Goal: Communication & Community: Answer question/provide support

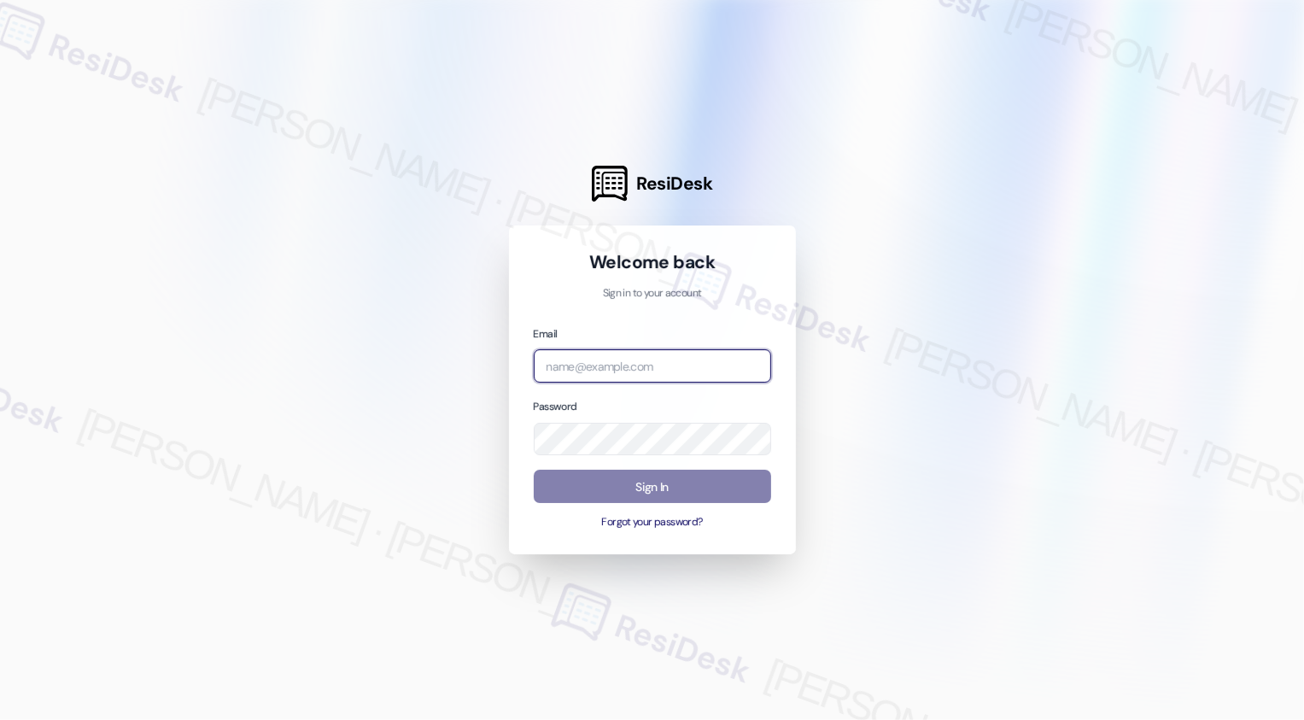
click at [608, 369] on input "email" at bounding box center [652, 365] width 237 height 33
type input "b"
click at [411, 372] on div at bounding box center [652, 360] width 1304 height 720
click at [621, 372] on input "email" at bounding box center [652, 365] width 237 height 33
type input "[PERSON_NAME]"
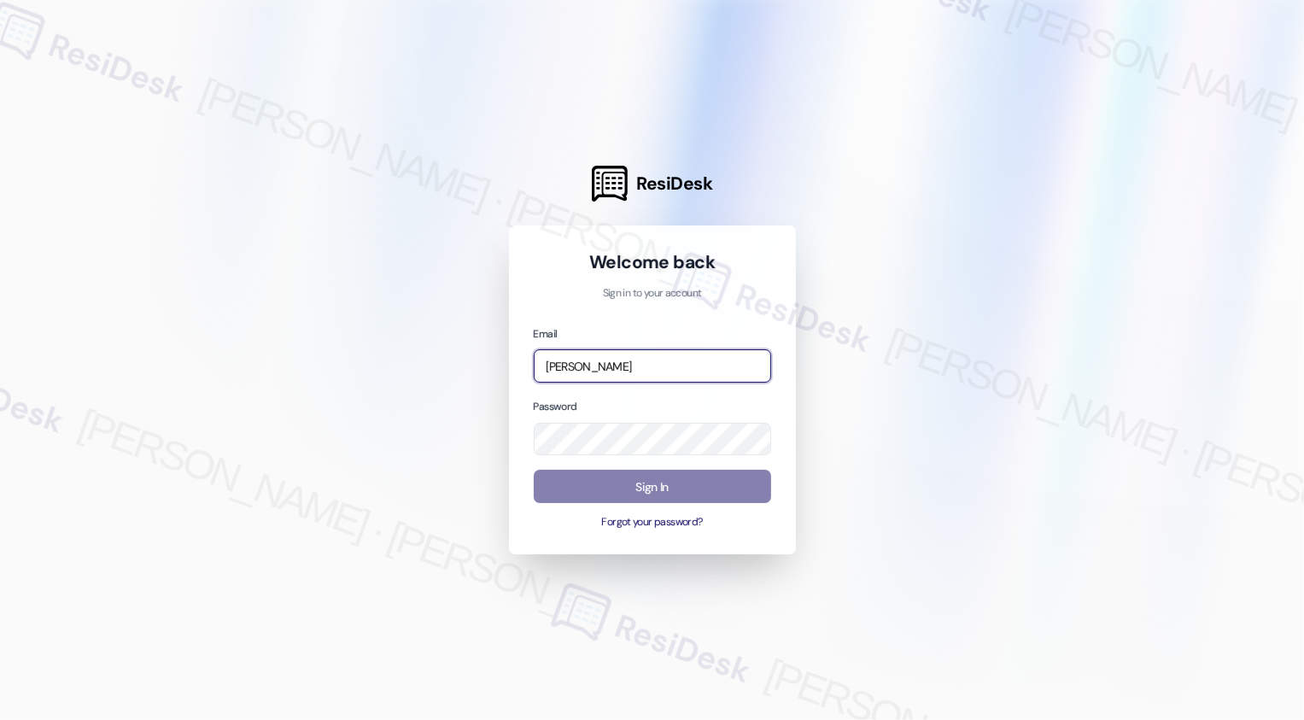
click at [615, 375] on input "[PERSON_NAME]" at bounding box center [652, 365] width 237 height 33
type input "c"
type input "[EMAIL_ADDRESS][PERSON_NAME][PERSON_NAME][PERSON_NAME][PERSON_NAME][DOMAIN_NAME]"
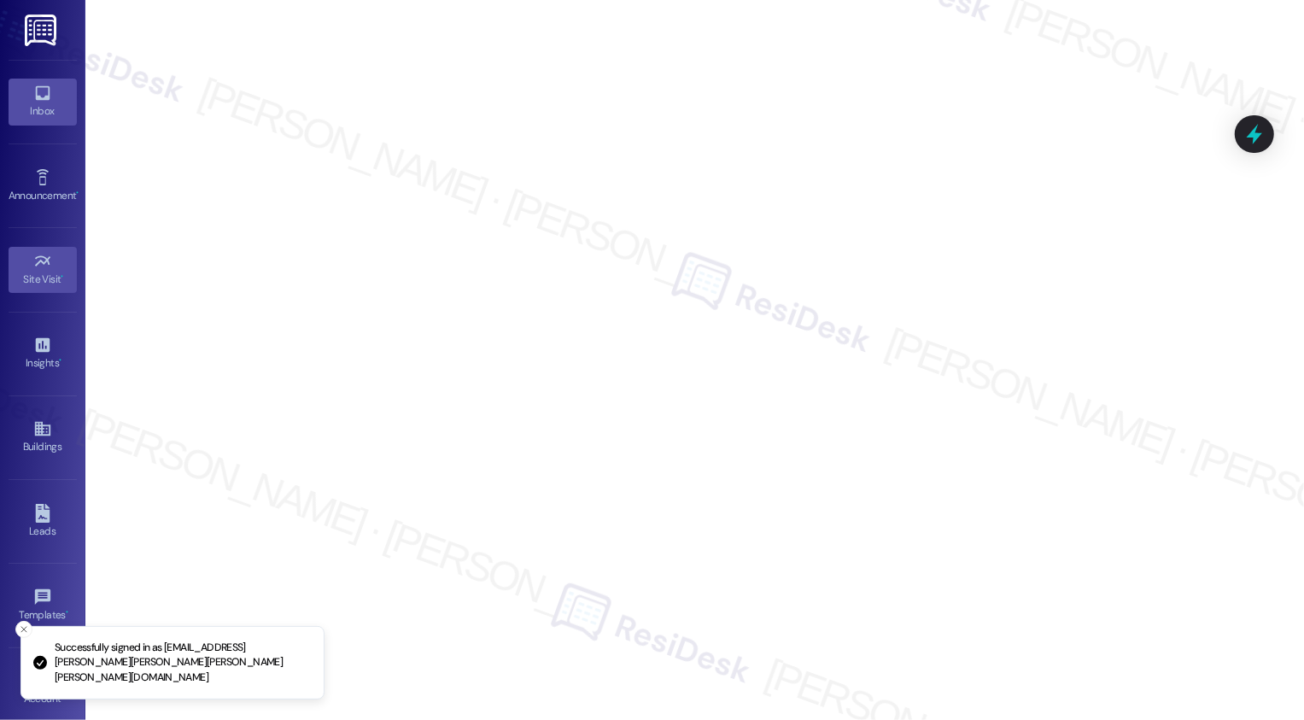
click at [42, 102] on icon at bounding box center [42, 93] width 19 height 19
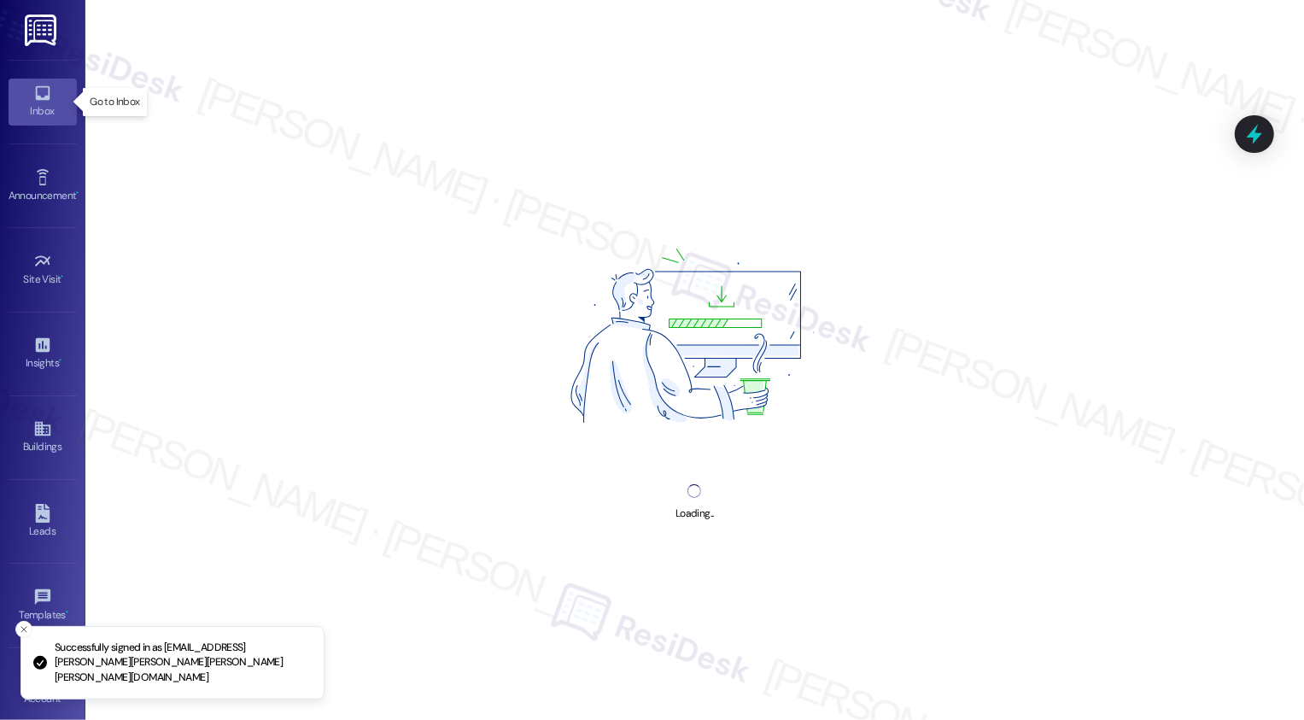
click at [42, 102] on icon at bounding box center [42, 93] width 19 height 19
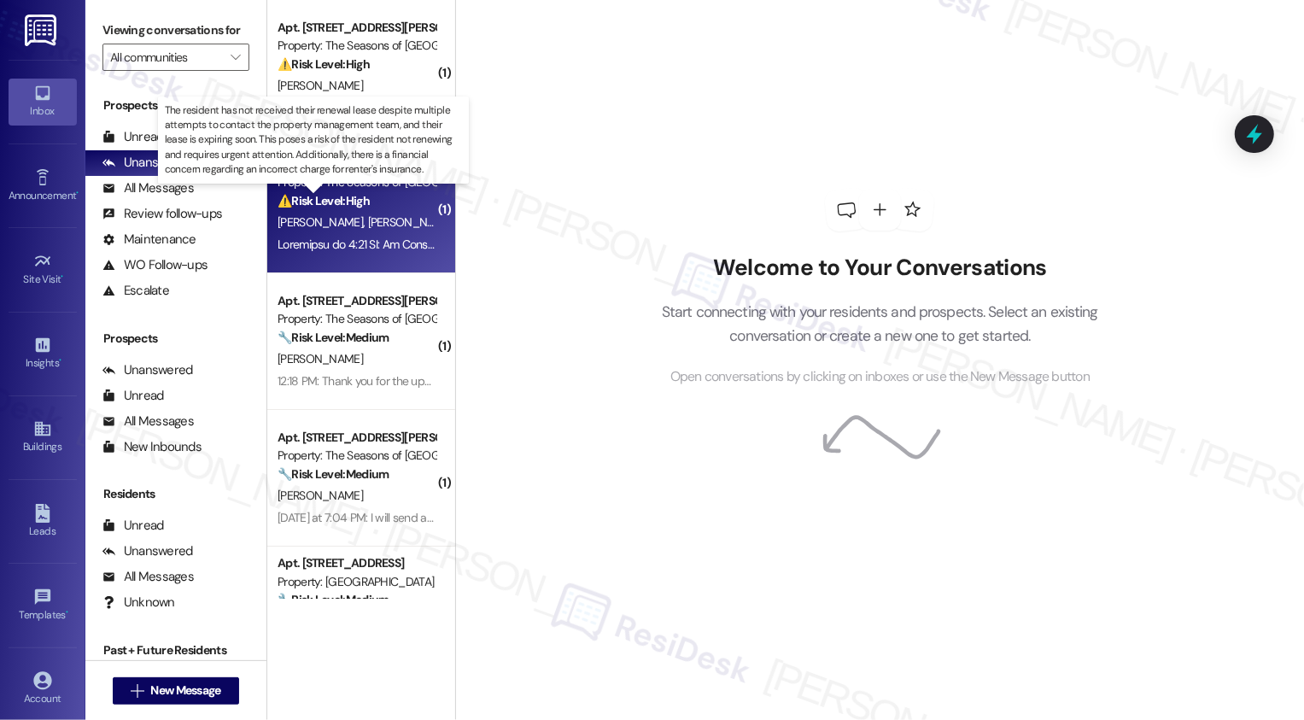
click at [327, 205] on strong "⚠️ Risk Level: High" at bounding box center [324, 200] width 92 height 15
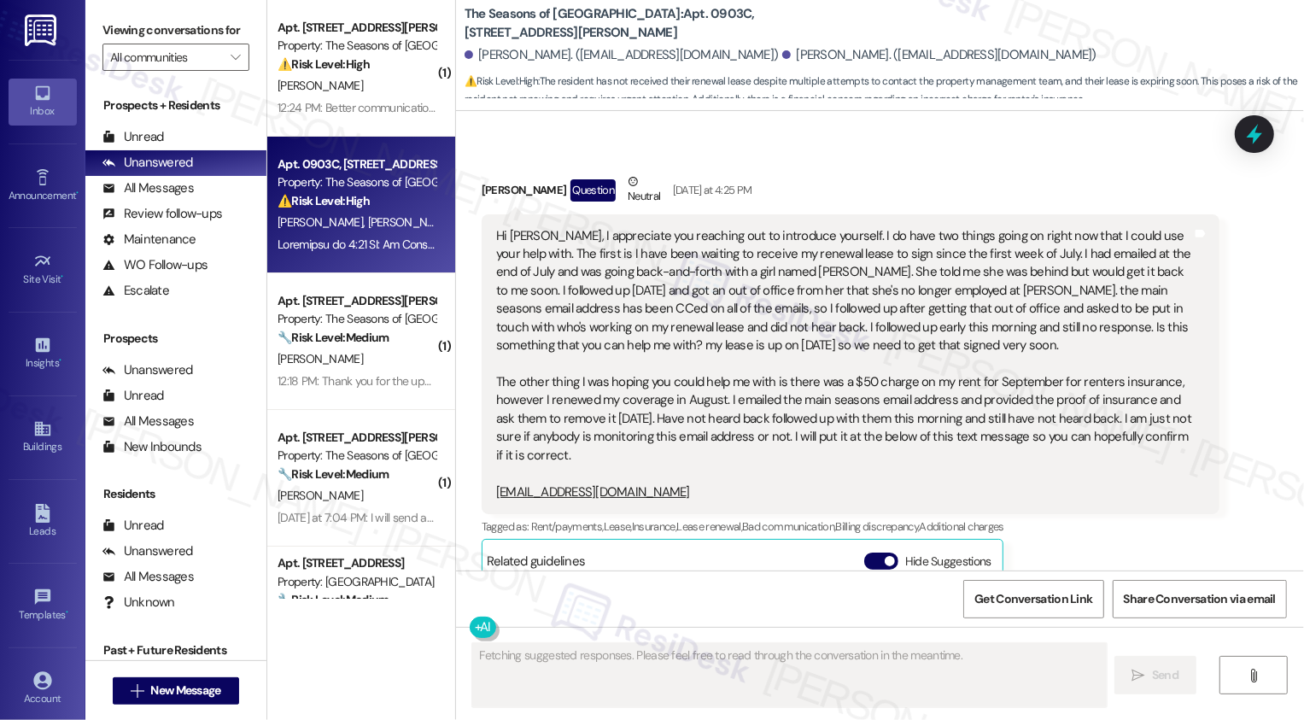
scroll to position [409, 0]
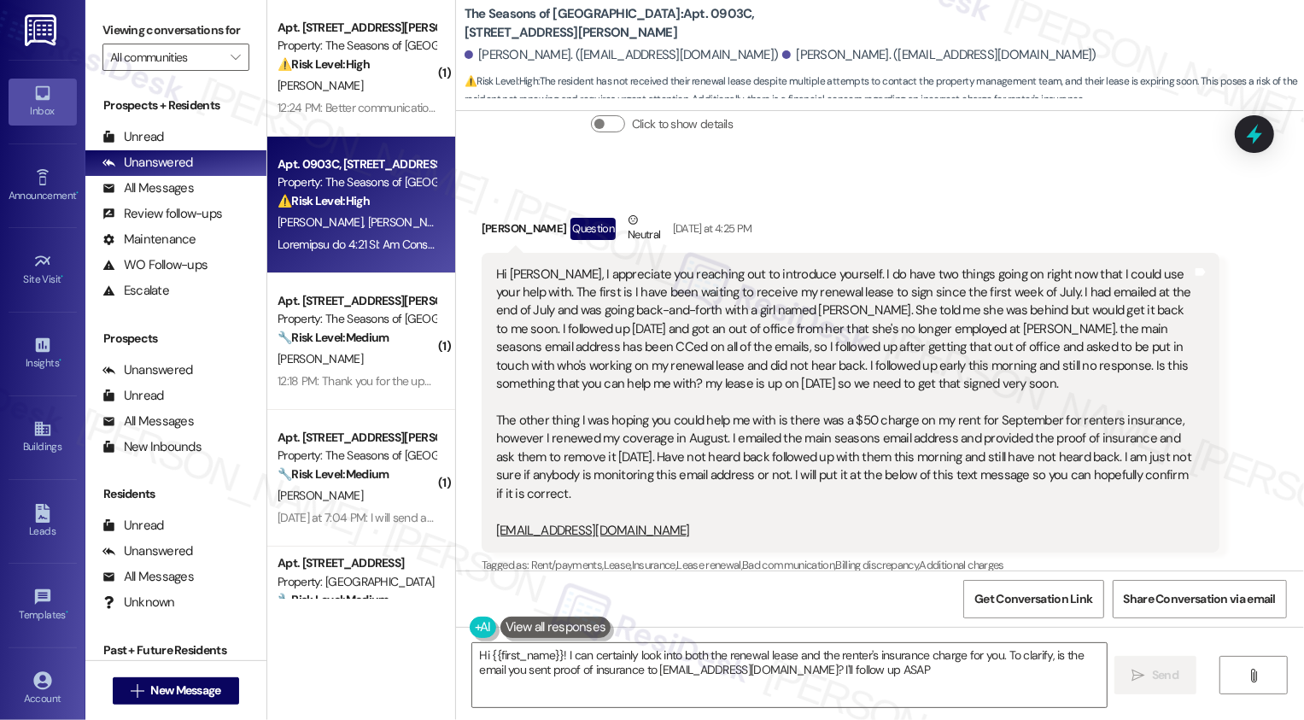
type textarea "Hi {{first_name}}! I can certainly look into both the renewal lease and the ren…"
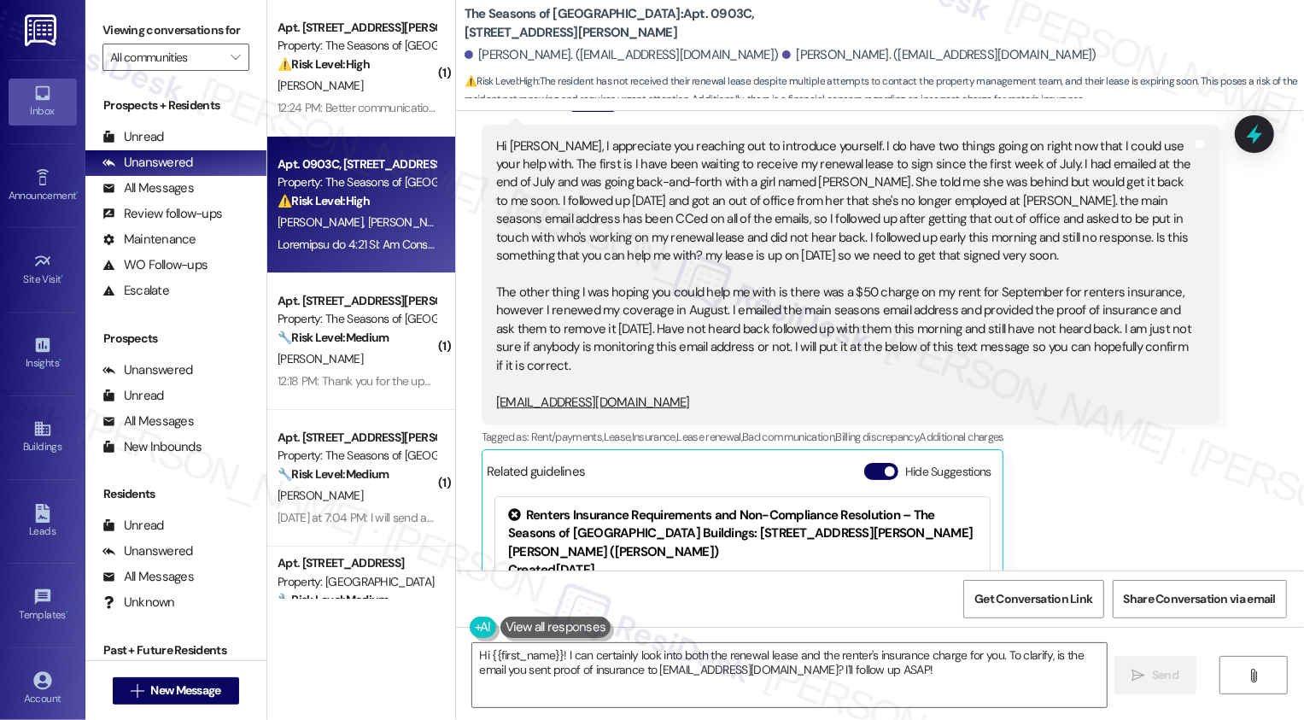
scroll to position [140, 0]
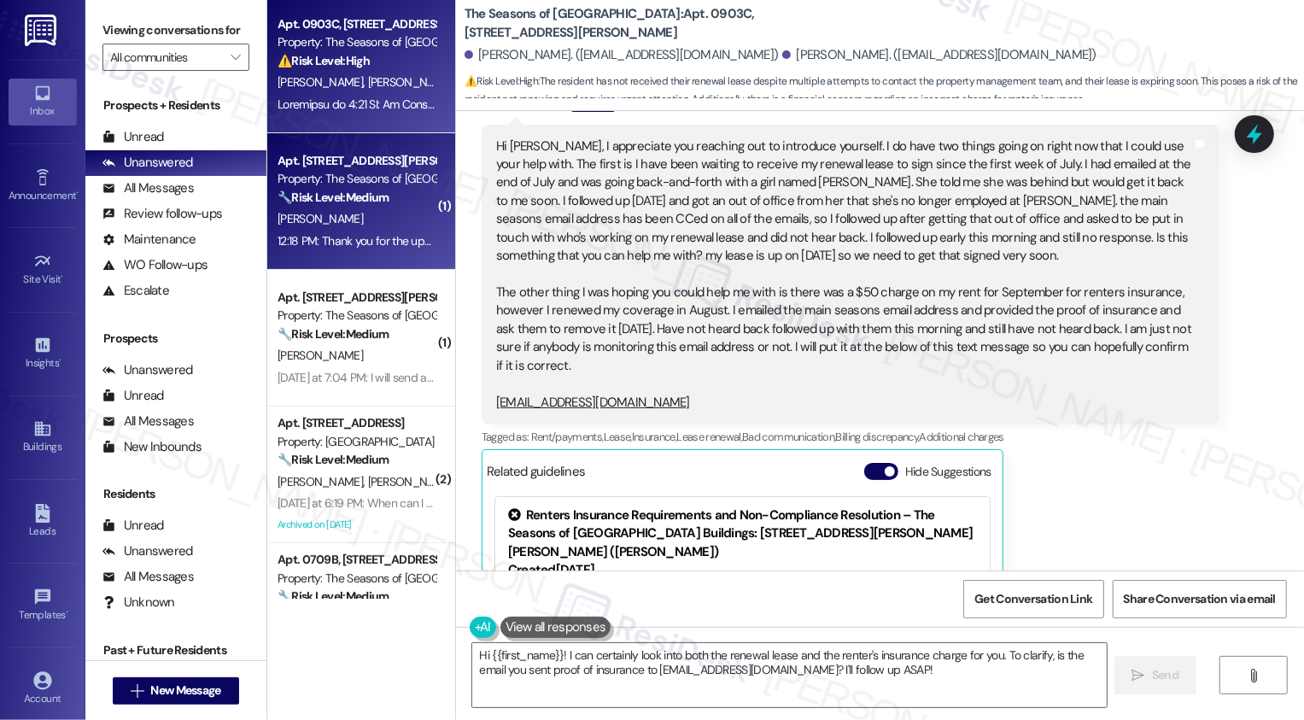
click at [349, 217] on div "[PERSON_NAME]" at bounding box center [356, 218] width 161 height 21
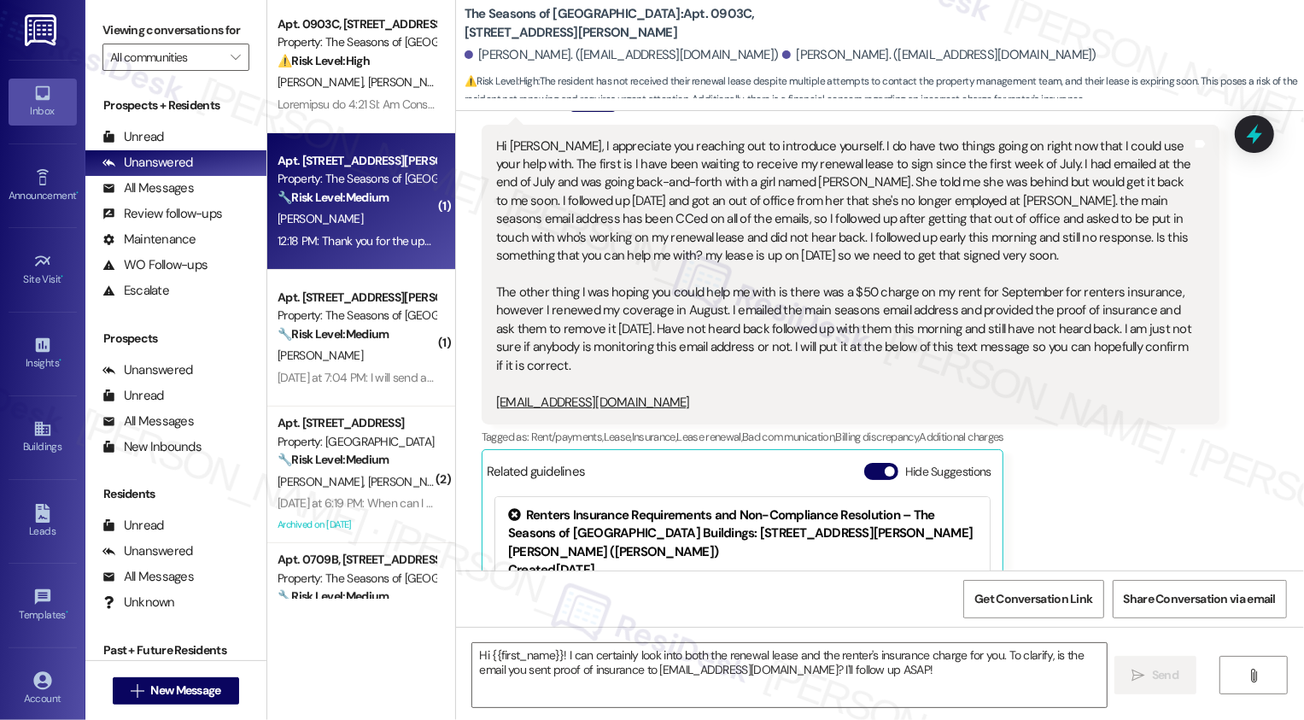
click at [349, 217] on div "[PERSON_NAME]" at bounding box center [356, 218] width 161 height 21
type textarea "Fetching suggested responses. Please feel free to read through the conversation…"
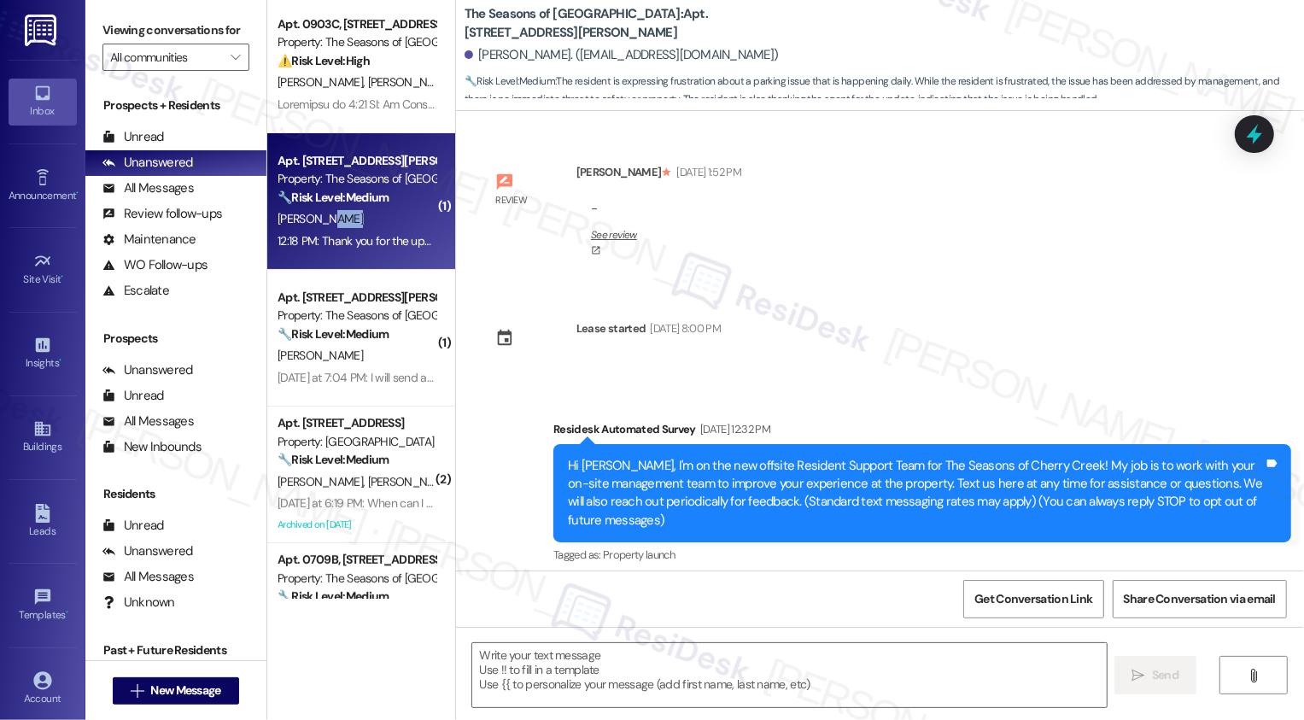
scroll to position [3875, 0]
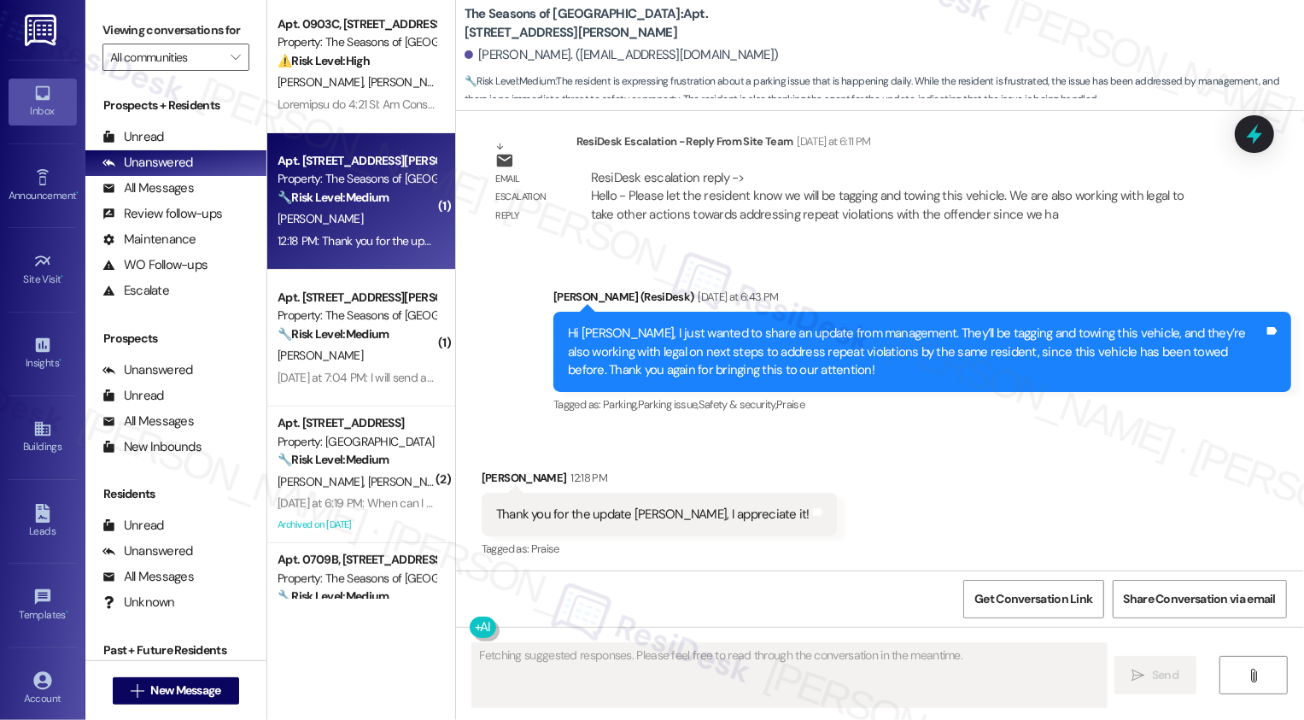
click at [349, 217] on div "[PERSON_NAME]" at bounding box center [356, 218] width 161 height 21
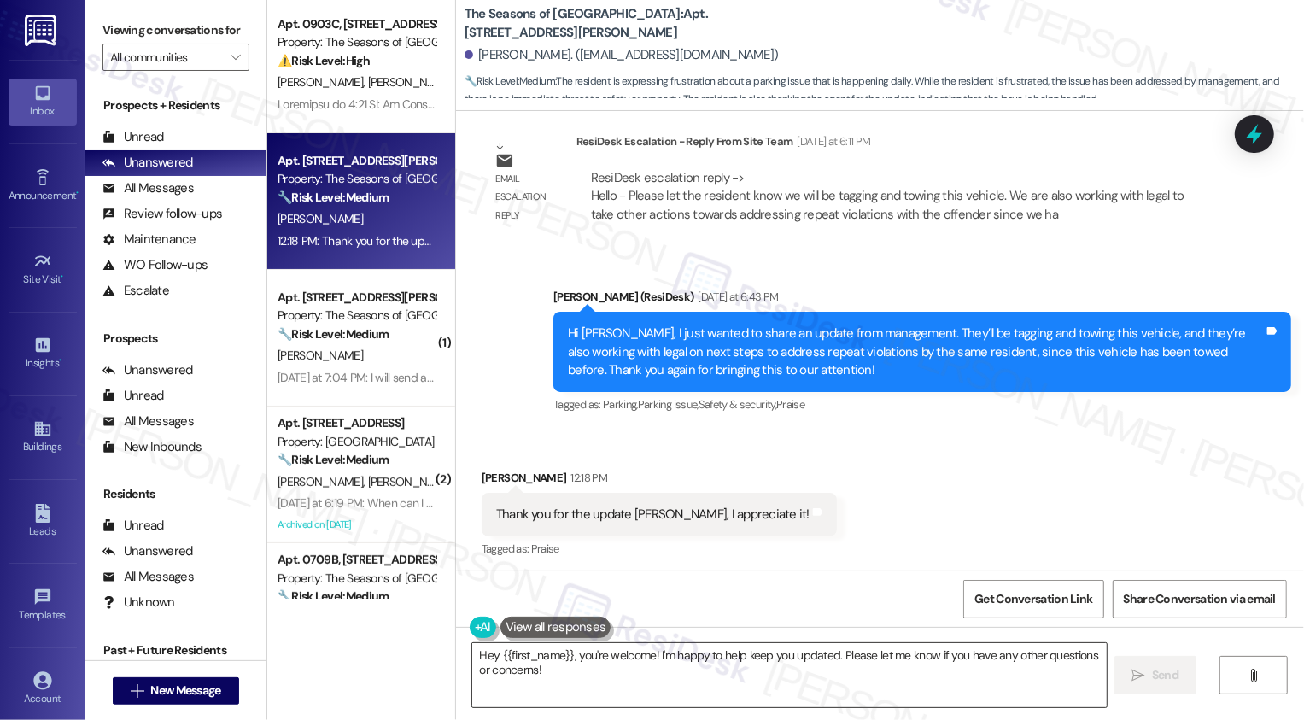
click at [610, 678] on textarea "Hey {{first_name}}, you're welcome! I'm happy to help keep you updated. Please …" at bounding box center [789, 675] width 635 height 64
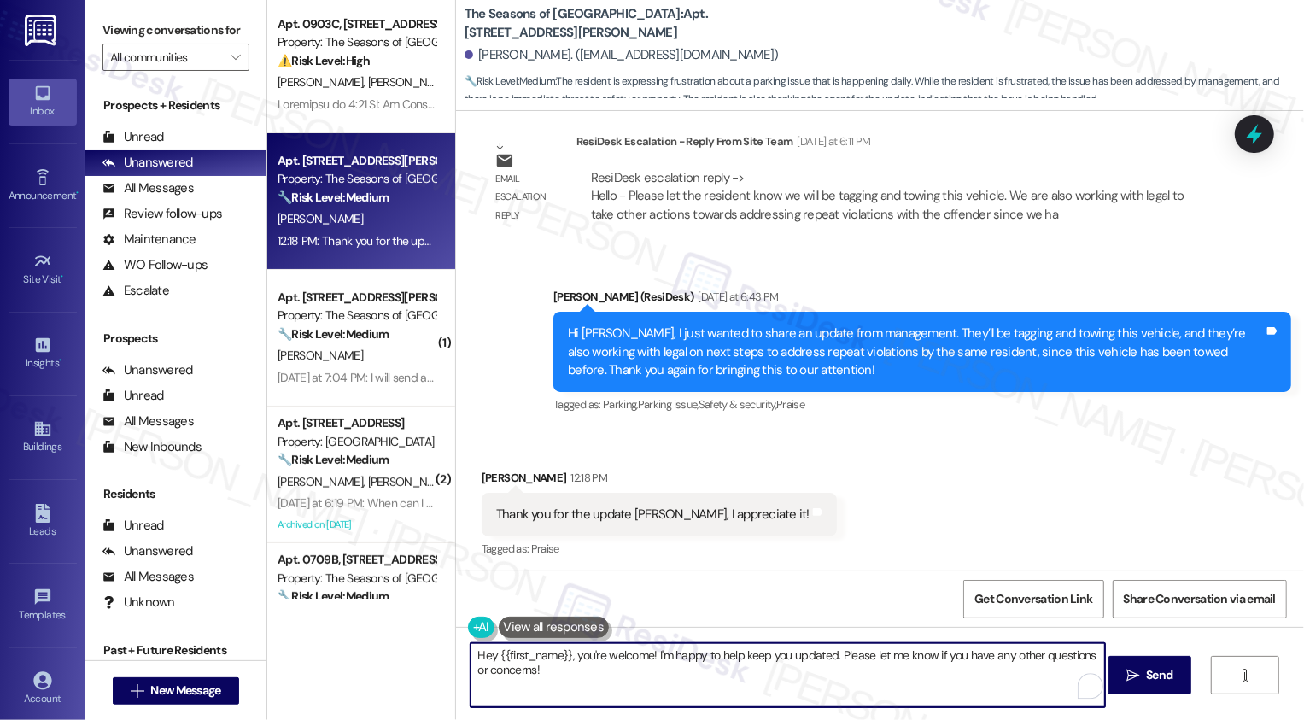
click at [793, 671] on textarea "Hey {{first_name}}, you're welcome! I'm happy to help keep you updated. Please …" at bounding box center [788, 675] width 635 height 64
drag, startPoint x: 646, startPoint y: 653, endPoint x: 668, endPoint y: 680, distance: 34.6
click at [668, 680] on textarea "Hey {{first_name}}, you're welcome! I'm happy to help keep you updated. Please …" at bounding box center [788, 675] width 635 height 64
type textarea "Hey {{first_name}}, you're welcome!"
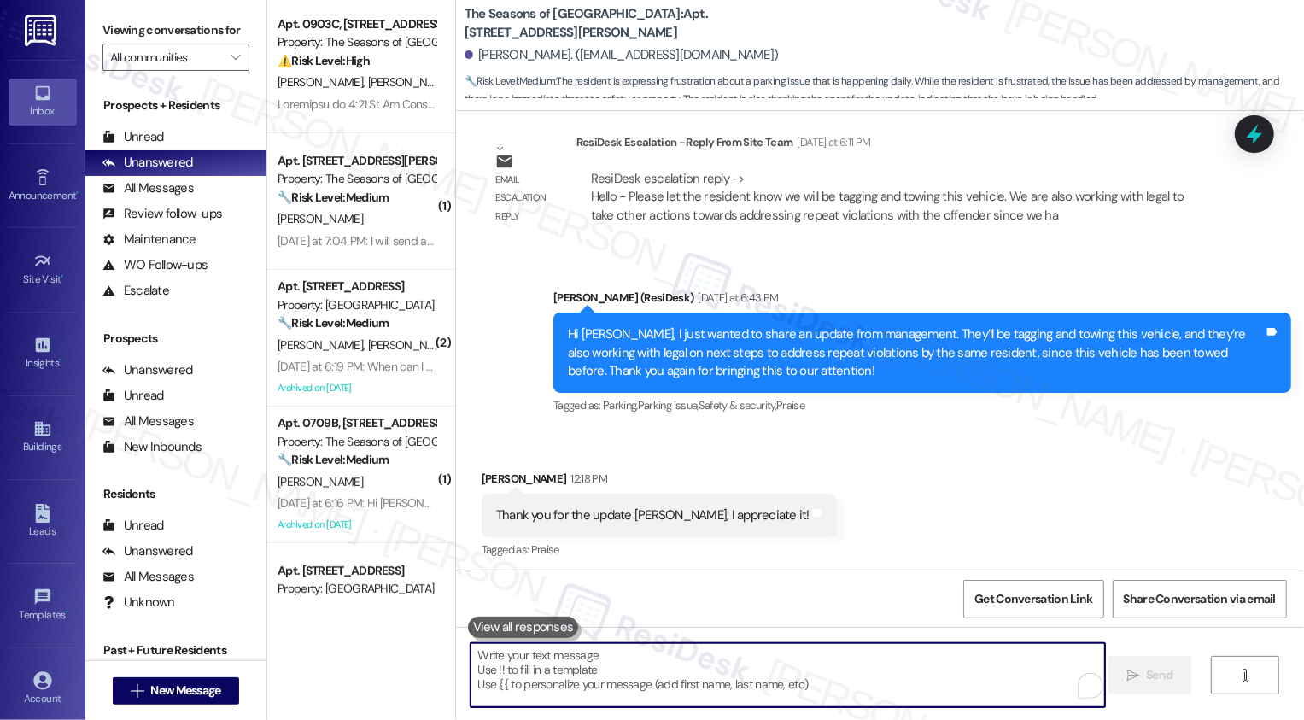
scroll to position [3994, 0]
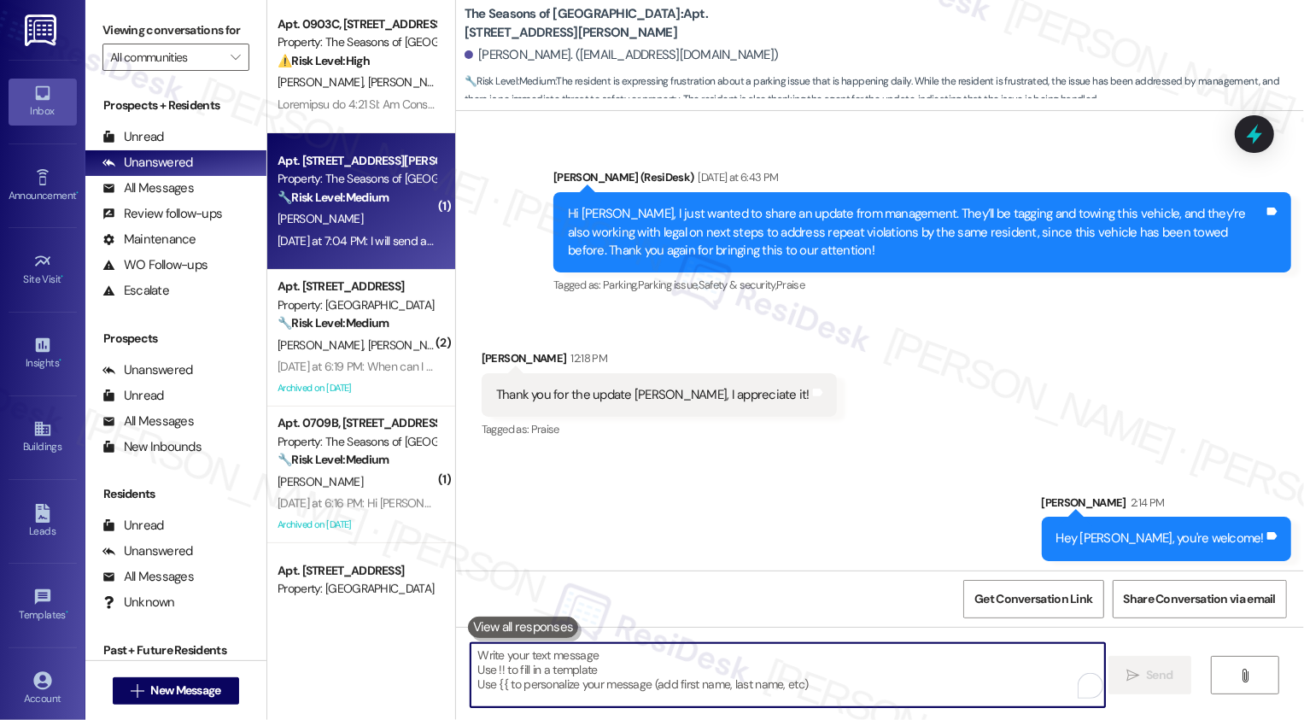
click at [341, 217] on div "[PERSON_NAME]" at bounding box center [356, 218] width 161 height 21
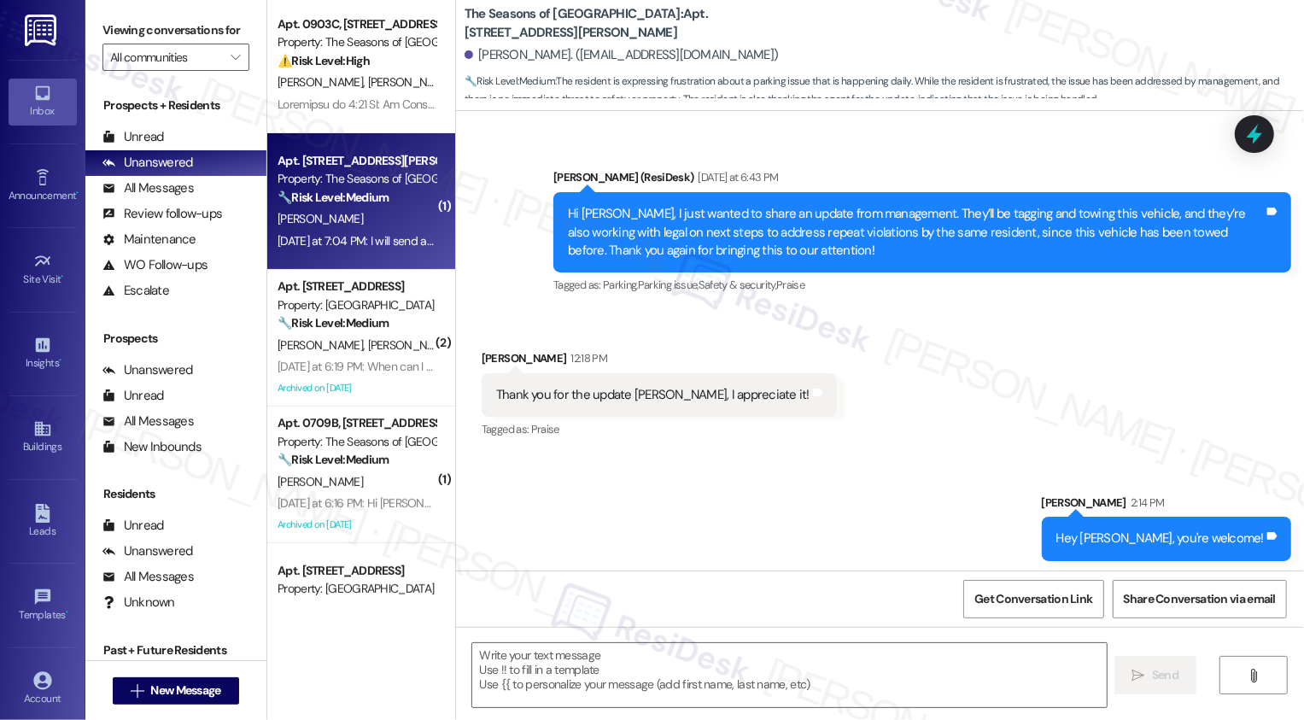
click at [341, 217] on div "[PERSON_NAME]" at bounding box center [356, 218] width 161 height 21
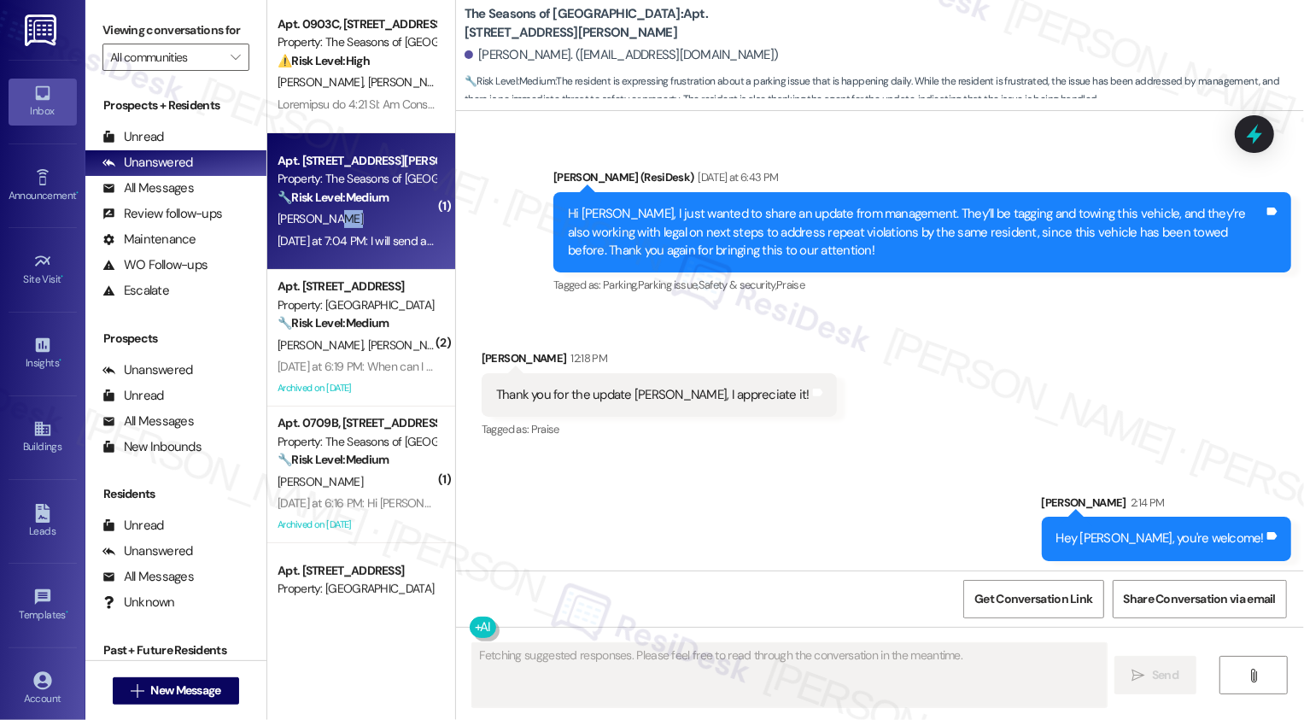
click at [341, 217] on div "[PERSON_NAME]" at bounding box center [356, 218] width 161 height 21
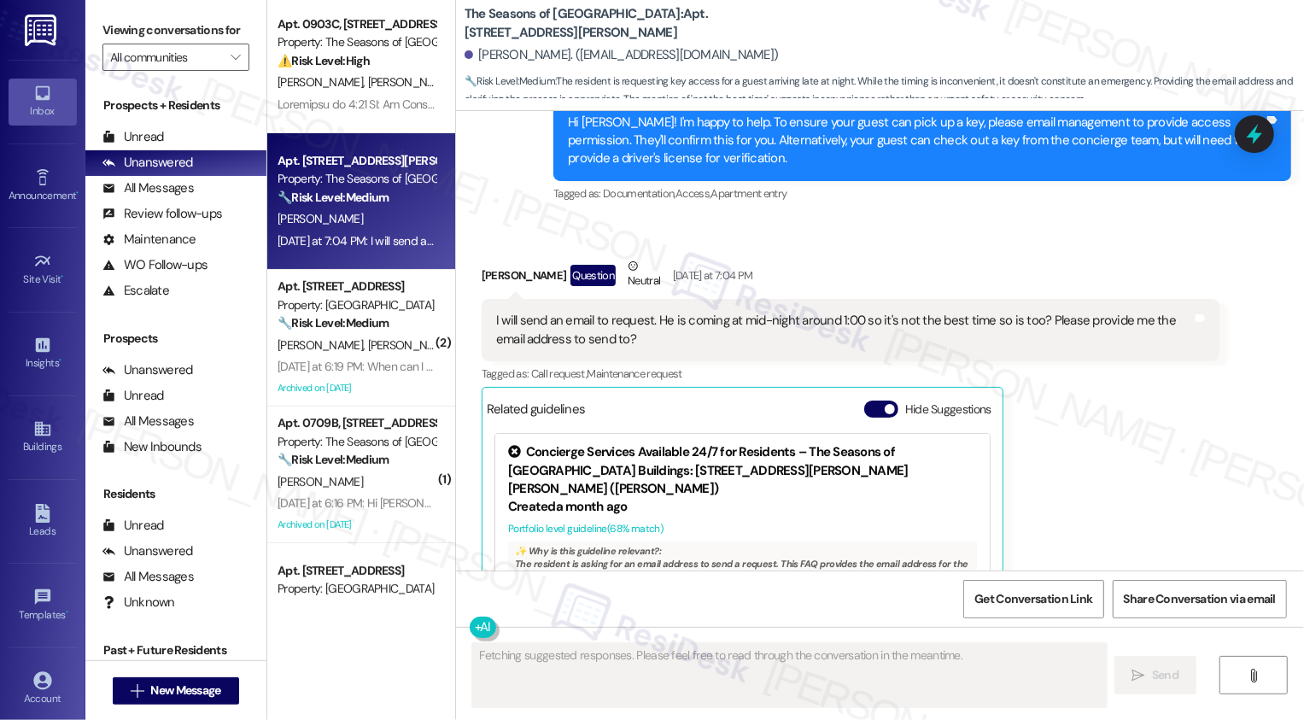
scroll to position [943, 0]
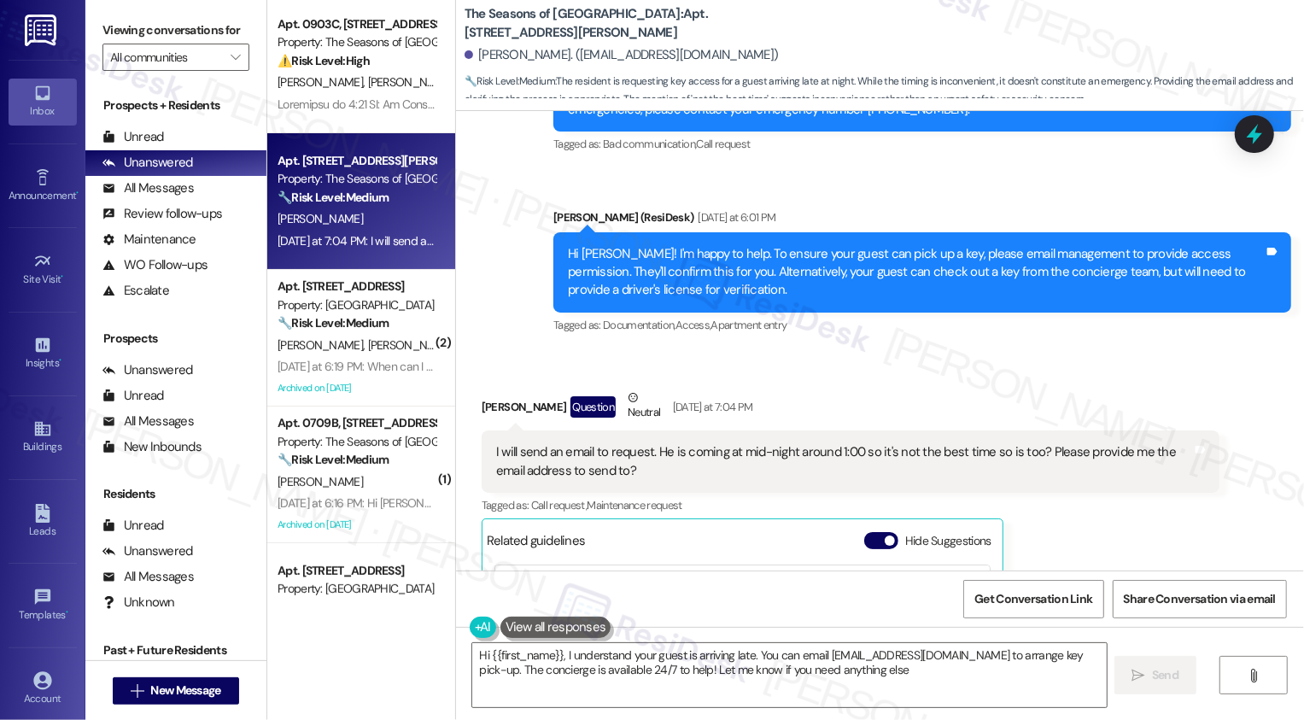
type textarea "Hi {{first_name}}, I understand your guest is arriving late. You can email [EMA…"
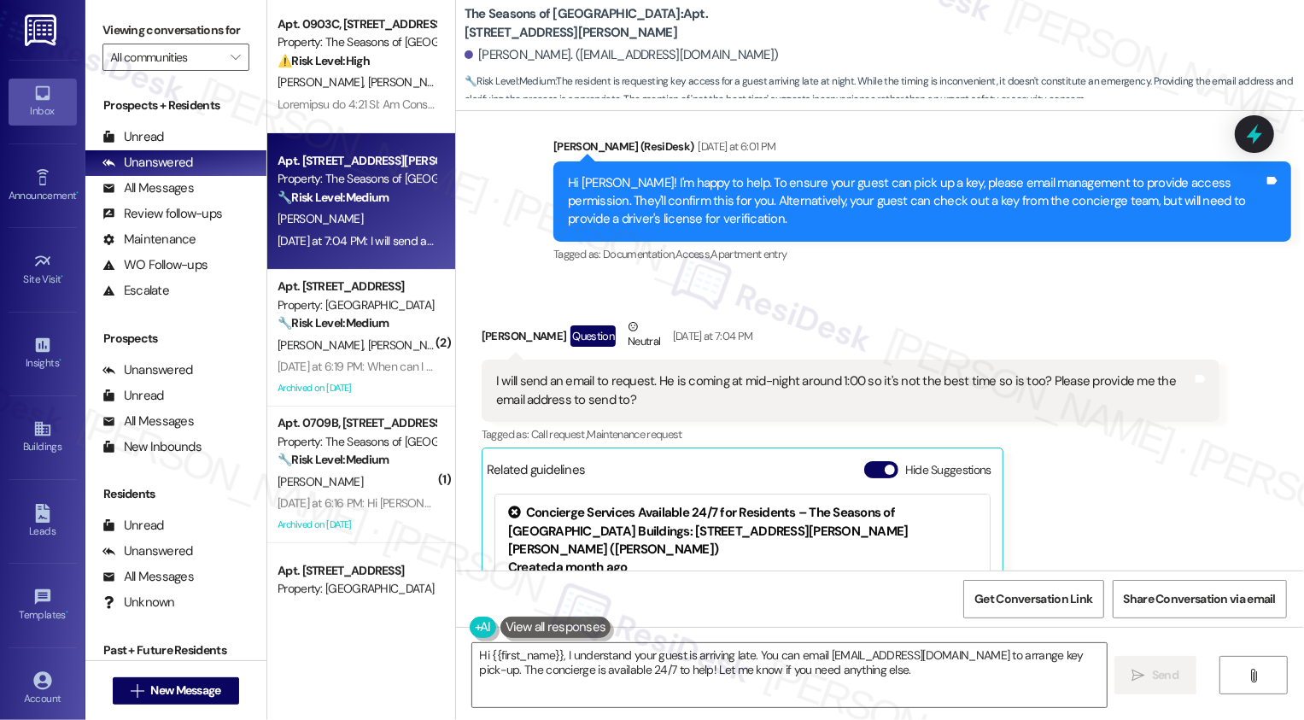
scroll to position [1102, 0]
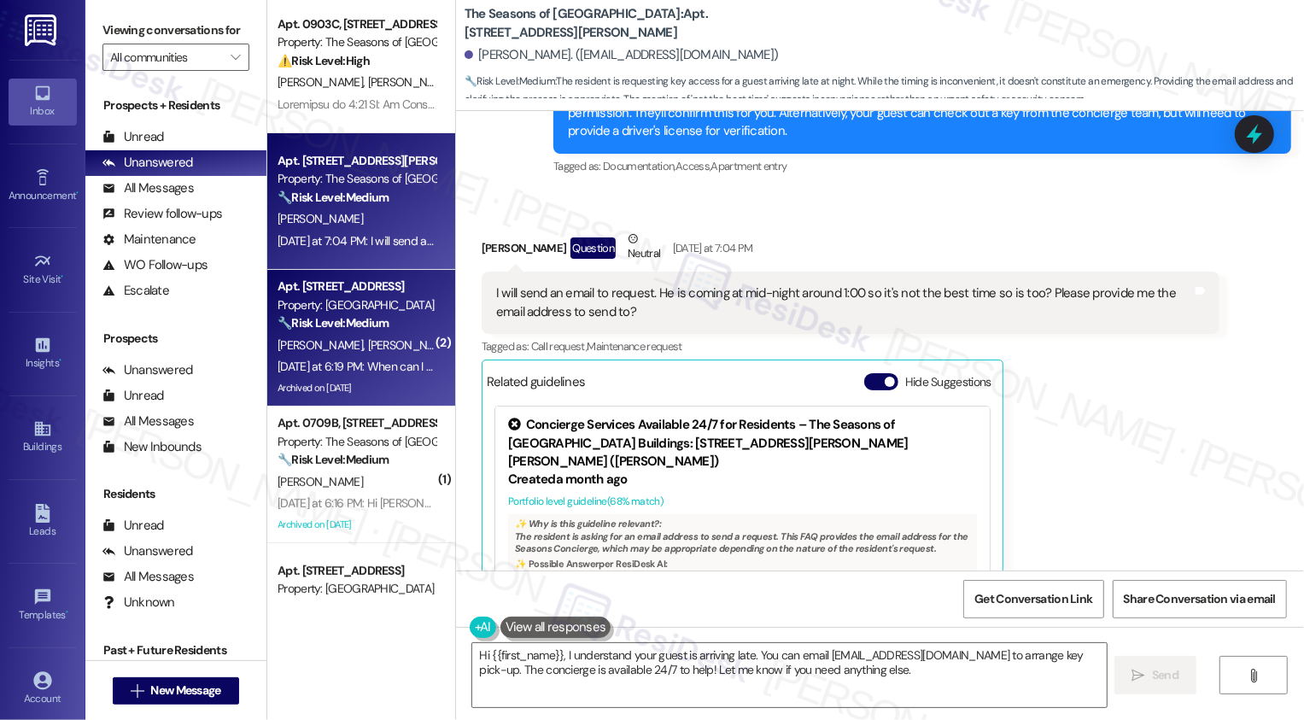
click at [367, 335] on div "[PERSON_NAME] [PERSON_NAME]" at bounding box center [356, 345] width 161 height 21
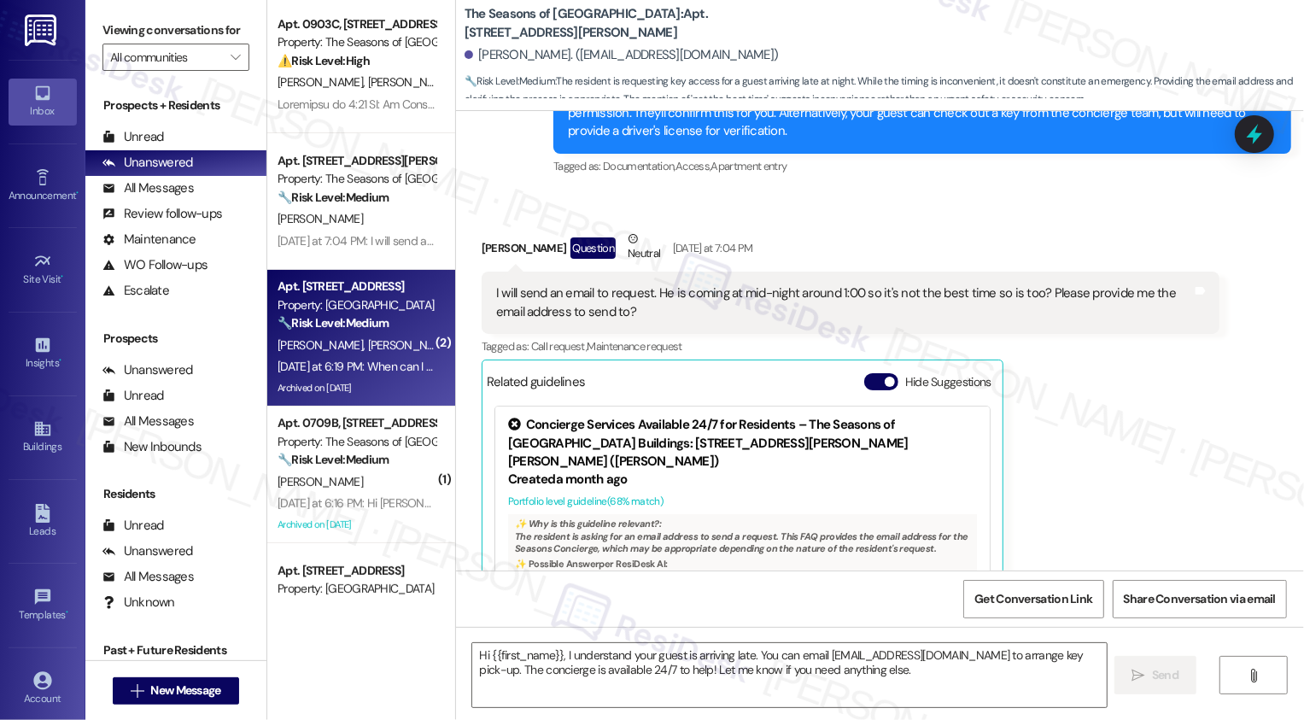
type textarea "Fetching suggested responses. Please feel free to read through the conversation…"
click at [367, 335] on div "[PERSON_NAME] [PERSON_NAME]" at bounding box center [356, 345] width 161 height 21
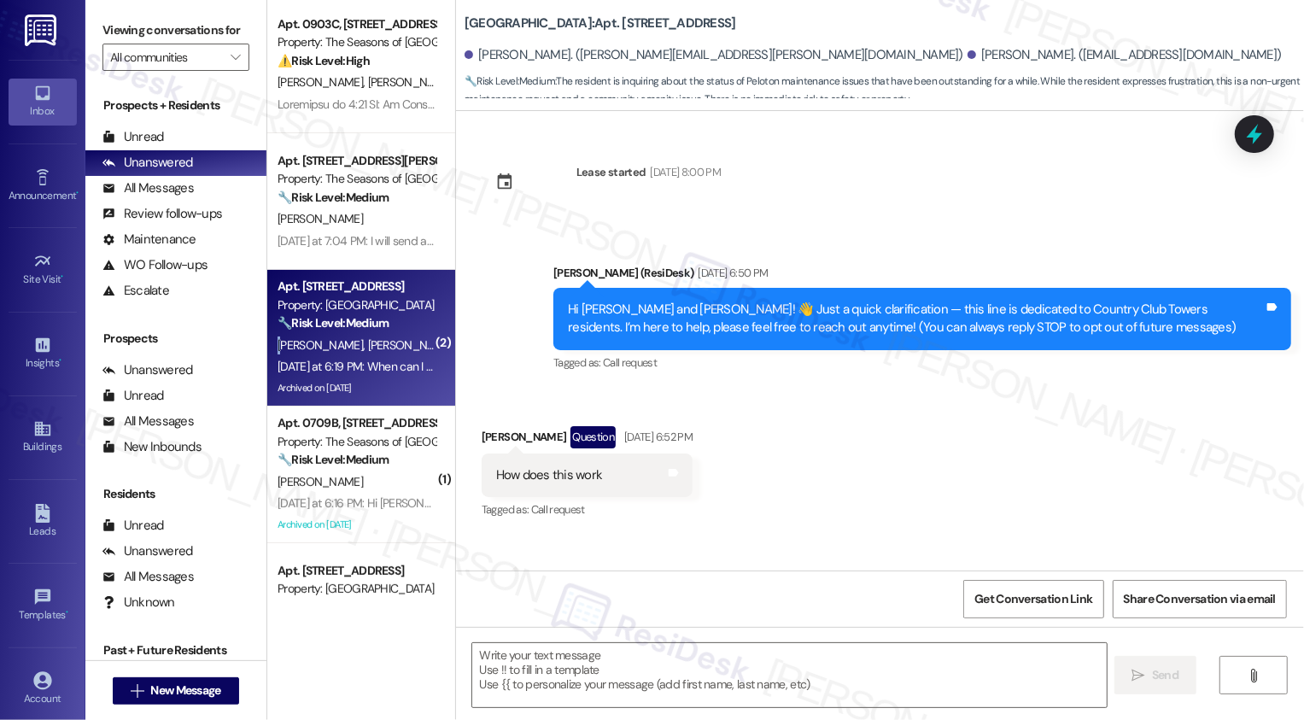
scroll to position [10360, 0]
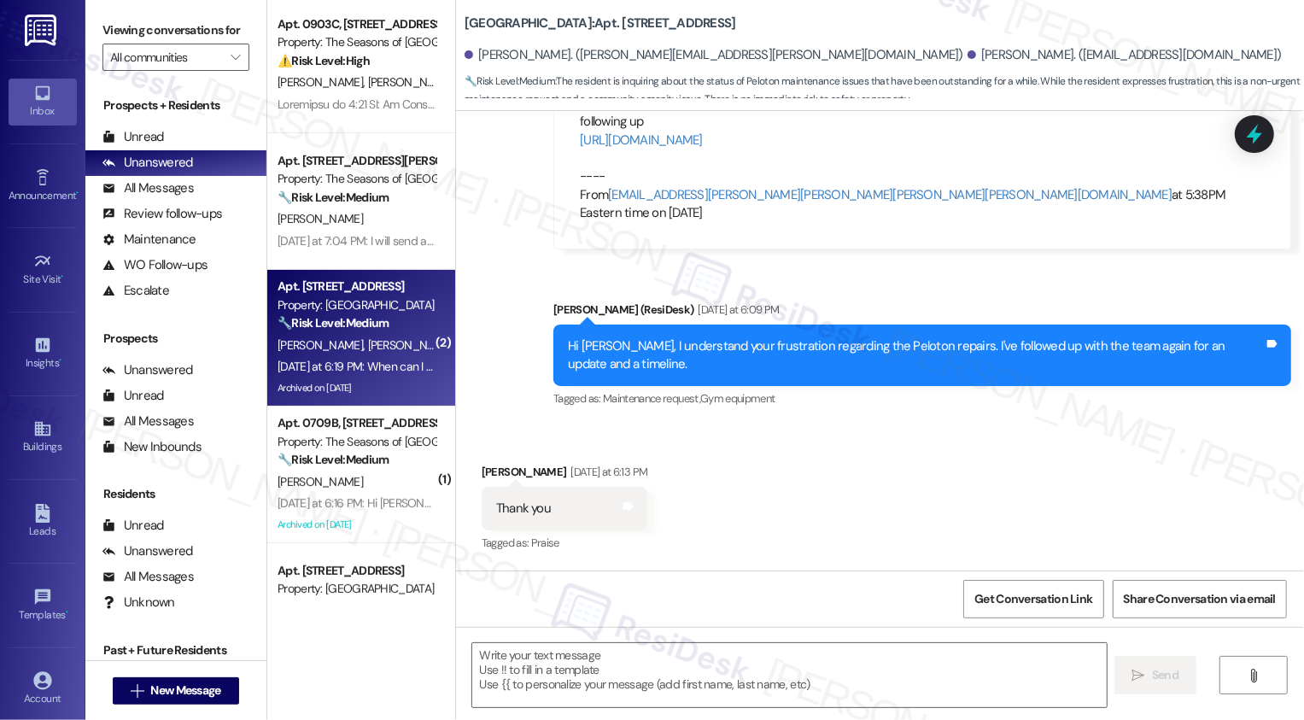
type textarea "Fetching suggested responses. Please feel free to read through the conversation…"
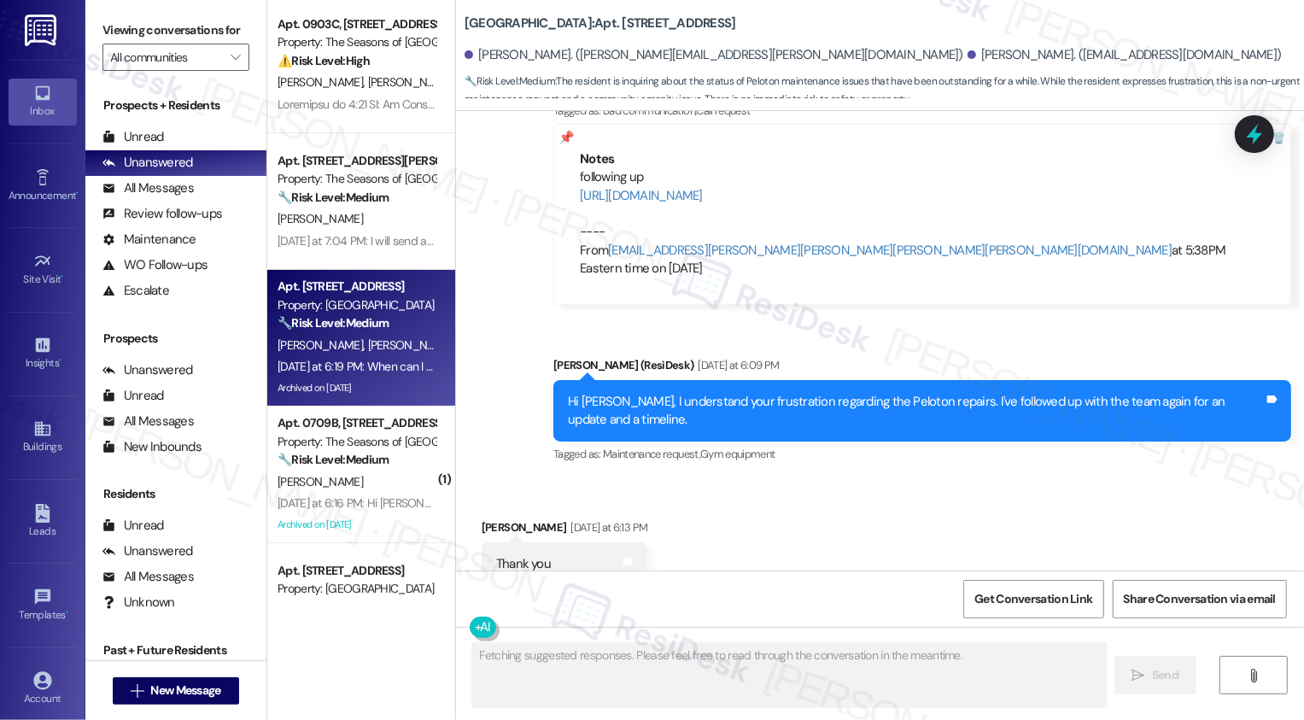
scroll to position [10302, 0]
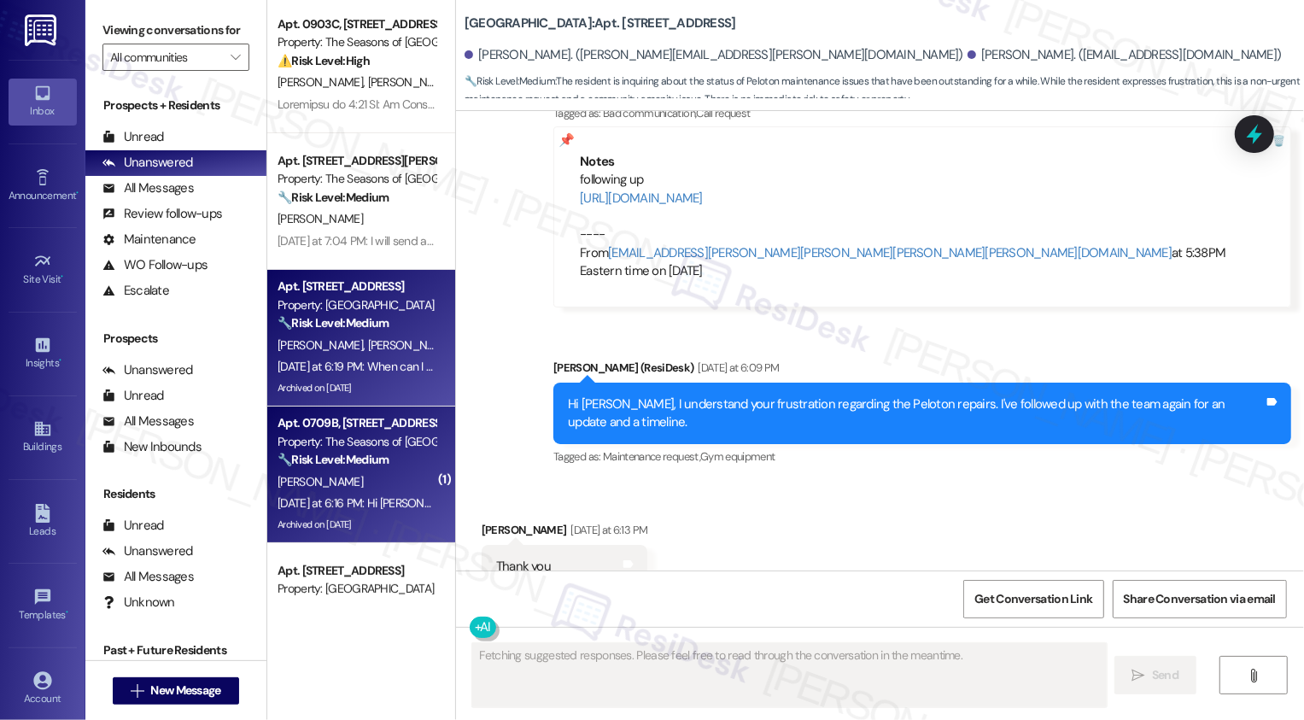
click at [370, 451] on div "🔧 Risk Level: Medium The resident is reporting that the Peloton bikes in the am…" at bounding box center [357, 460] width 158 height 18
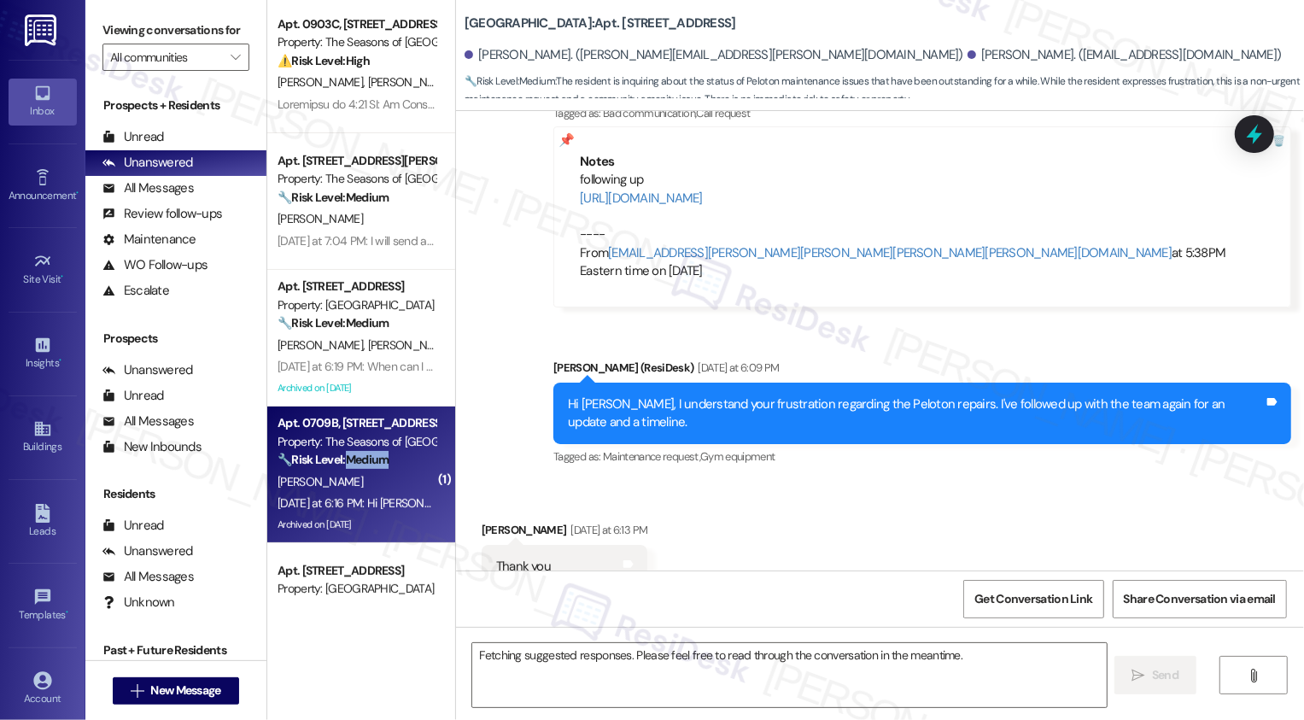
click at [370, 451] on div "🔧 Risk Level: Medium The resident is reporting that the Peloton bikes in the am…" at bounding box center [357, 460] width 158 height 18
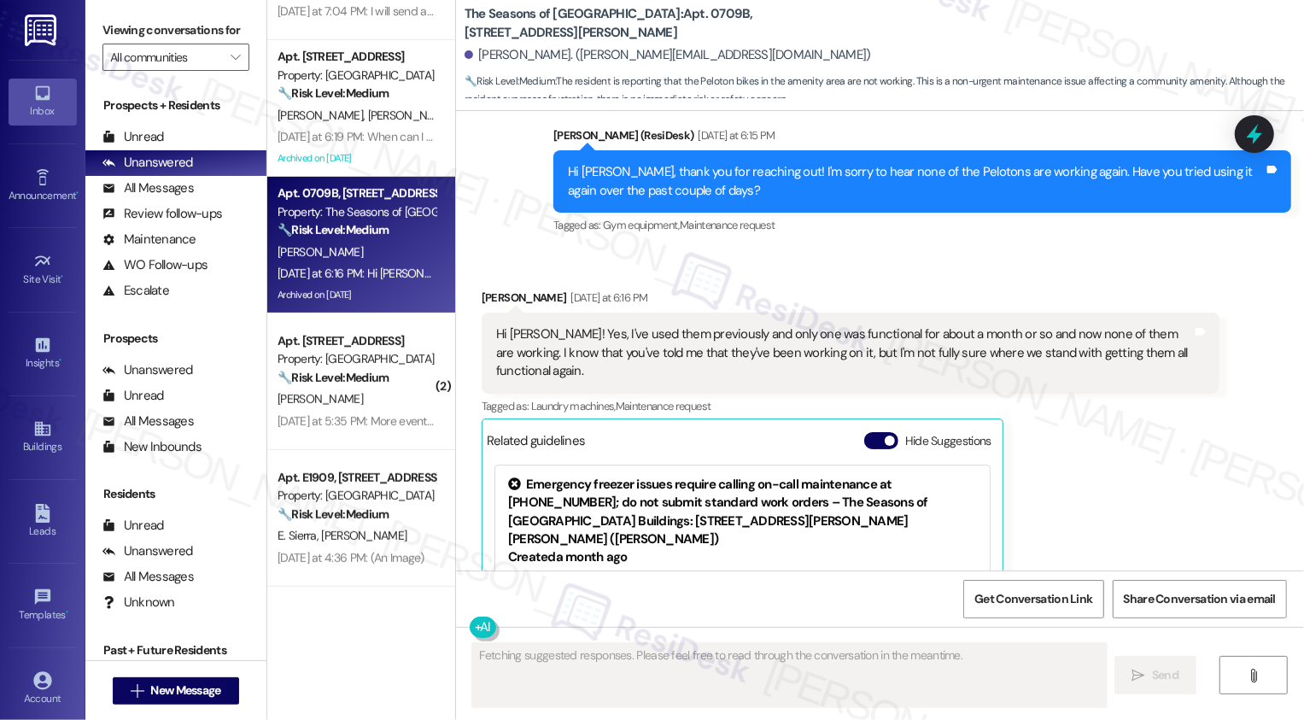
scroll to position [556, 0]
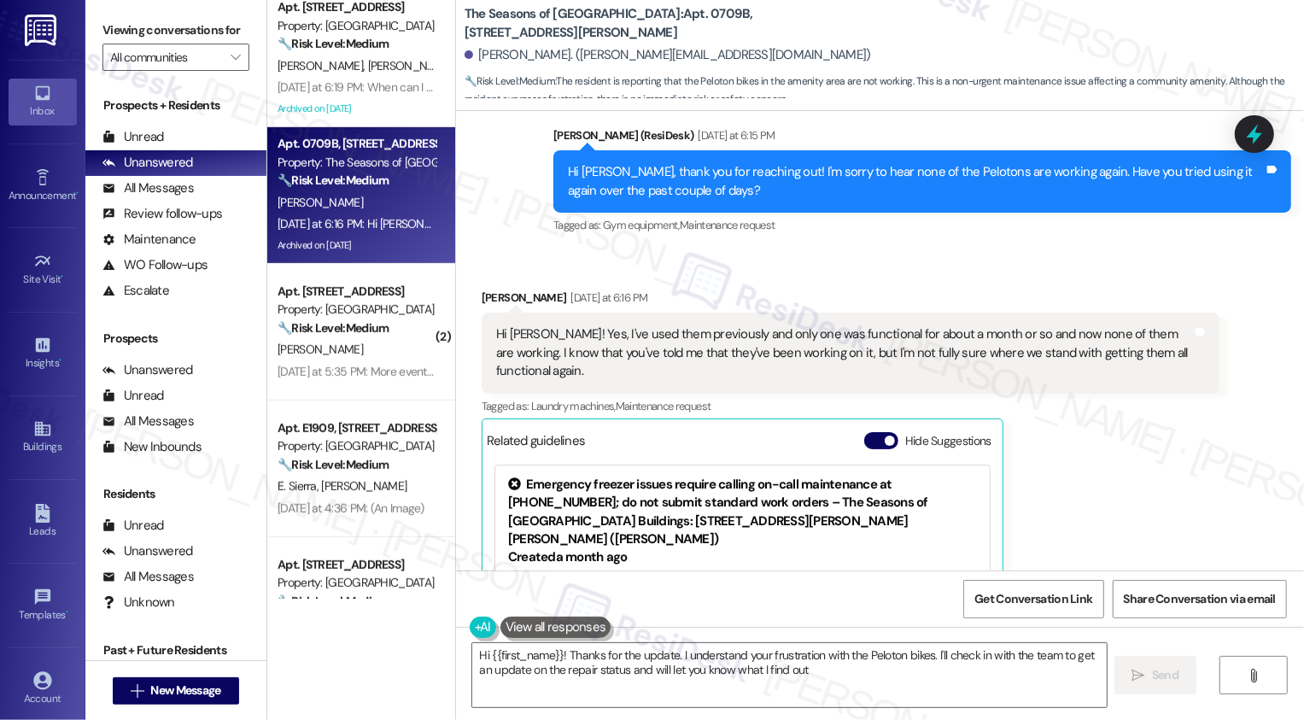
type textarea "Hi {{first_name}}! Thanks for the update. I understand your frustration with th…"
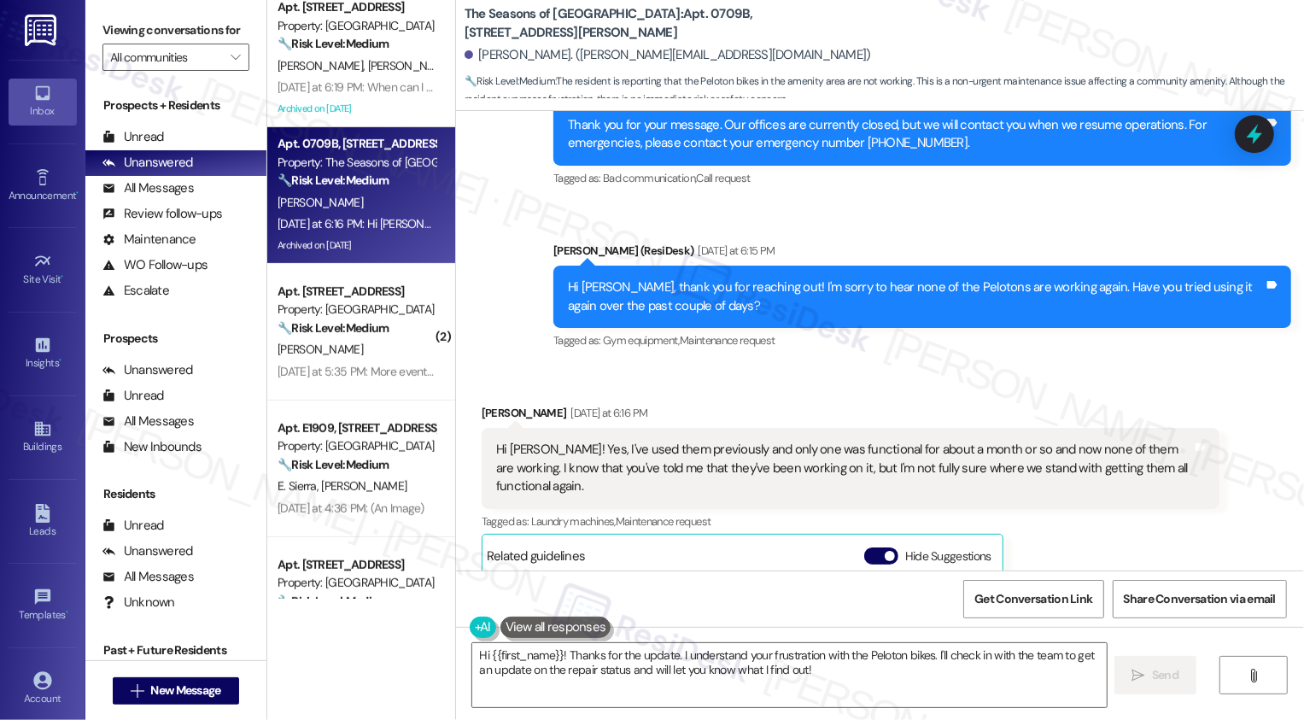
scroll to position [2888, 0]
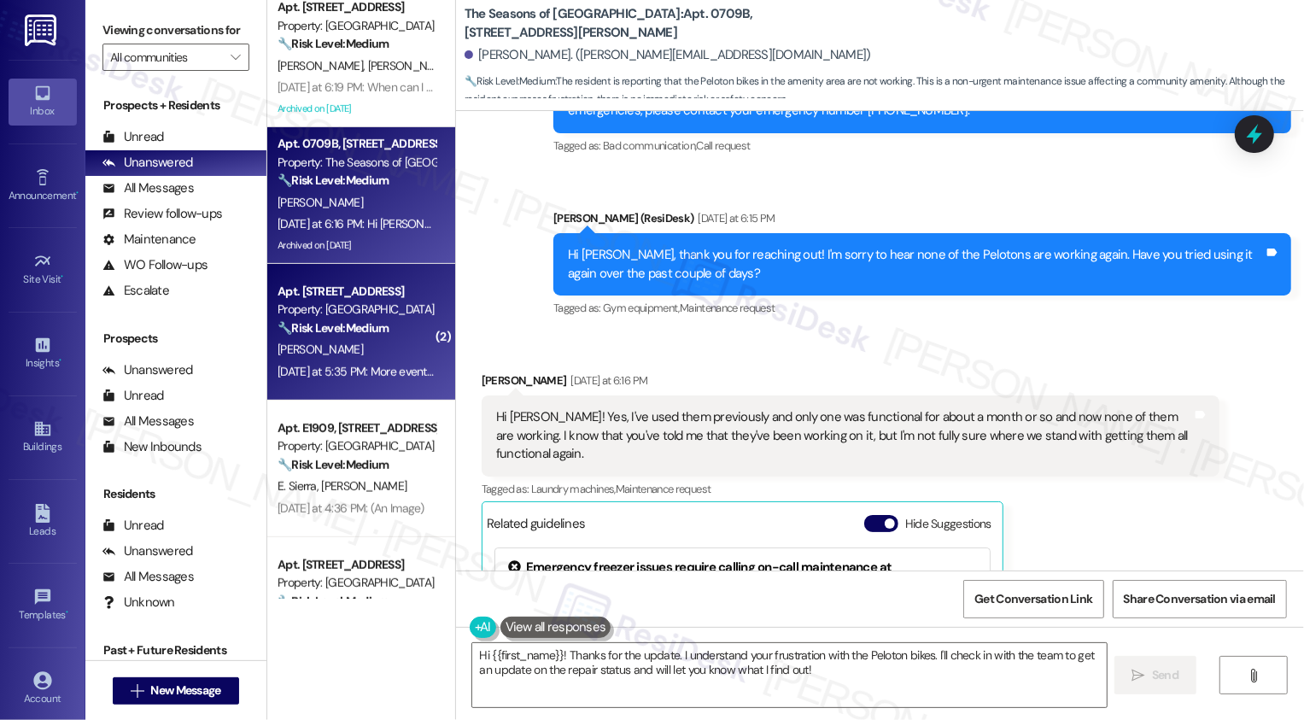
click at [349, 384] on div "Apt. [STREET_ADDRESS] Property: Country Club Towers 🔧 Risk Level: Medium The re…" at bounding box center [361, 332] width 188 height 137
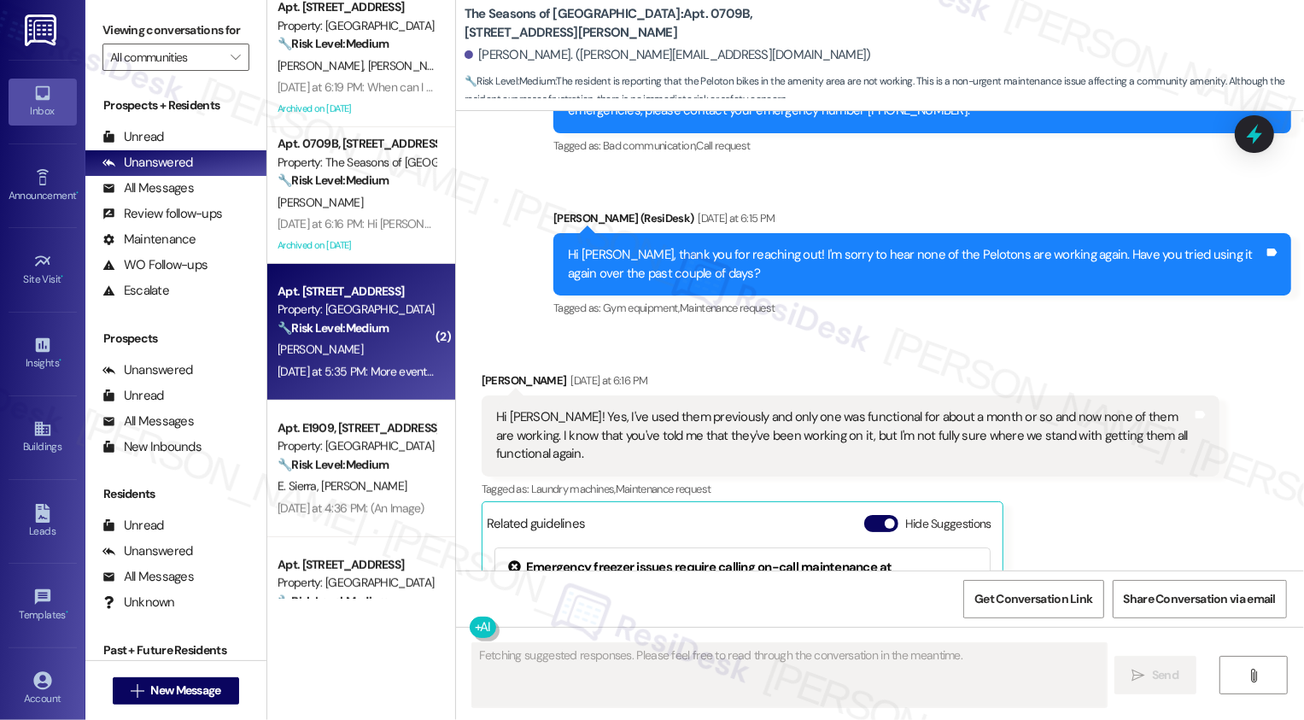
click at [349, 384] on div "Apt. [STREET_ADDRESS] Property: Country Club Towers 🔧 Risk Level: Medium The re…" at bounding box center [361, 332] width 188 height 137
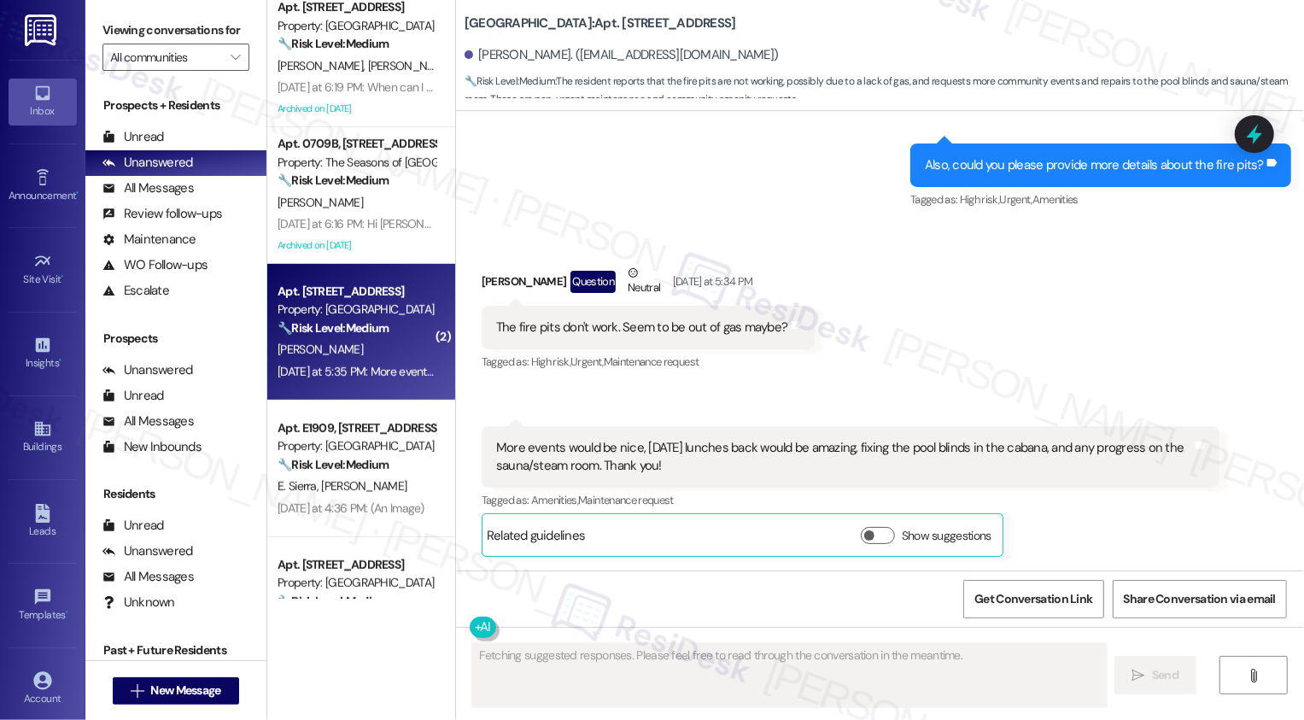
scroll to position [890, 0]
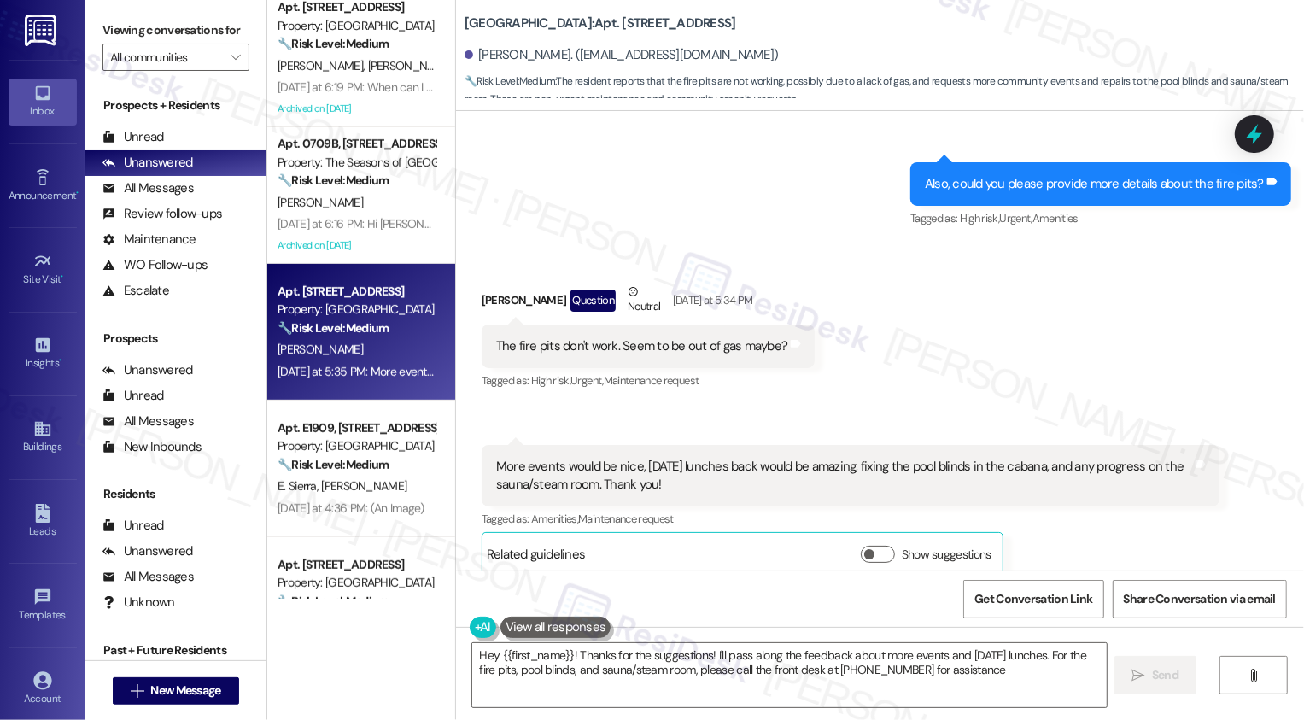
type textarea "Hey {{first_name}}! Thanks for the suggestions! I'll pass along the feedback ab…"
click at [668, 407] on div "Received via SMS [PERSON_NAME] Question Neutral [DATE] at 5:34 PM The fire pits…" at bounding box center [880, 416] width 848 height 344
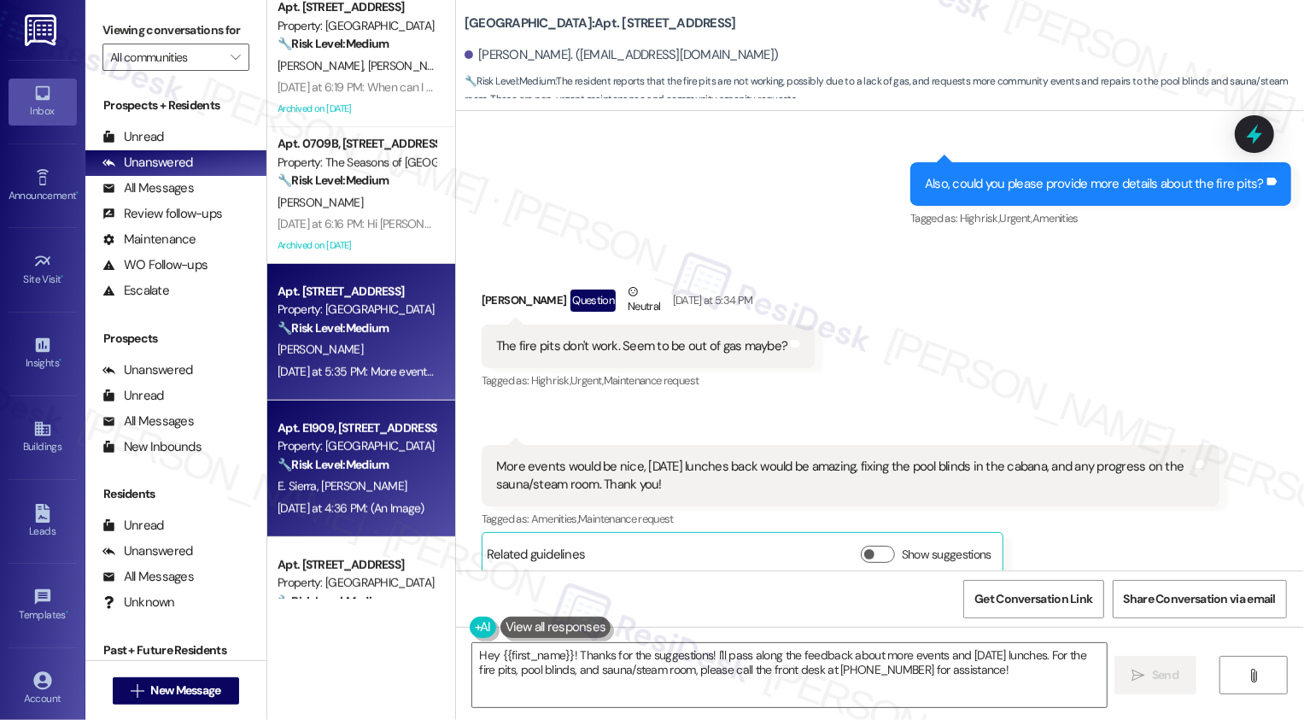
click at [359, 482] on div "E. Sierra [PERSON_NAME]" at bounding box center [356, 486] width 161 height 21
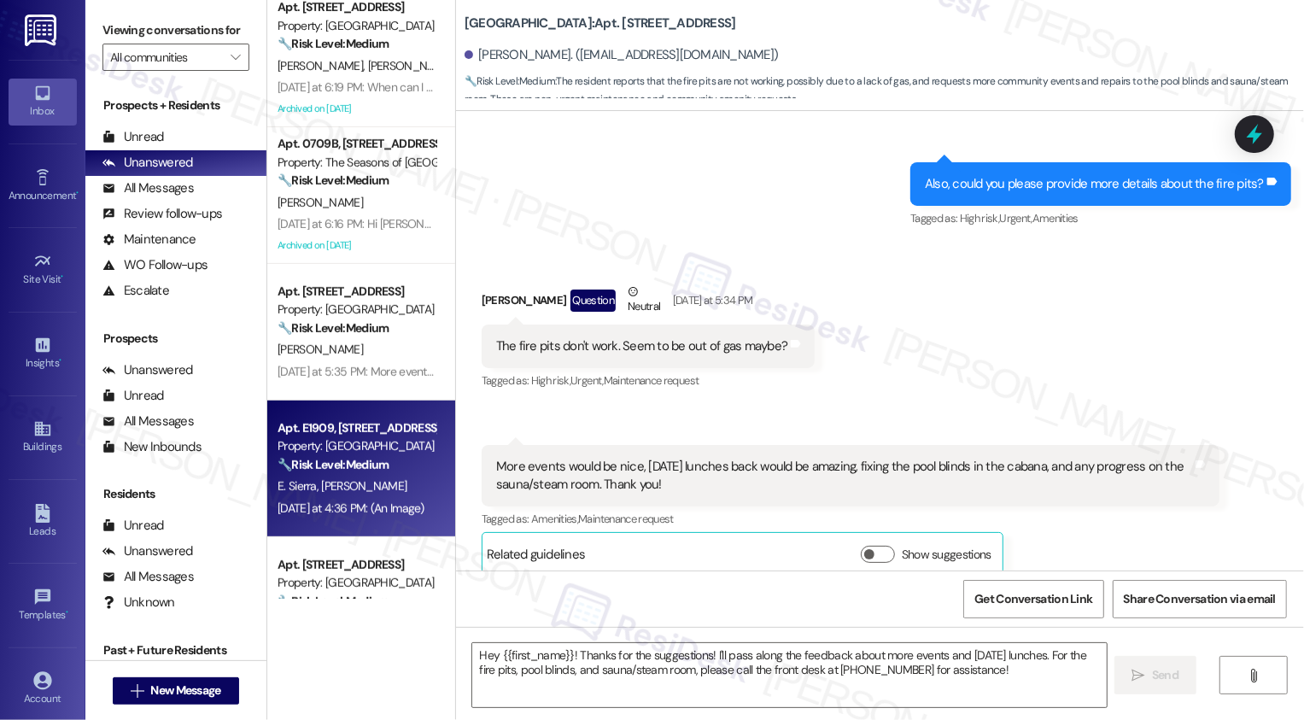
type textarea "Fetching suggested responses. Please feel free to read through the conversation…"
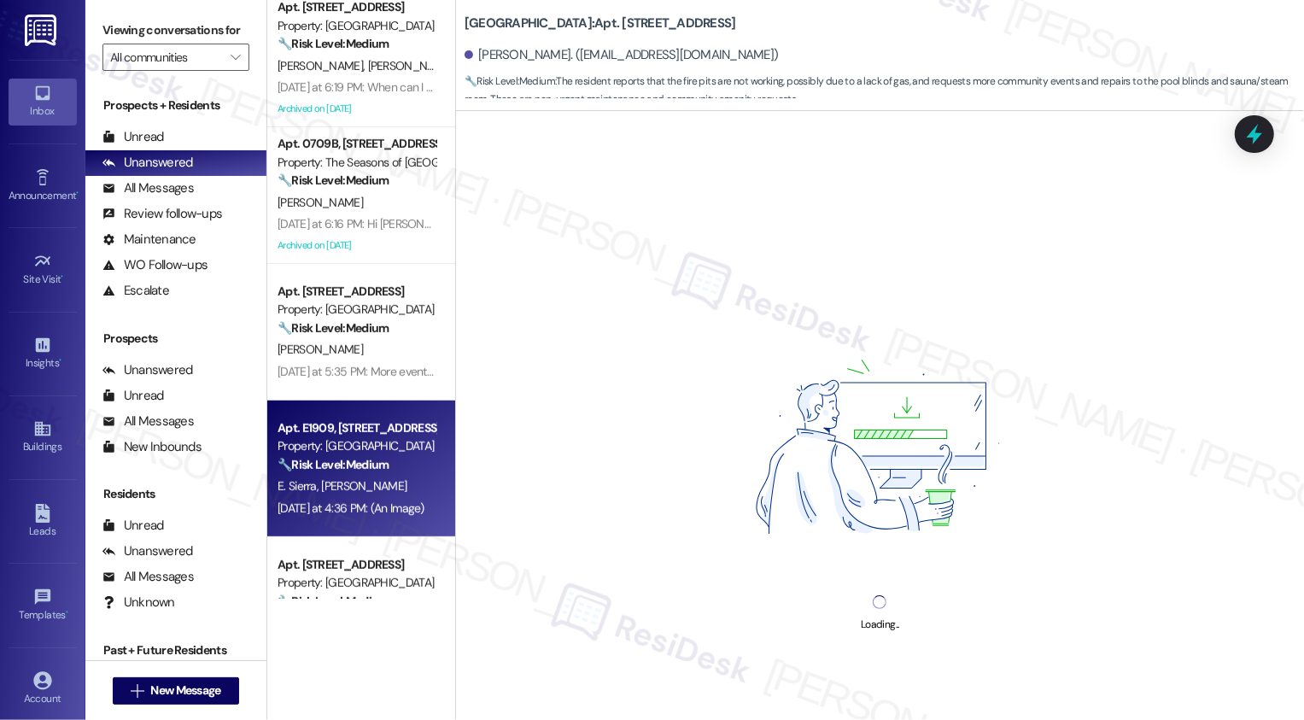
click at [359, 482] on div "E. Sierra [PERSON_NAME]" at bounding box center [356, 486] width 161 height 21
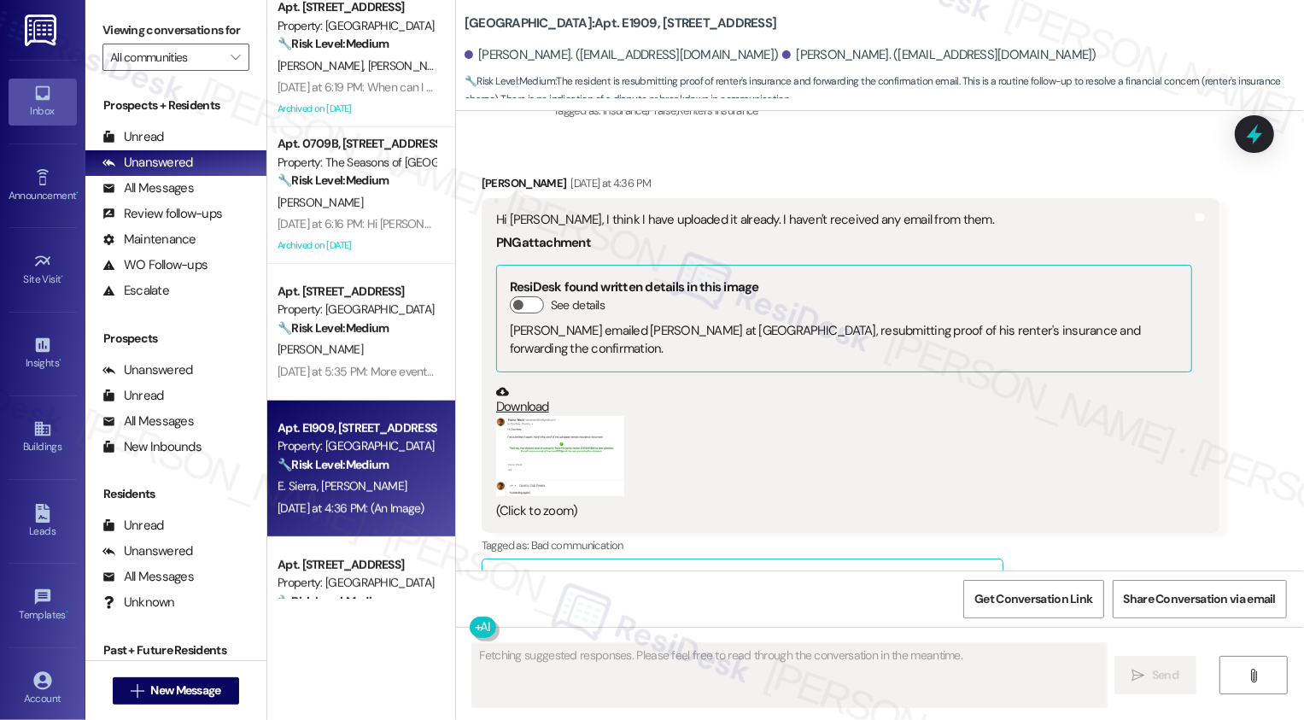
scroll to position [2118, 0]
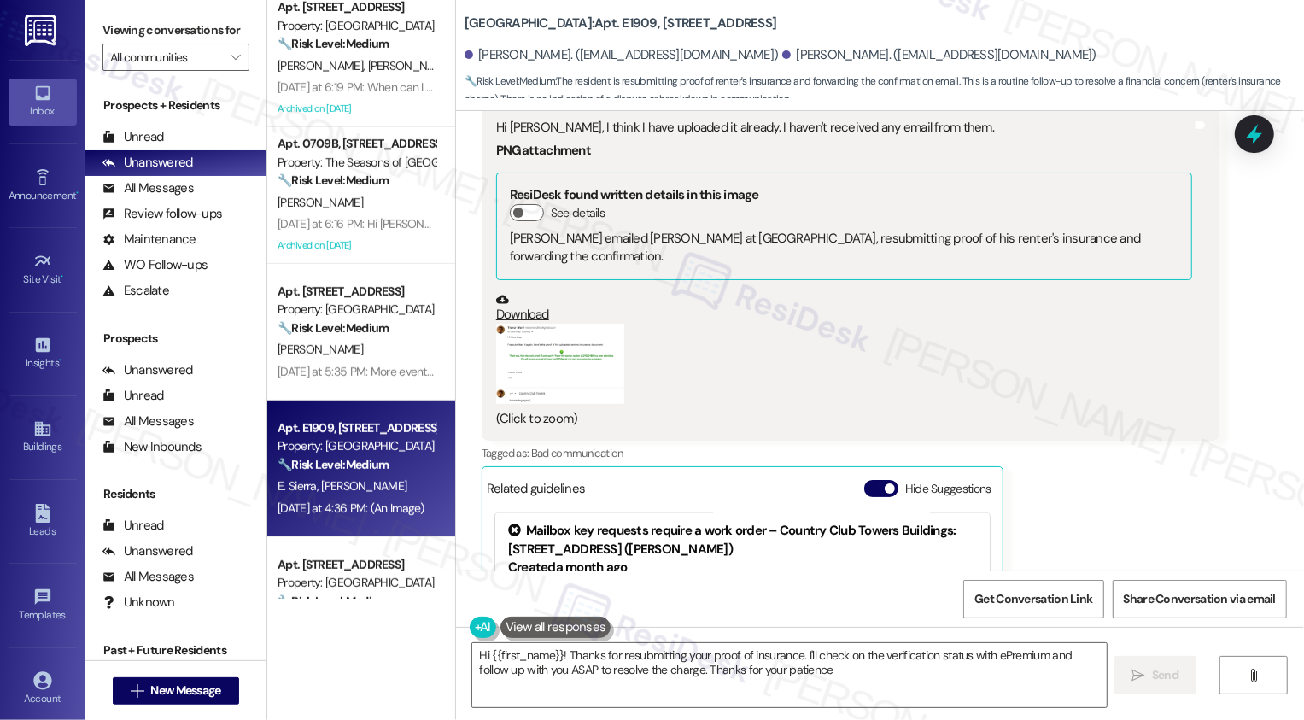
type textarea "Hi {{first_name}}! Thanks for resubmitting your proof of insurance. I'll check …"
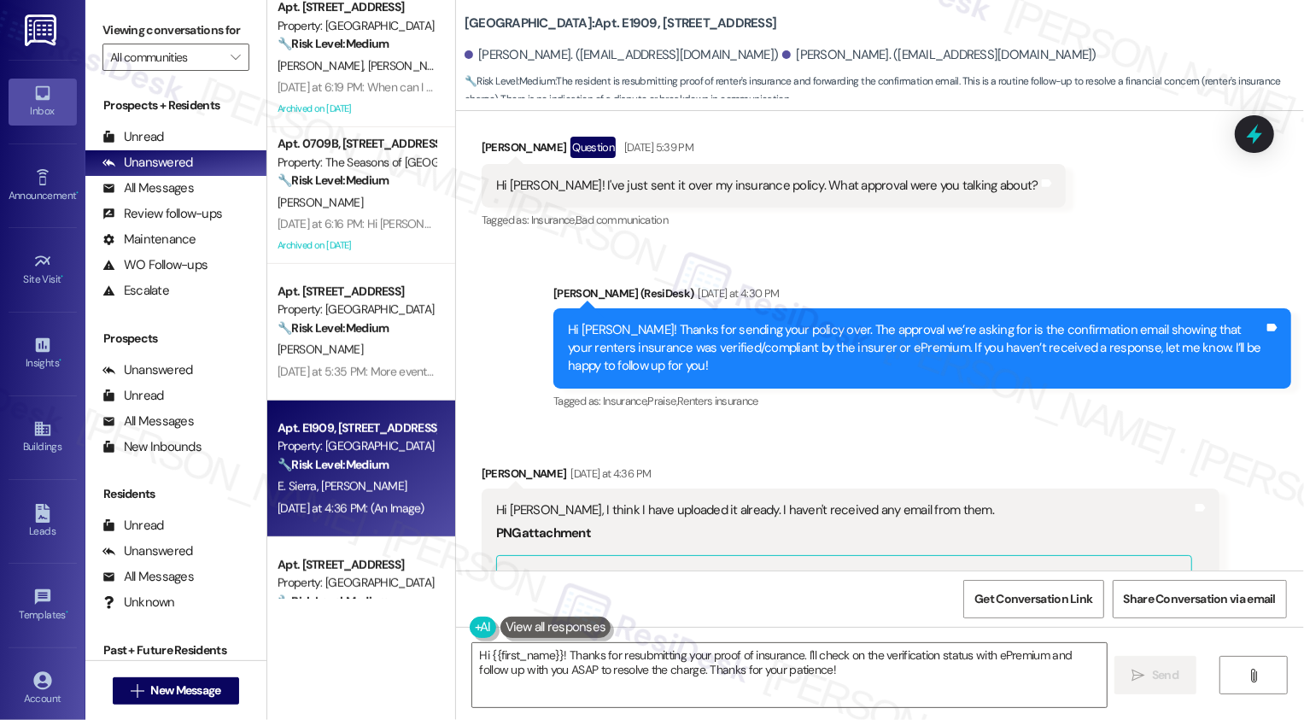
scroll to position [903, 0]
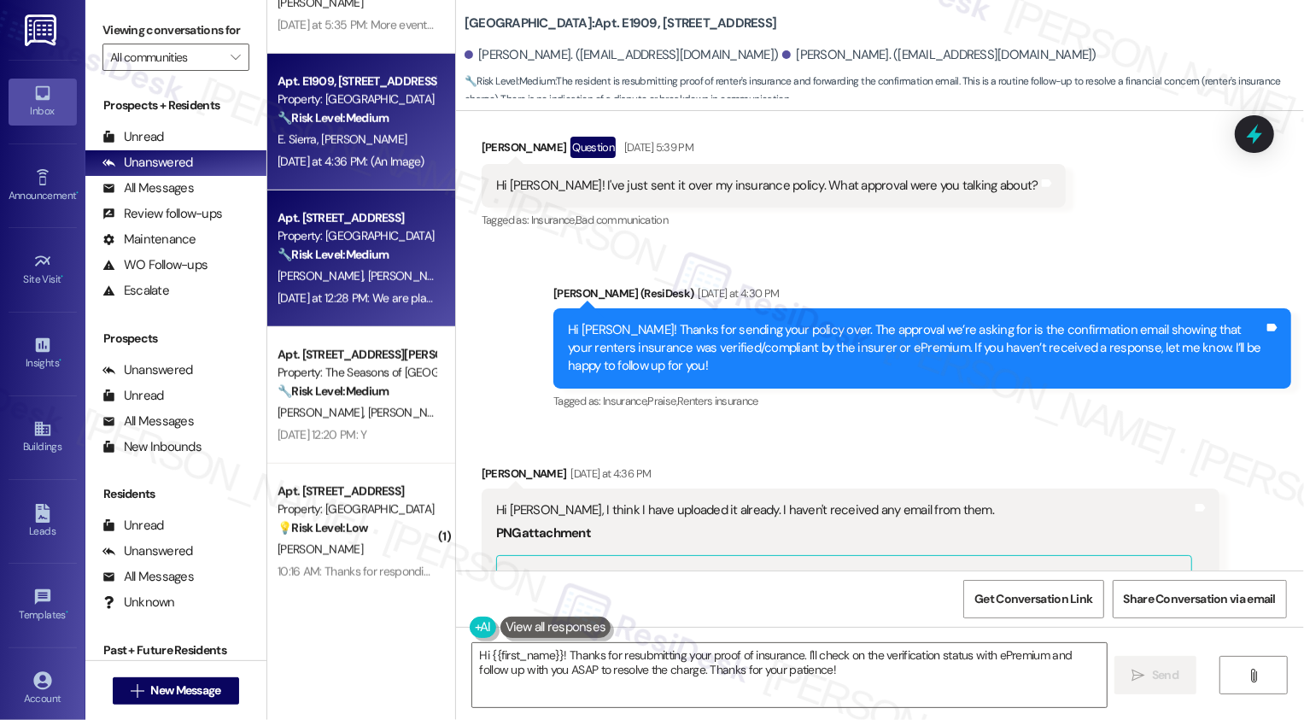
click at [346, 303] on div "[DATE] at 12:28 PM: We are planning on renewing- however, we're in [GEOGRAPHIC_…" at bounding box center [522, 297] width 489 height 15
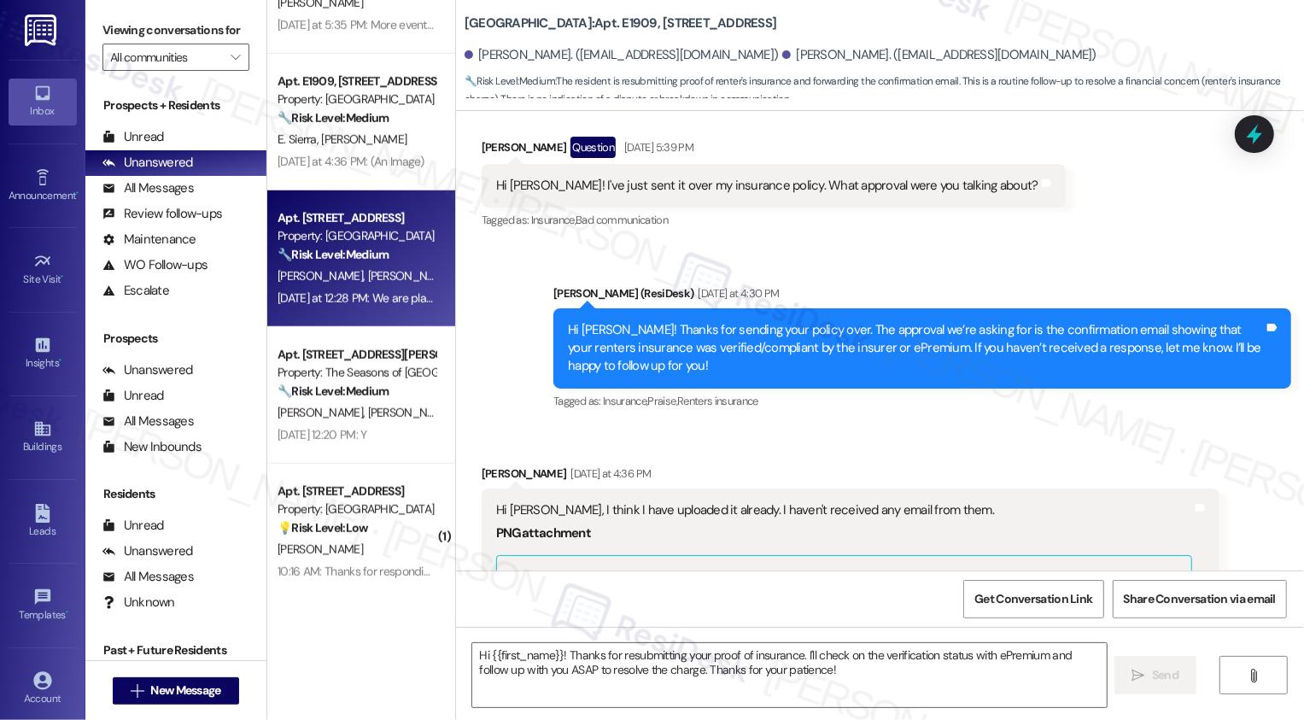
type textarea "Fetching suggested responses. Please feel free to read through the conversation…"
click at [346, 303] on div "[DATE] at 12:28 PM: We are planning on renewing- however, we're in [GEOGRAPHIC_…" at bounding box center [522, 297] width 489 height 15
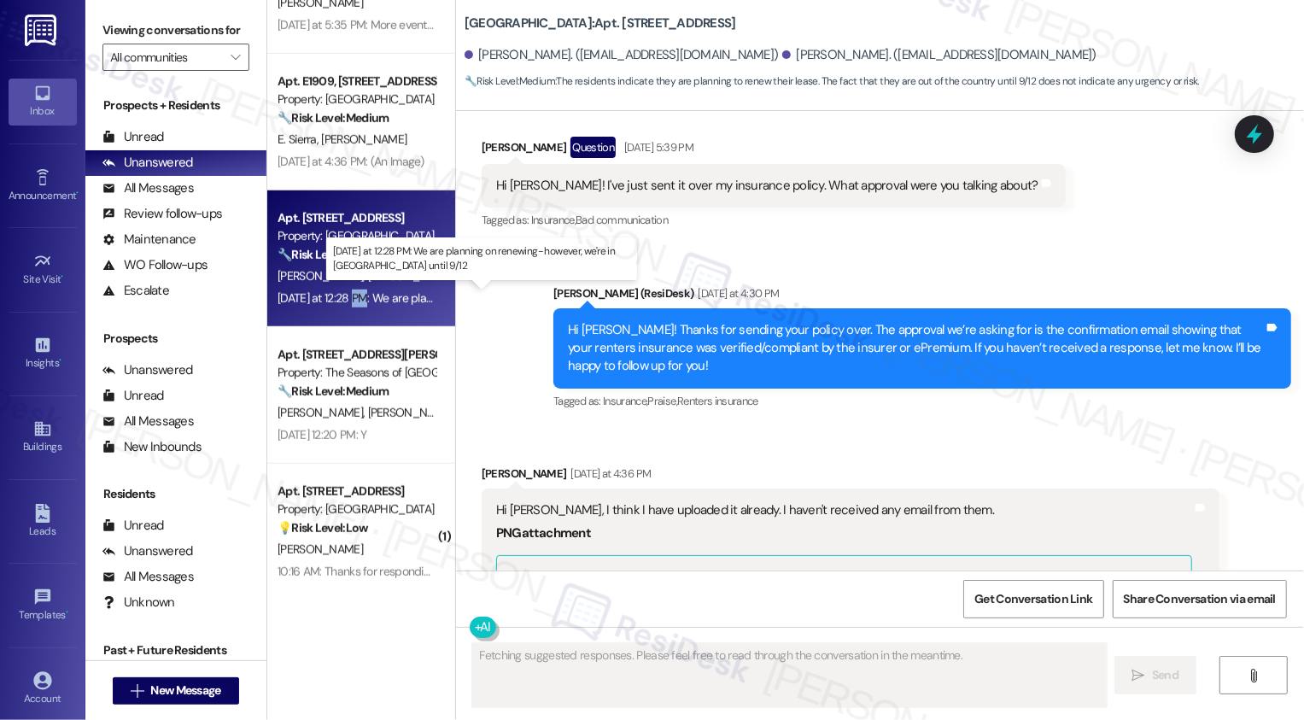
scroll to position [281, 0]
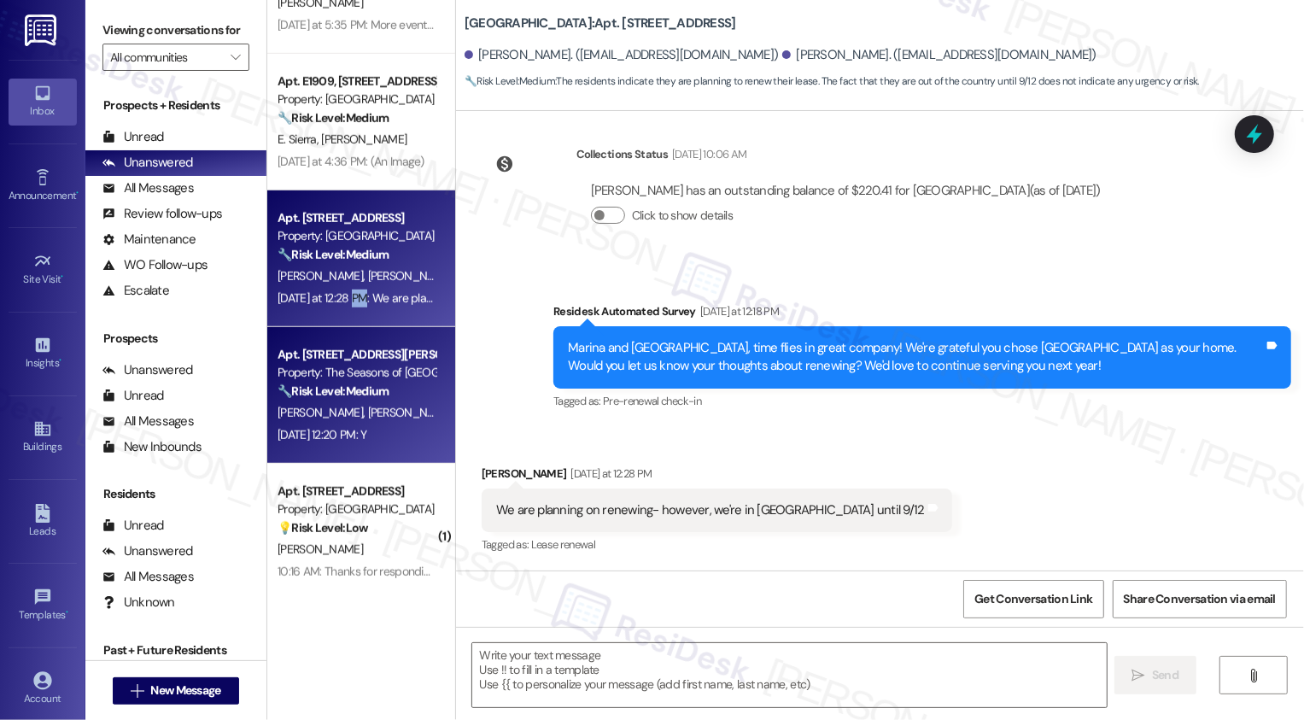
click at [368, 380] on div "Property: The Seasons of [GEOGRAPHIC_DATA]" at bounding box center [357, 373] width 158 height 18
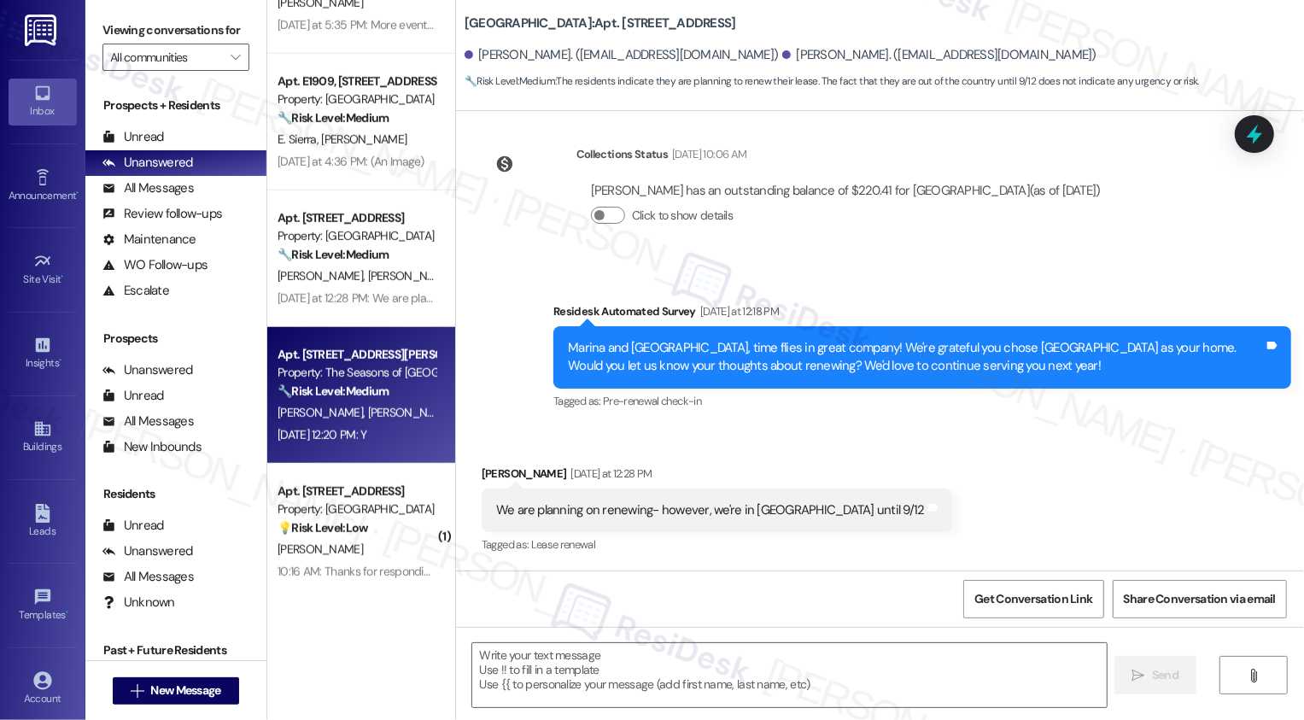
click at [368, 380] on div "Property: The Seasons of [GEOGRAPHIC_DATA]" at bounding box center [357, 373] width 158 height 18
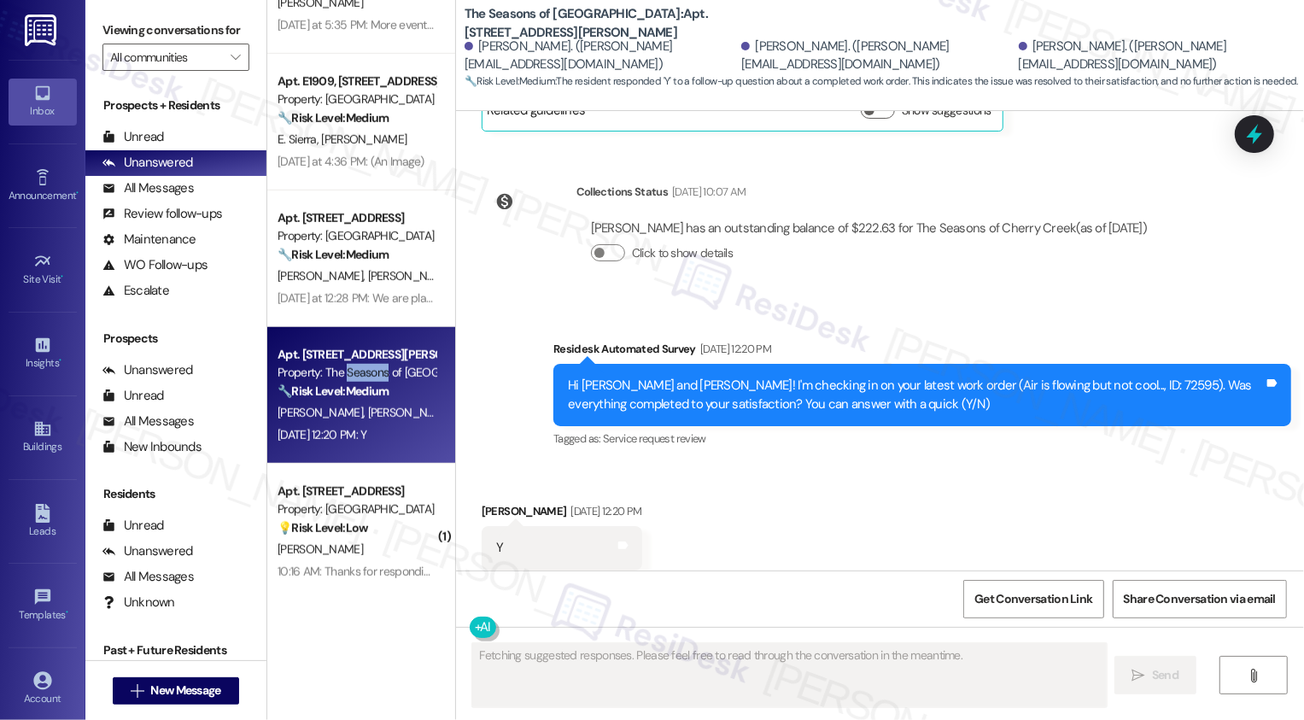
scroll to position [2240, 0]
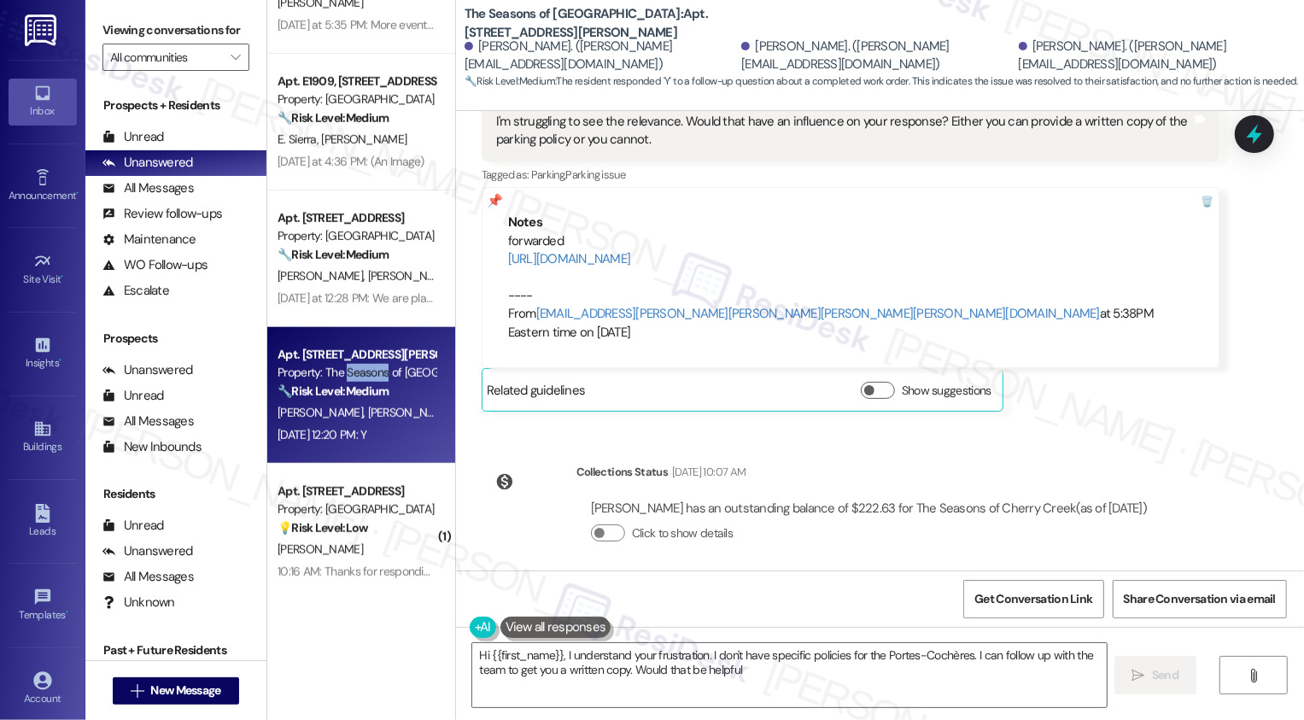
type textarea "Hi {{first_name}}, I understand your frustration. I don't have specific policie…"
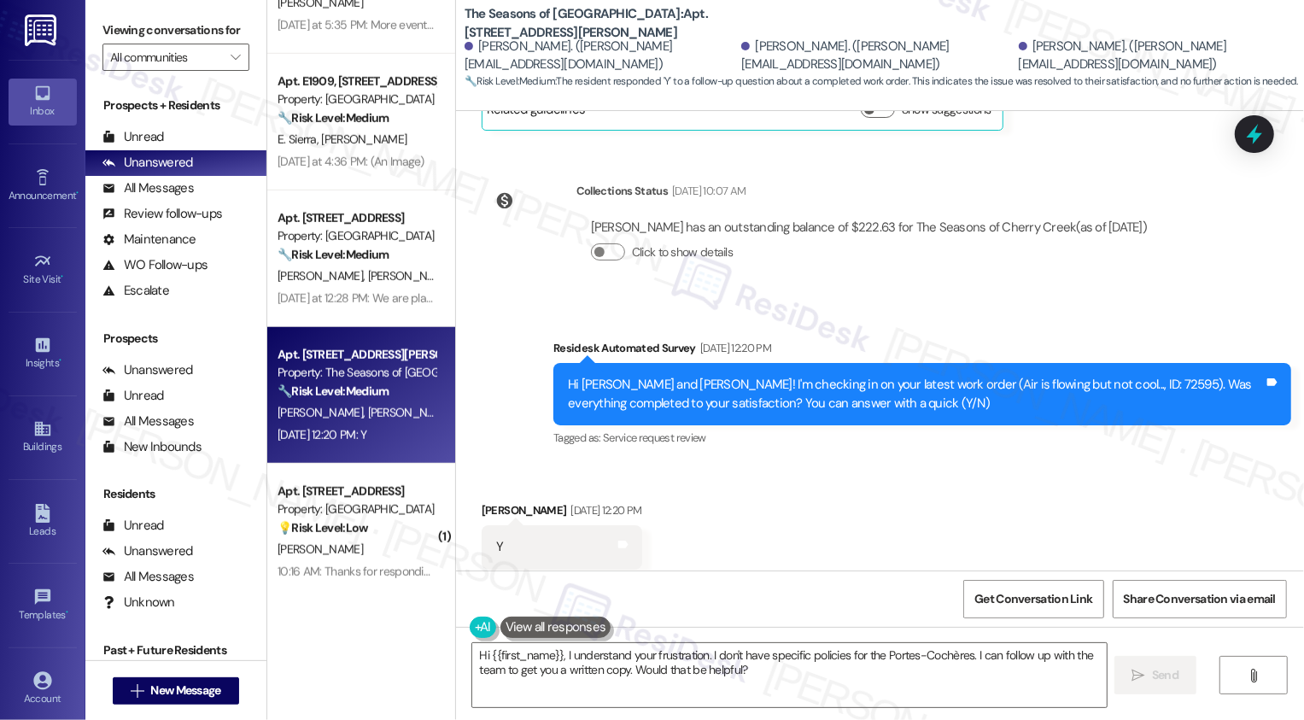
scroll to position [1025, 0]
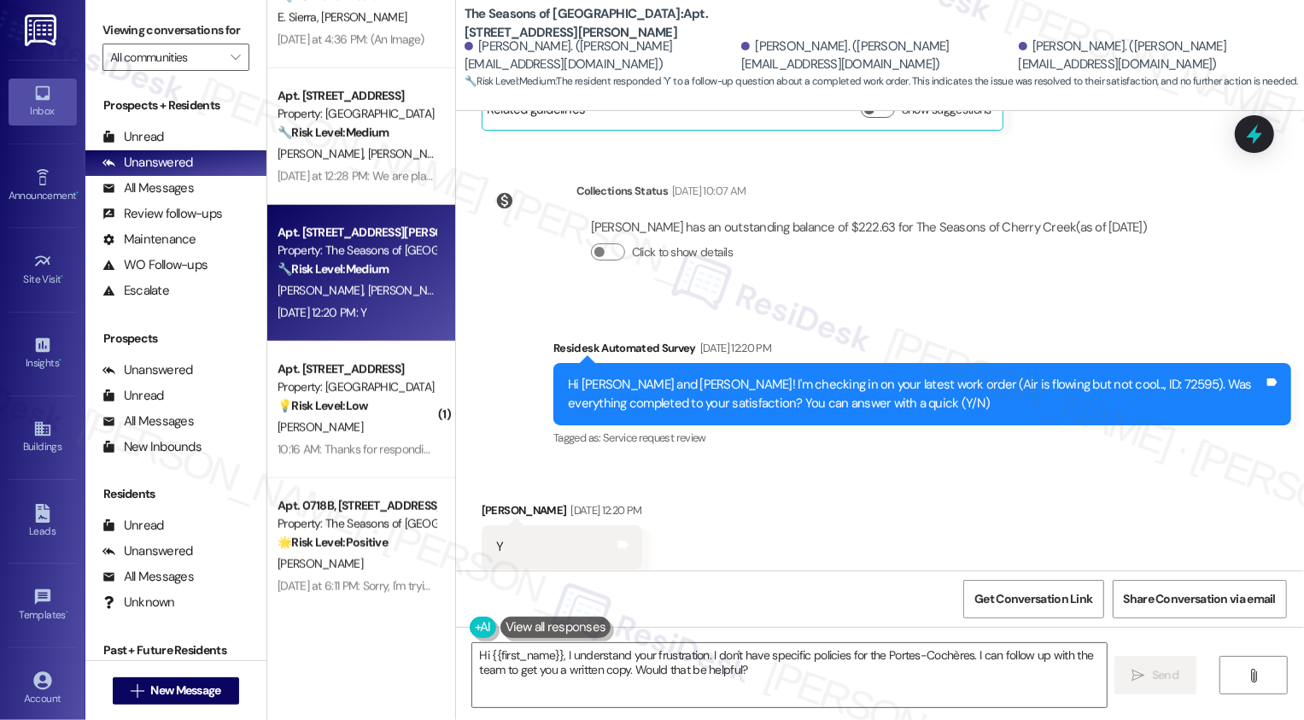
click at [336, 444] on div "10:16 AM: Thanks for responding,it's on my porch in a corner that's close to th…" at bounding box center [580, 449] width 604 height 15
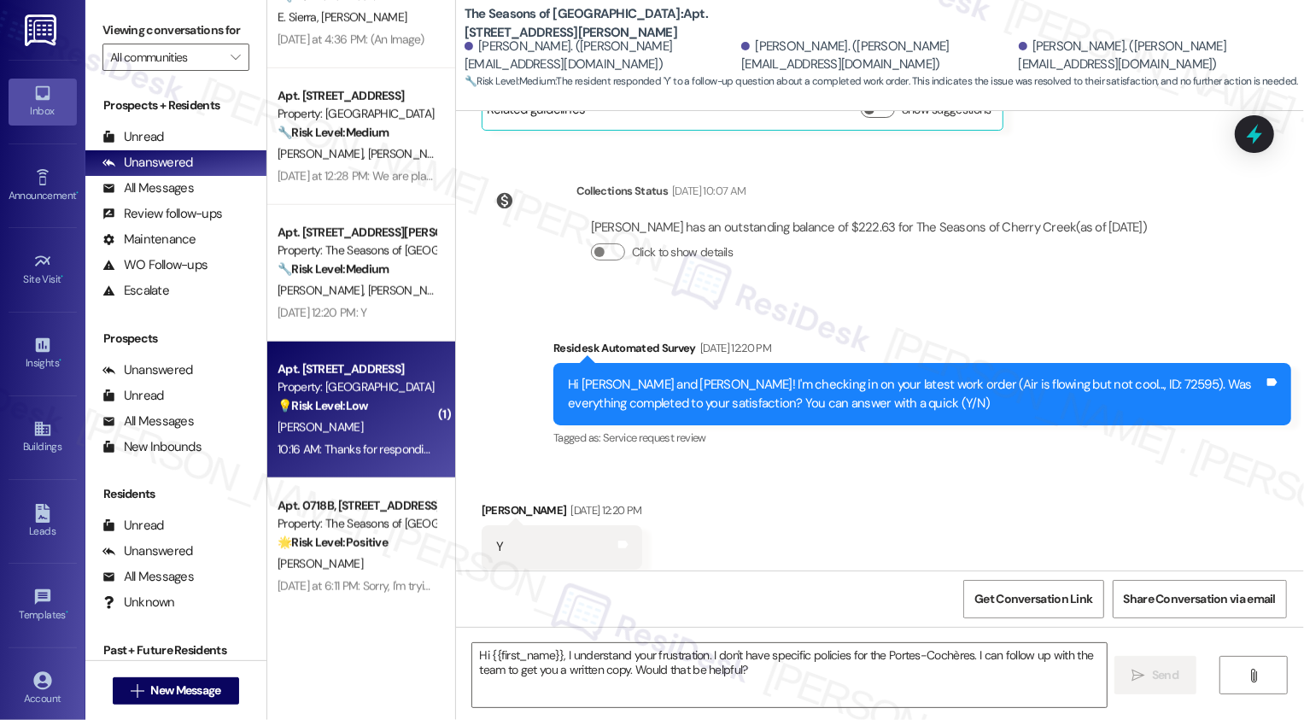
click at [336, 444] on div "10:16 AM: Thanks for responding,it's on my porch in a corner that's close to th…" at bounding box center [580, 449] width 604 height 15
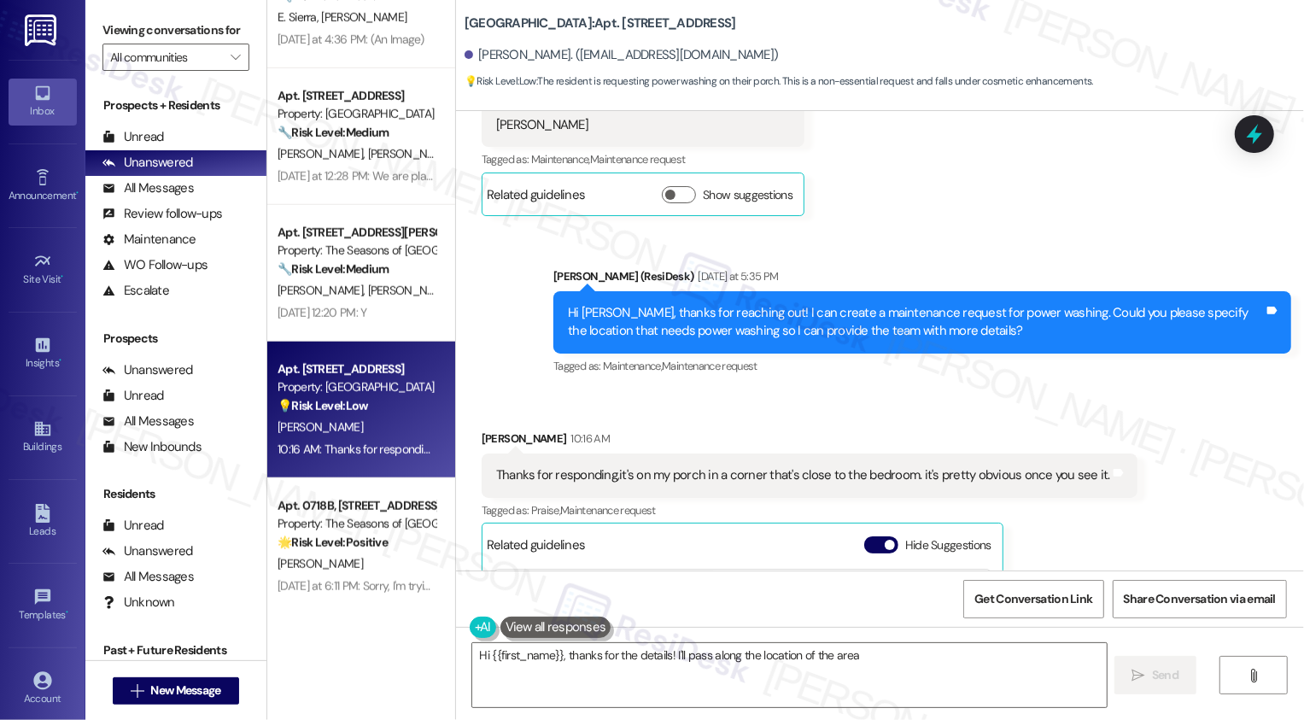
scroll to position [3124, 0]
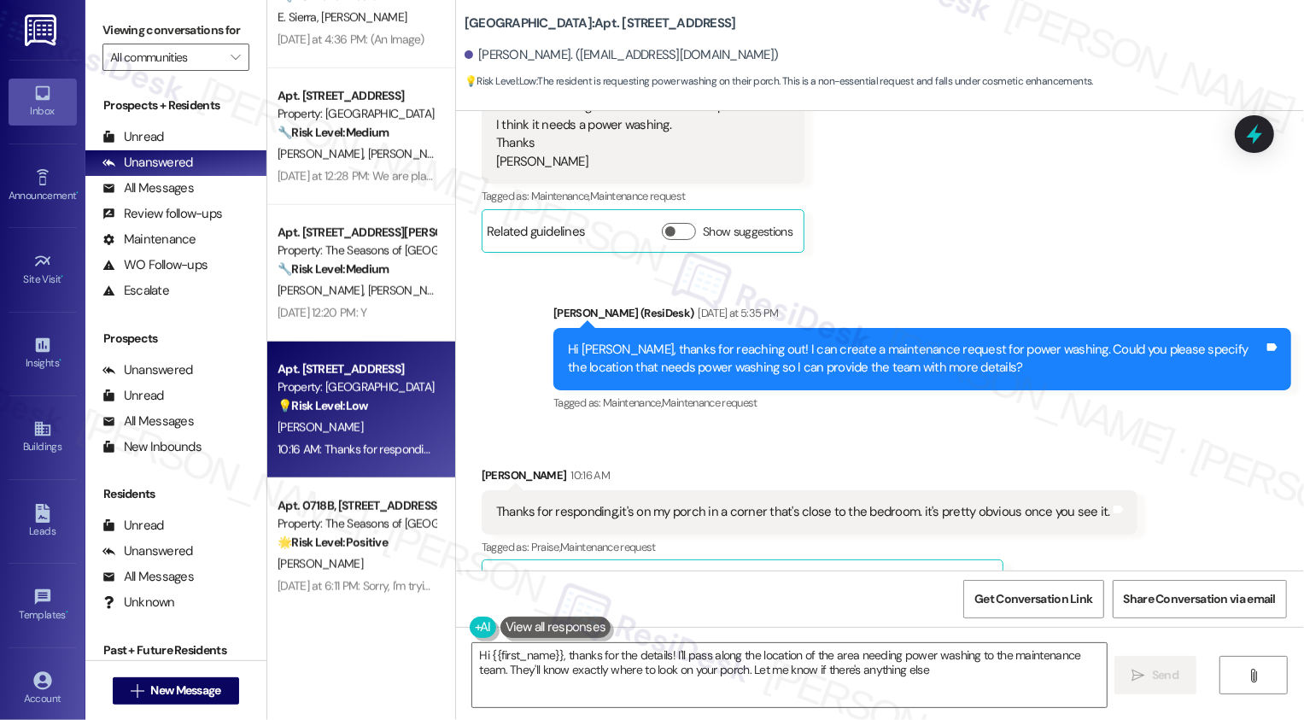
type textarea "Hi {{first_name}}, thanks for the details! I'll pass along the location of the …"
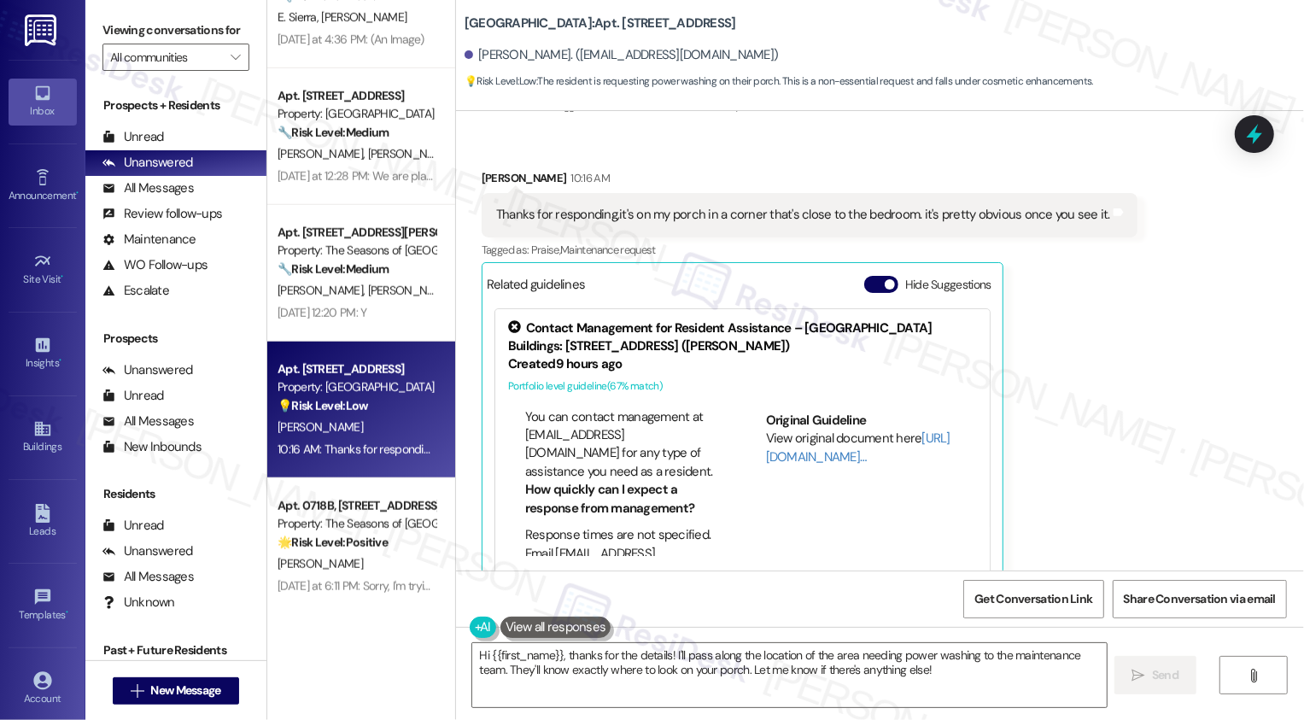
scroll to position [455, 0]
click at [329, 466] on div "Apt. [STREET_ADDRESS] Property: [GEOGRAPHIC_DATA] 💡 Risk Level: Low The residen…" at bounding box center [361, 410] width 188 height 137
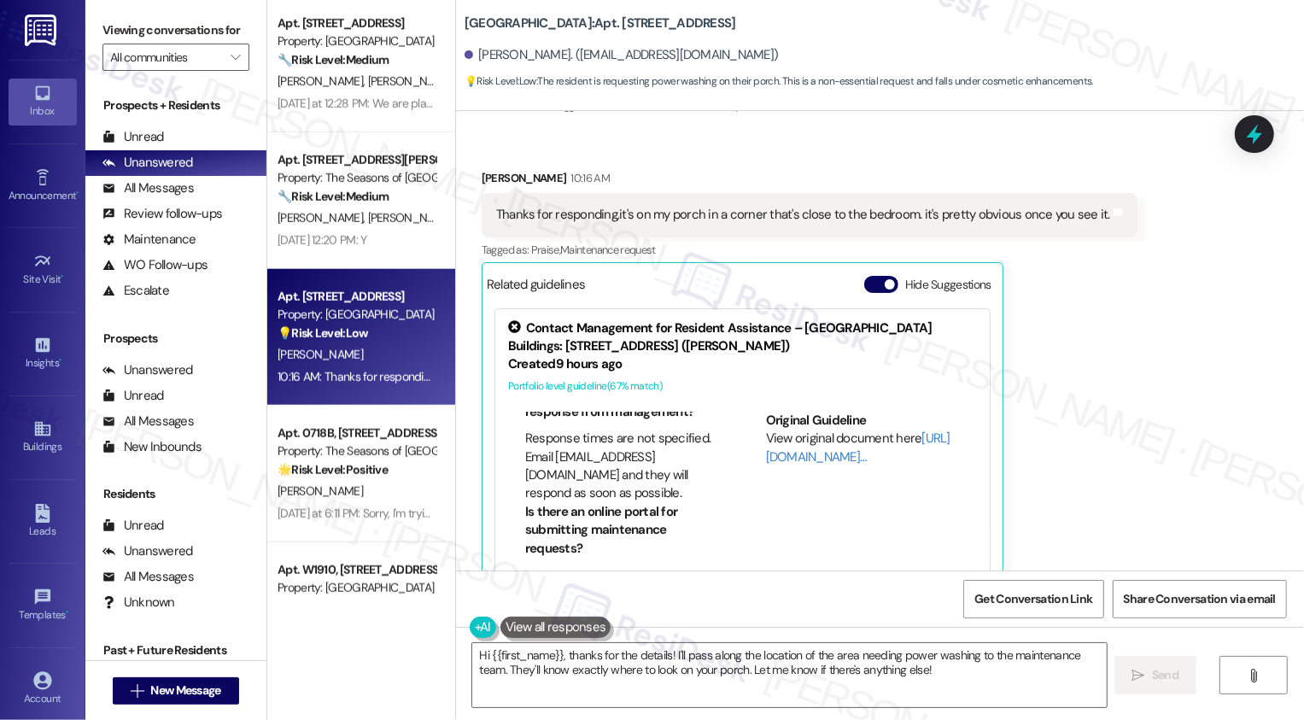
scroll to position [1134, 0]
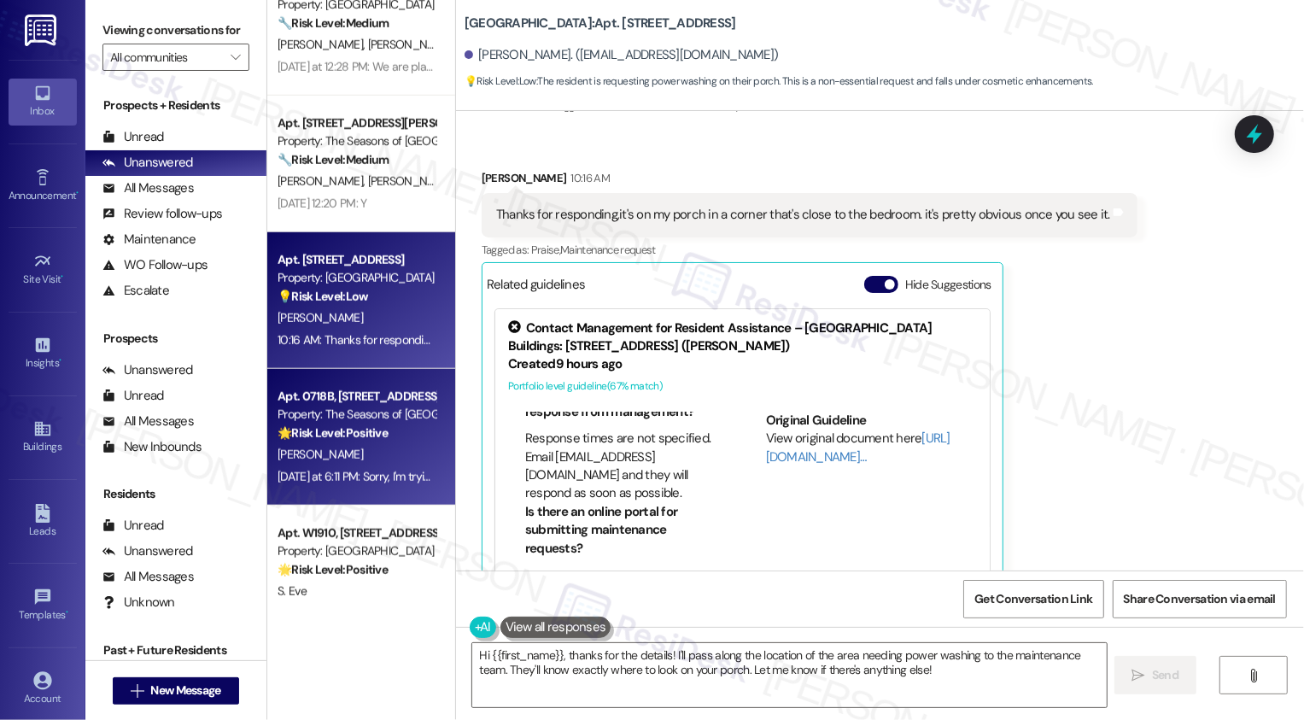
click at [346, 434] on strong "🌟 Risk Level: Positive" at bounding box center [333, 432] width 110 height 15
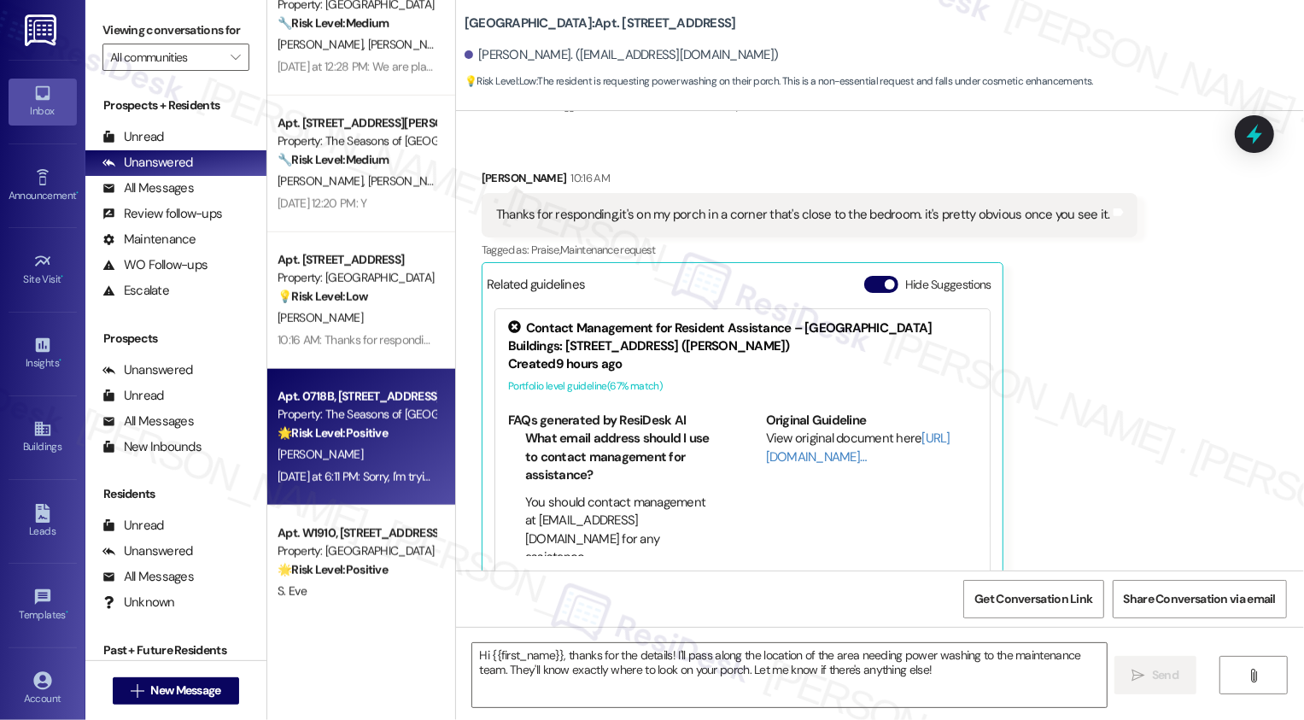
click at [346, 434] on strong "🌟 Risk Level: Positive" at bounding box center [333, 432] width 110 height 15
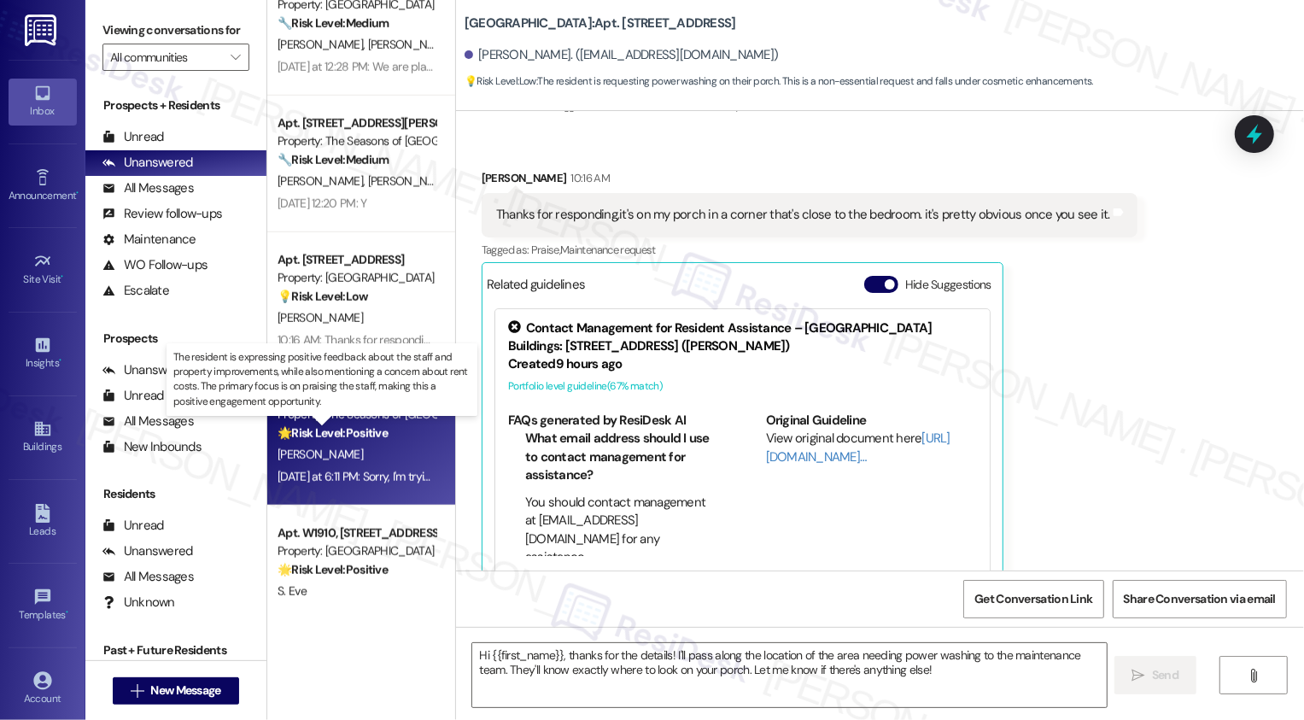
type textarea "Fetching suggested responses. Please feel free to read through the conversation…"
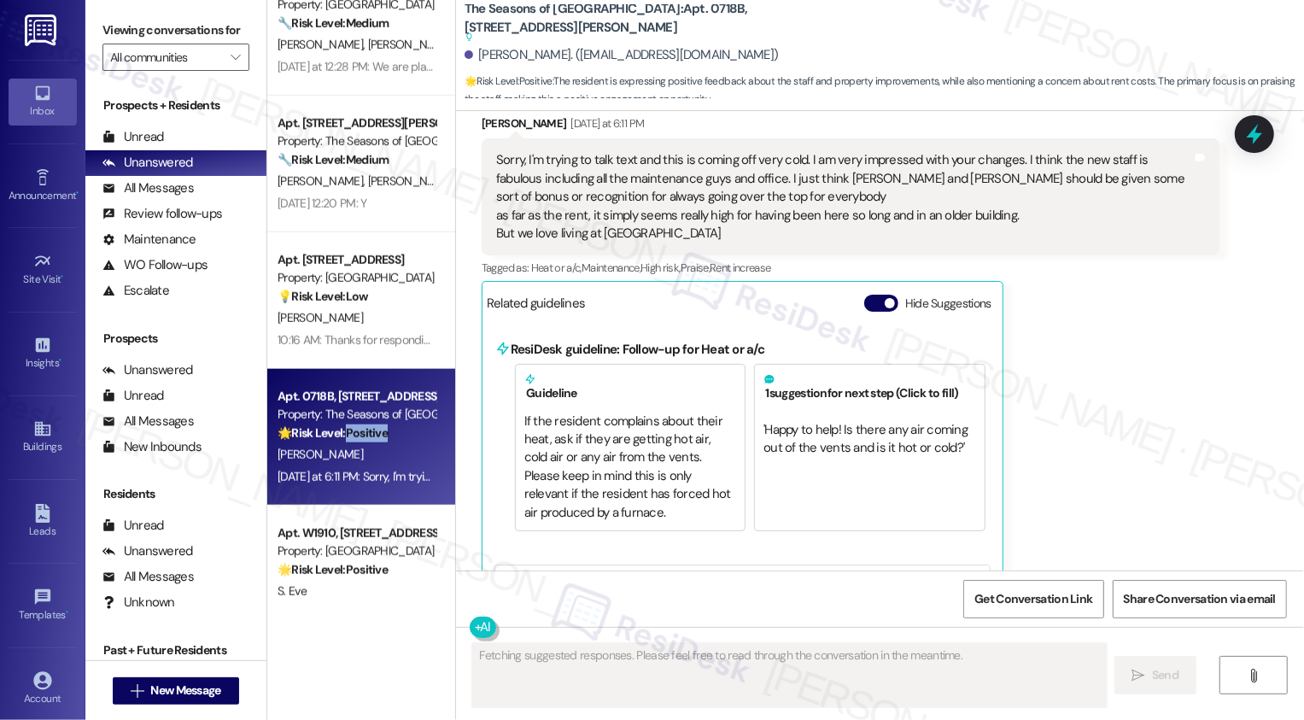
scroll to position [1113, 0]
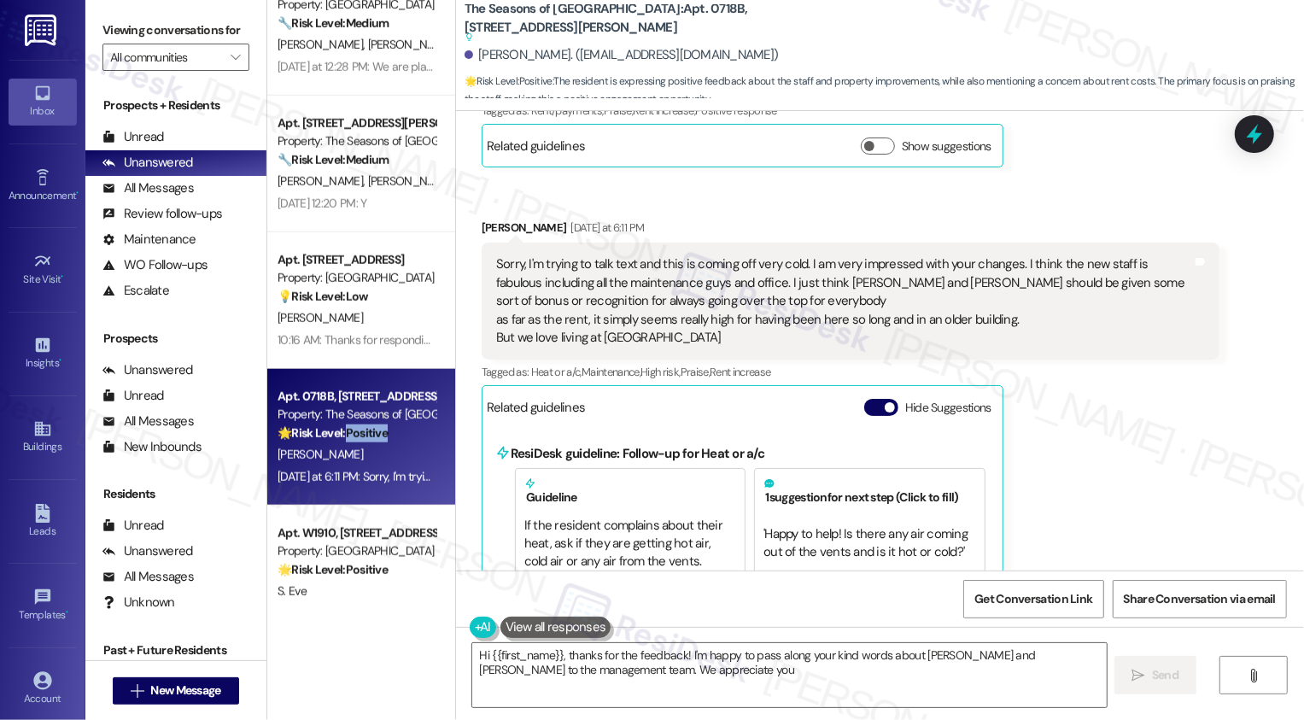
type textarea "Hi {{first_name}}, thanks for the feedback! I'm happy to pass along your kind w…"
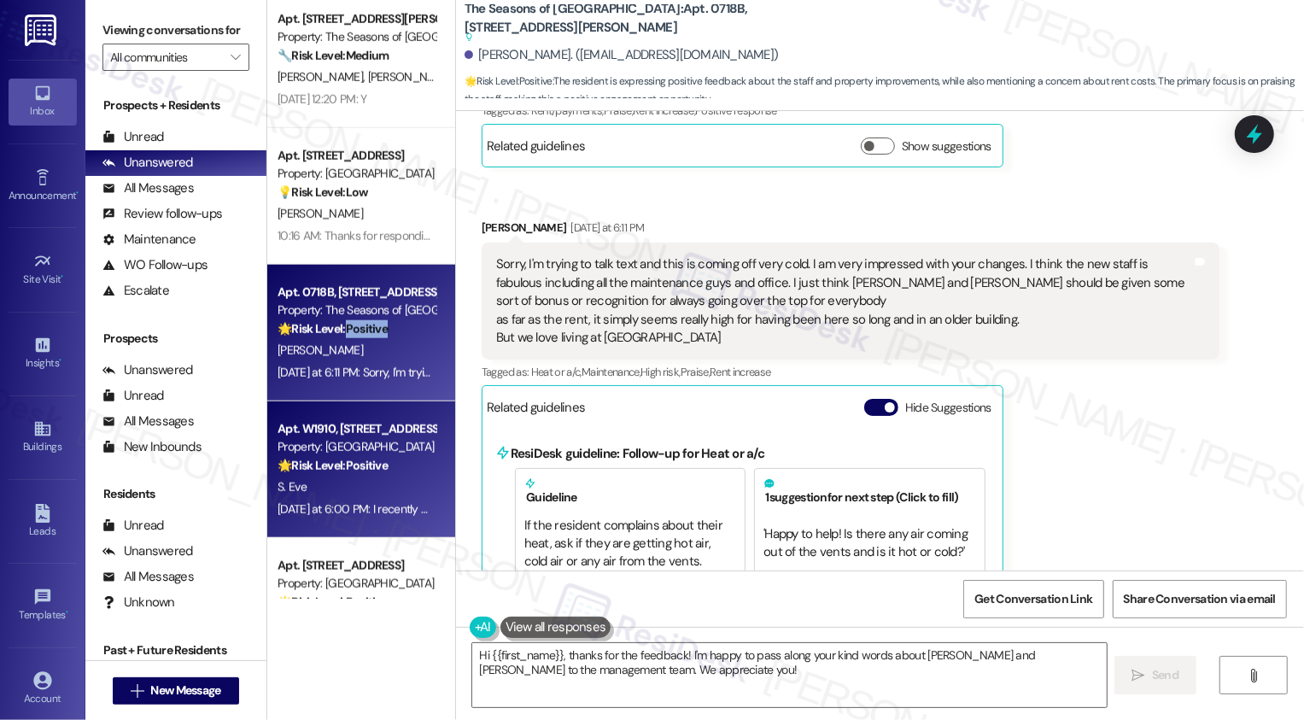
click at [367, 464] on strong "🌟 Risk Level: Positive" at bounding box center [333, 465] width 110 height 15
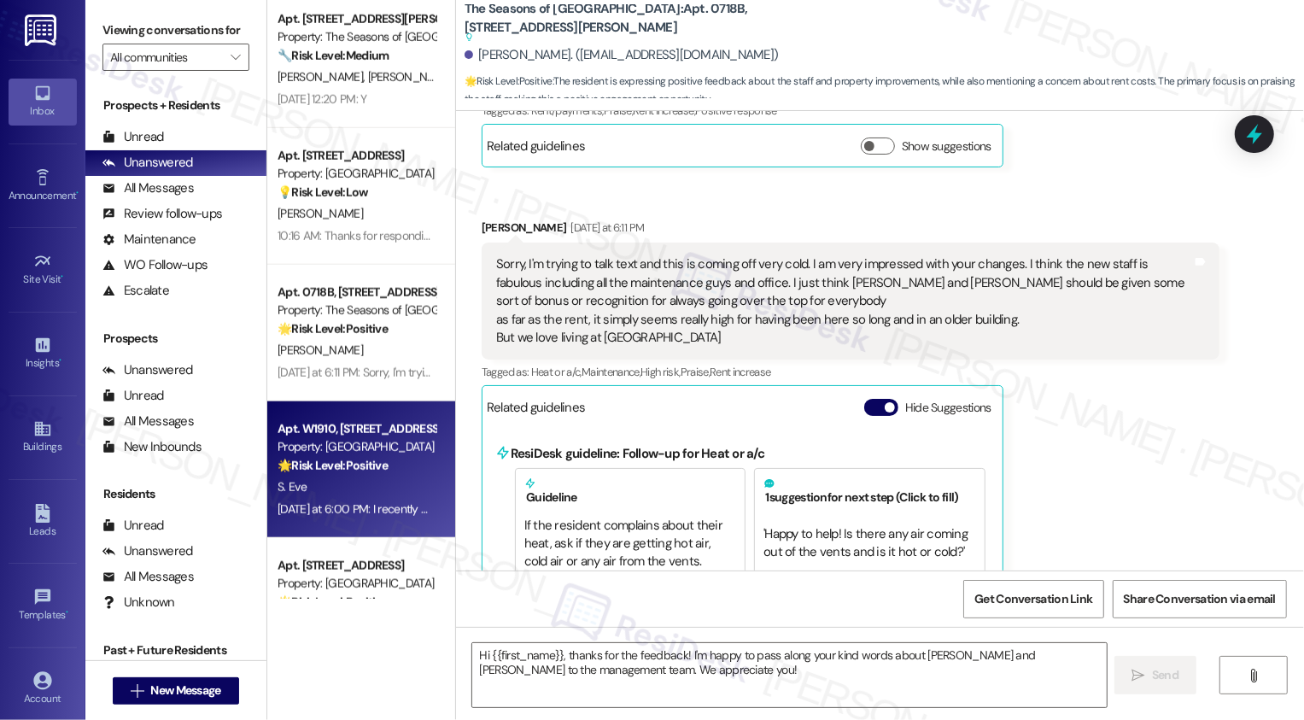
type textarea "Fetching suggested responses. Please feel free to read through the conversation…"
click at [367, 464] on strong "🌟 Risk Level: Positive" at bounding box center [333, 465] width 110 height 15
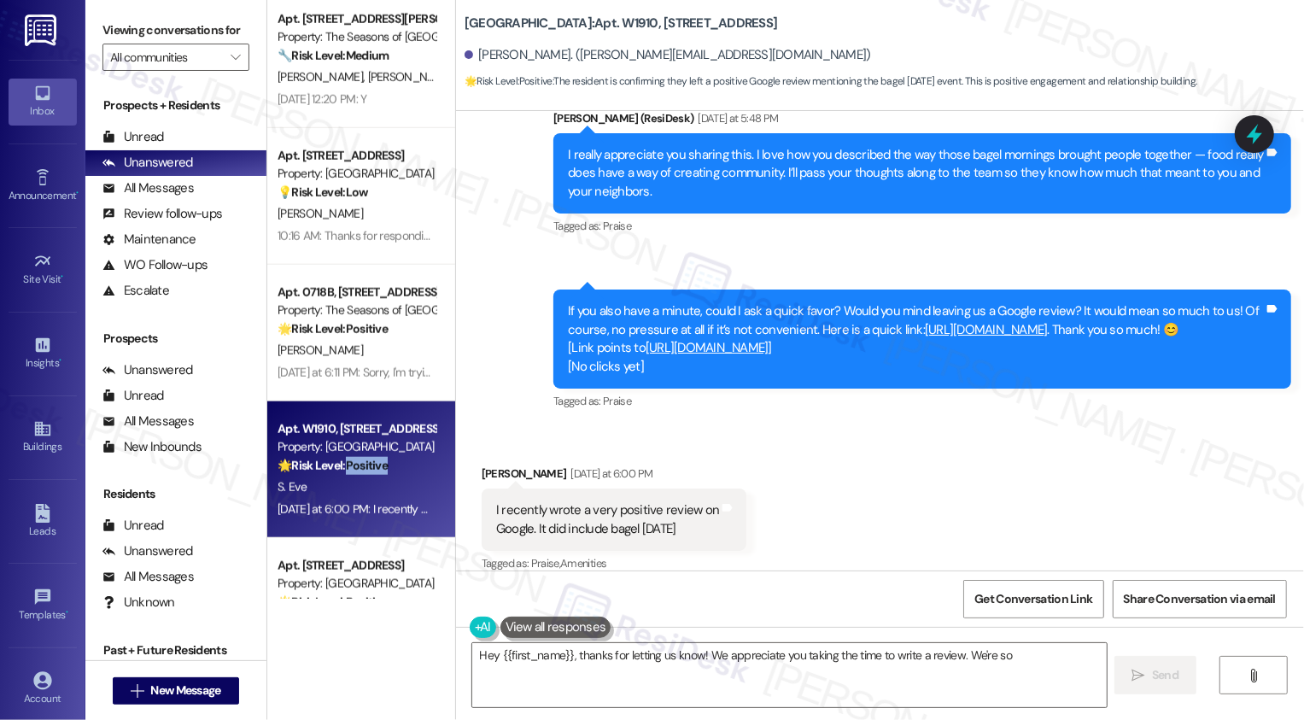
scroll to position [1342, 0]
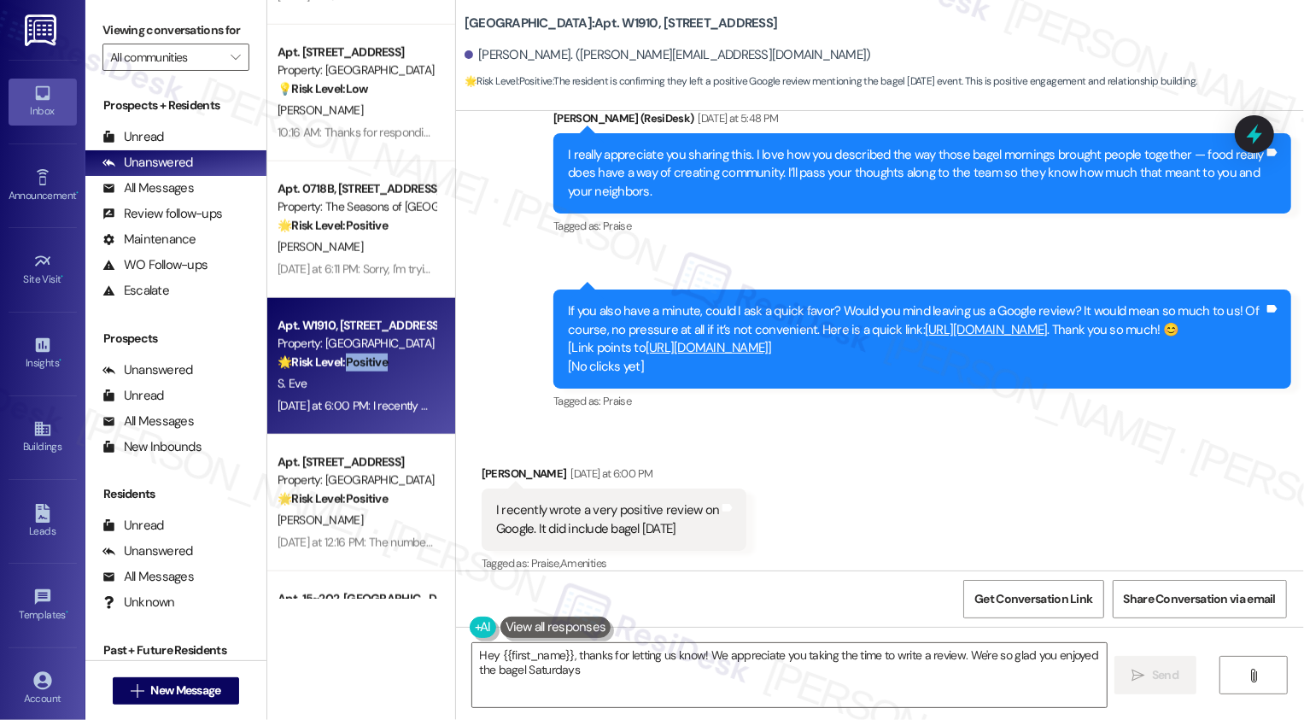
type textarea "Hey {{first_name}}, thanks for letting us know! We appreciate you taking the ti…"
click at [373, 495] on strong "🌟 Risk Level: Positive" at bounding box center [333, 498] width 110 height 15
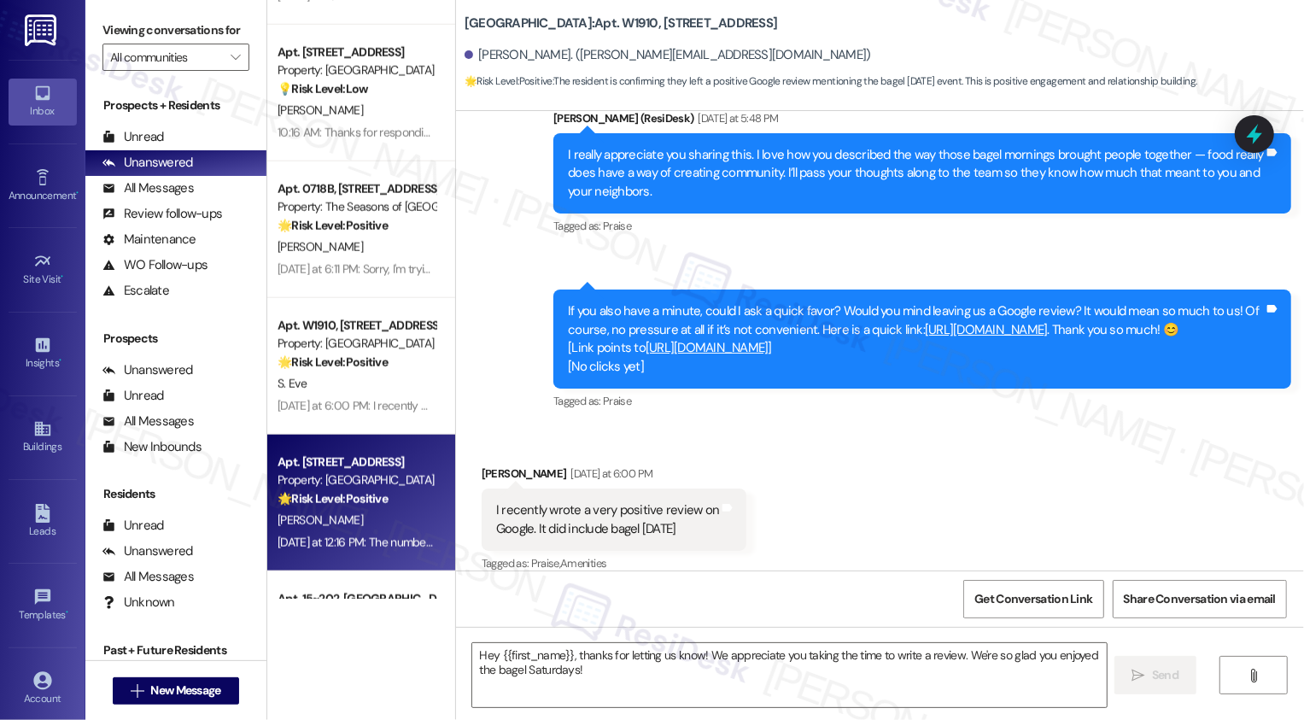
click at [373, 495] on strong "🌟 Risk Level: Positive" at bounding box center [333, 498] width 110 height 15
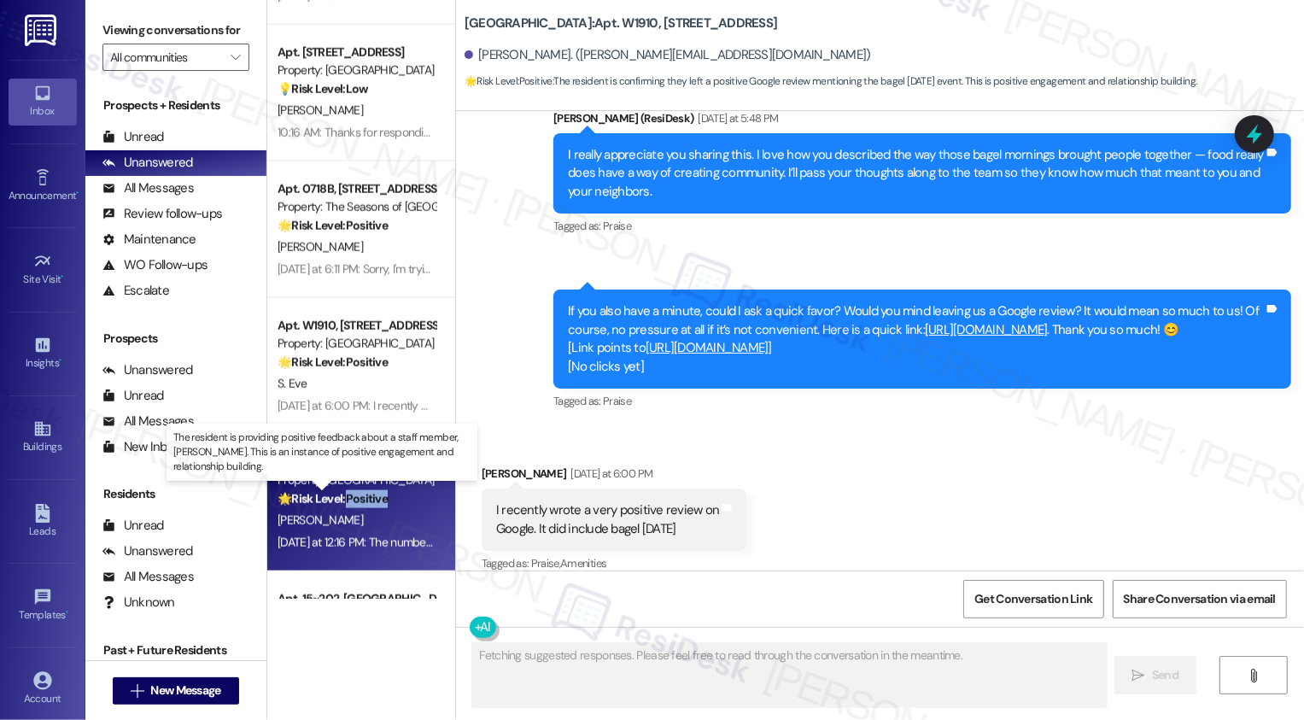
scroll to position [759, 0]
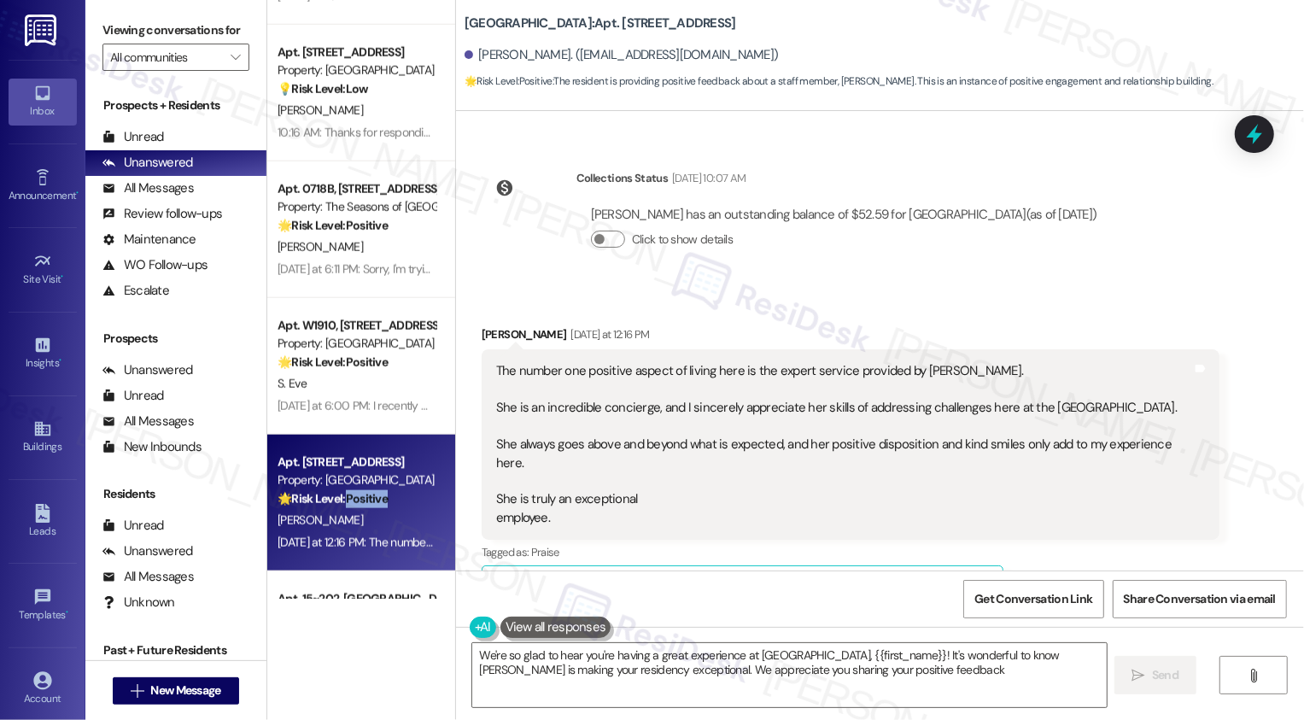
type textarea "We're so glad to hear you're having a great experience at [GEOGRAPHIC_DATA], {{…"
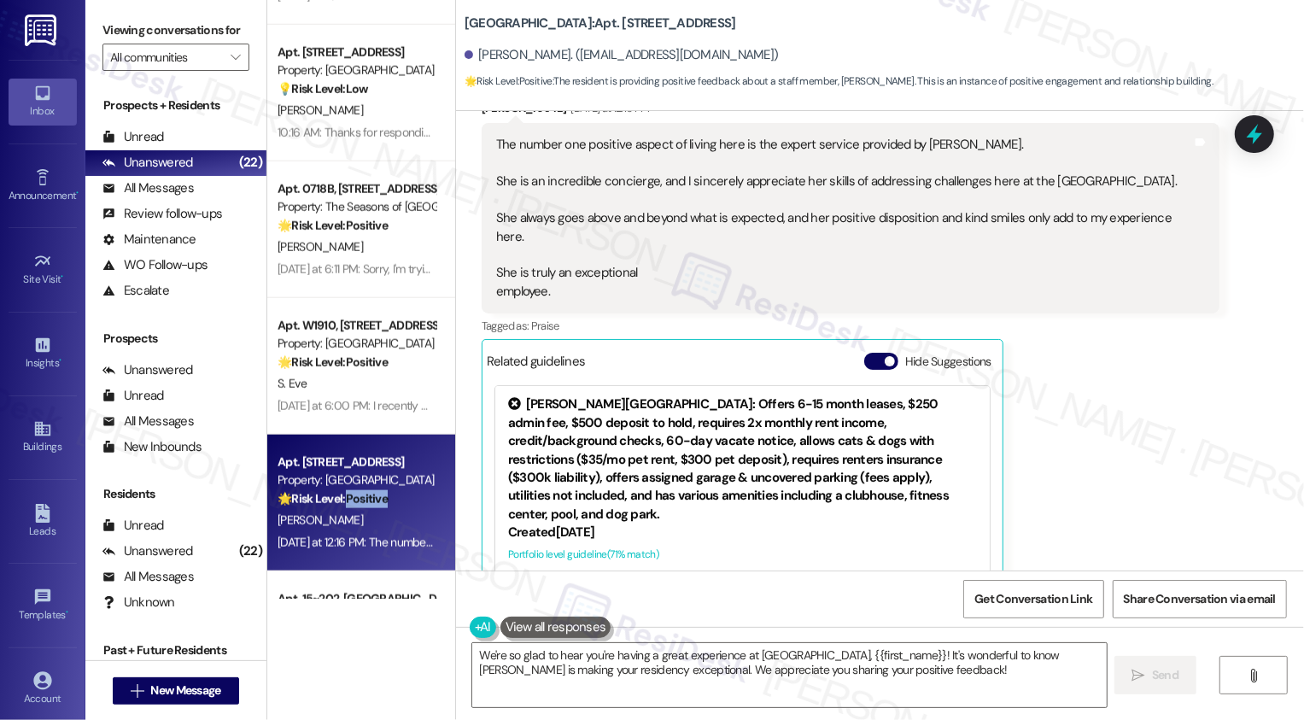
scroll to position [306, 0]
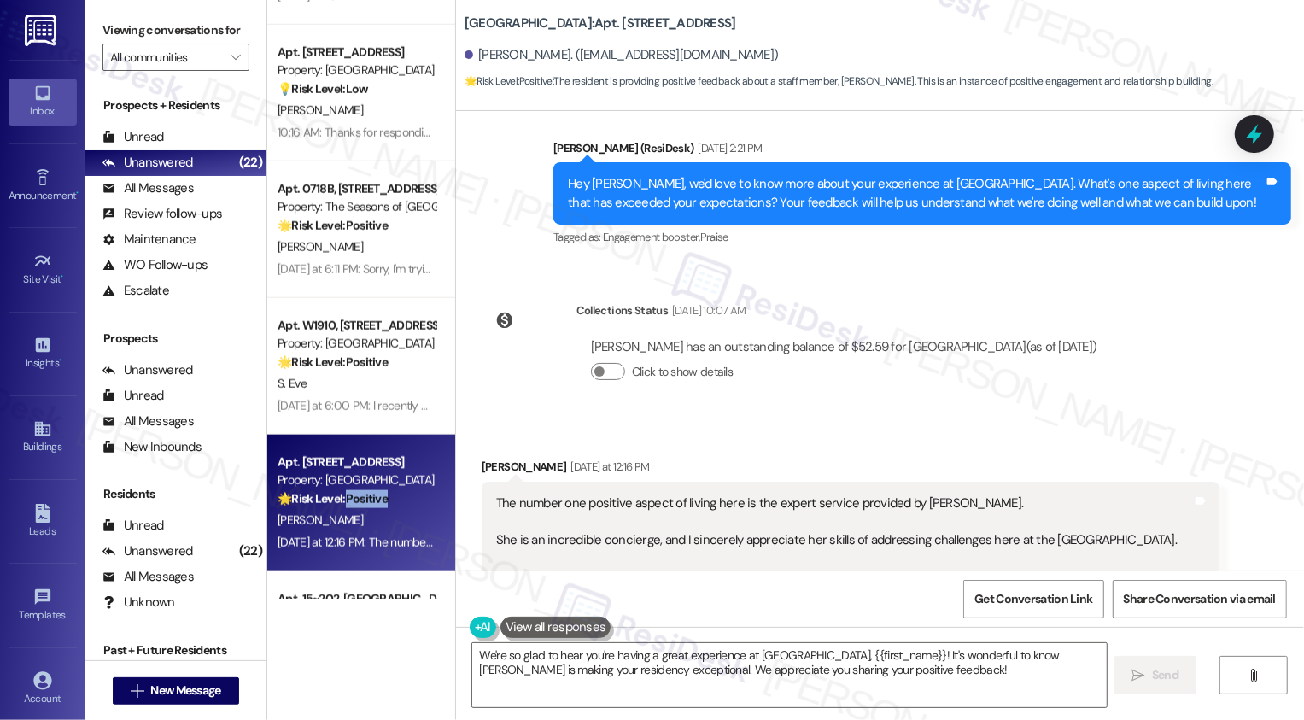
click at [1041, 426] on div "Received via SMS [PERSON_NAME] [DATE] at 12:16 PM The number one positive aspec…" at bounding box center [880, 730] width 848 height 623
click at [1045, 599] on span "Get Conversation Link" at bounding box center [1034, 599] width 118 height 18
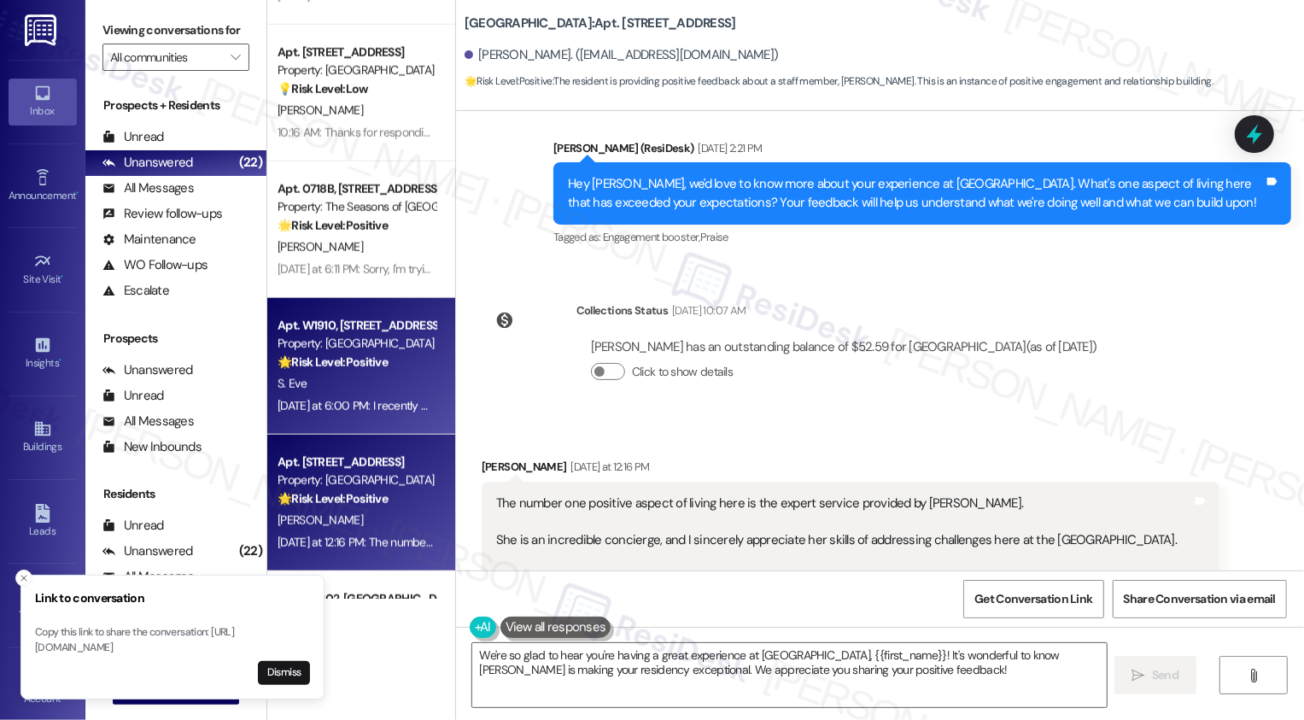
scroll to position [1416, 0]
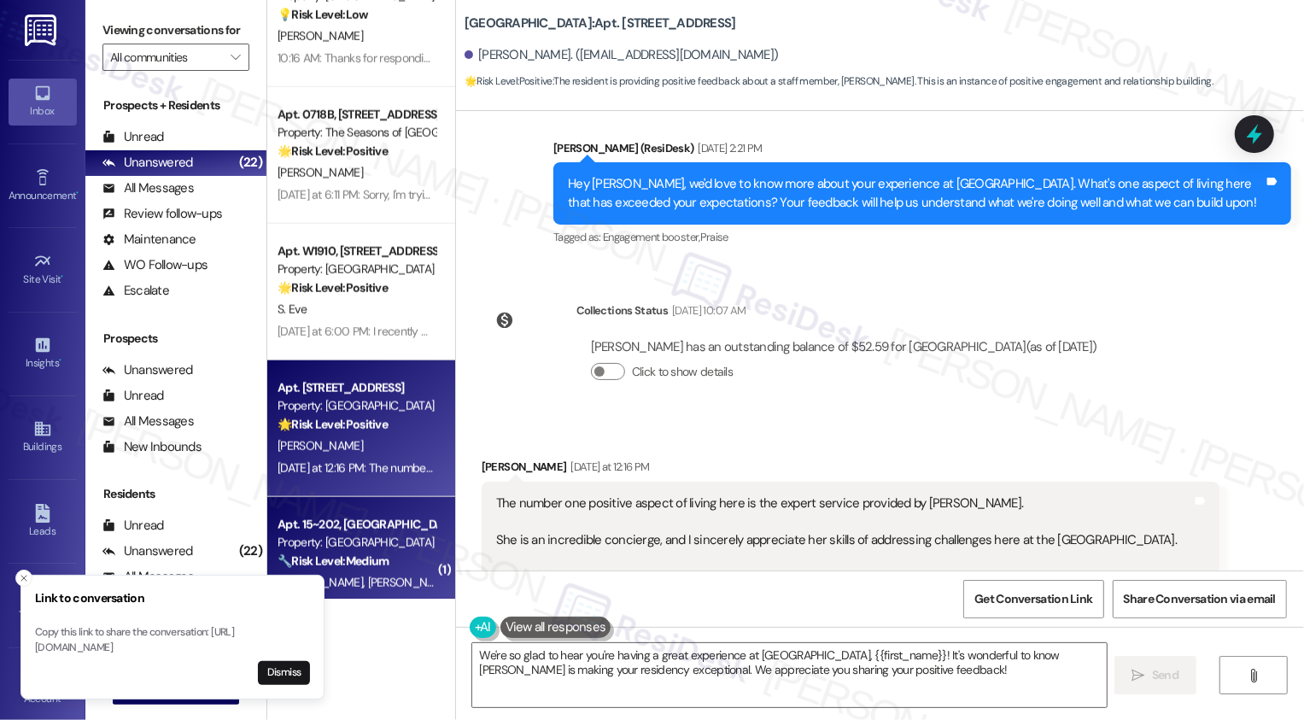
click at [365, 535] on div "Property: [GEOGRAPHIC_DATA]" at bounding box center [357, 543] width 158 height 18
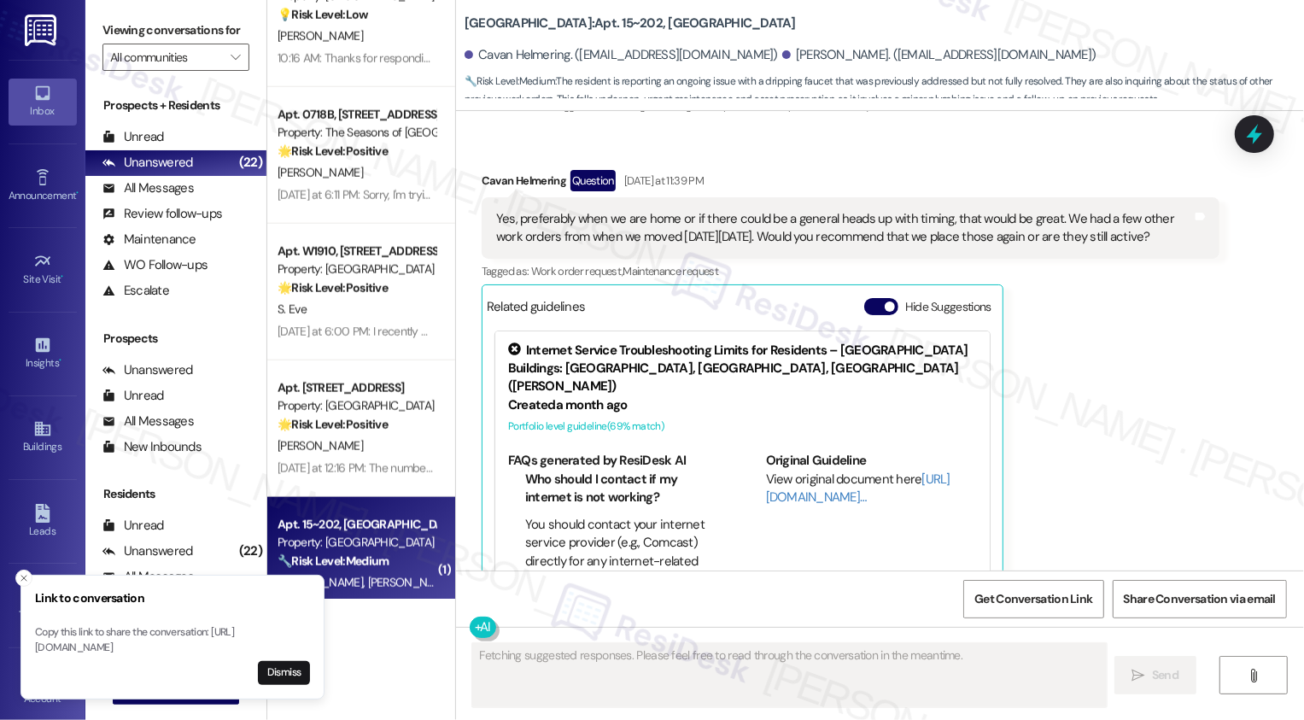
scroll to position [1008, 0]
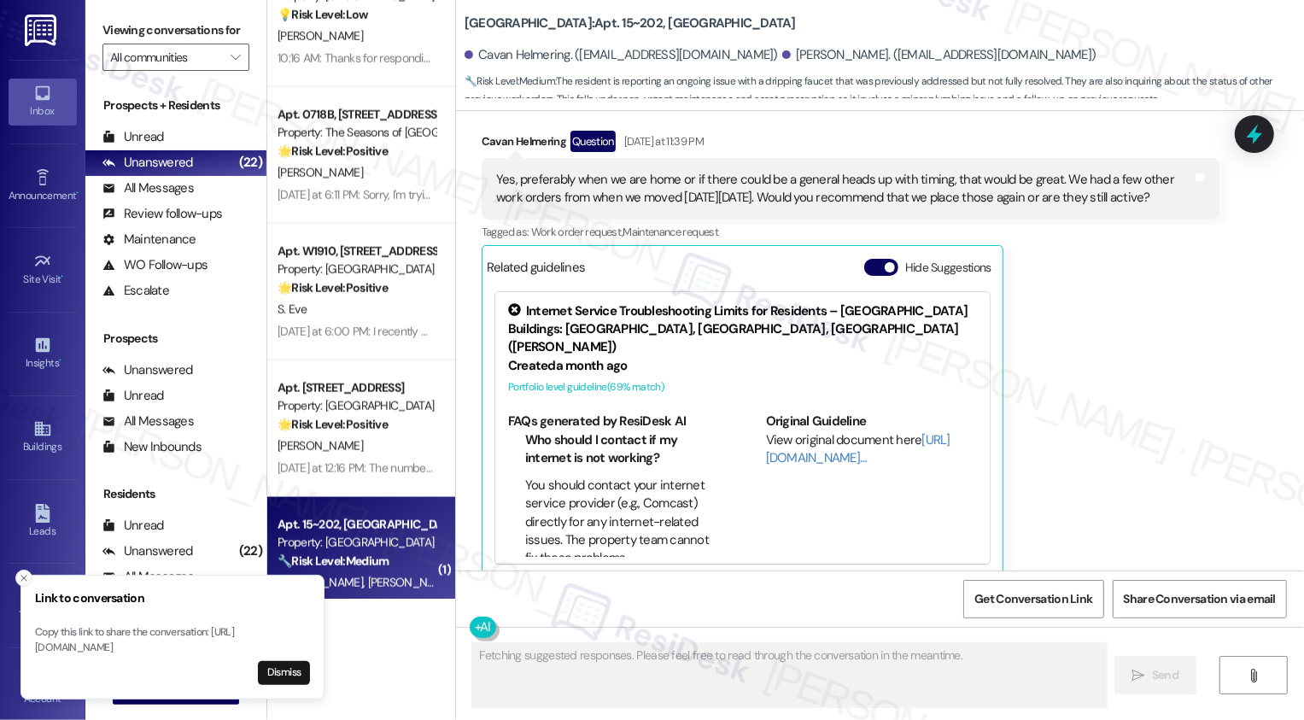
click at [19, 573] on icon "Close toast" at bounding box center [24, 578] width 10 height 10
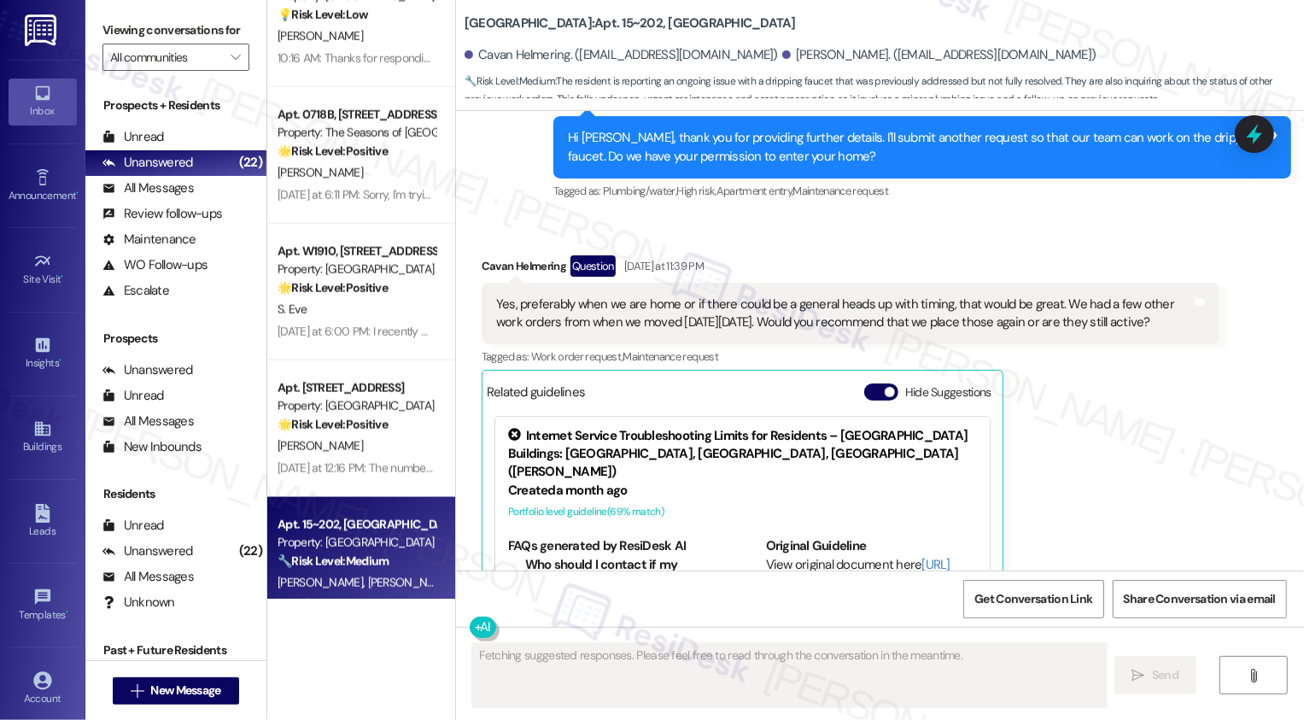
scroll to position [797, 0]
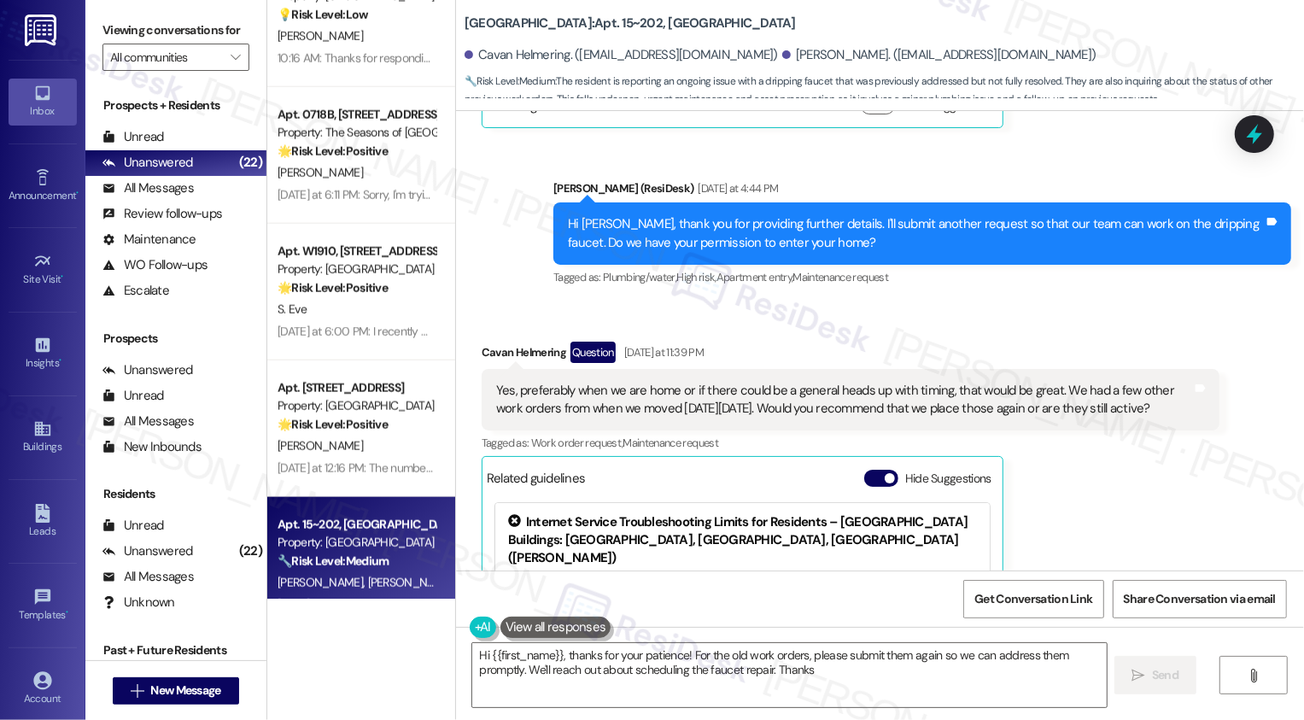
type textarea "Hi {{first_name}}, thanks for your patience! For the old work orders, please su…"
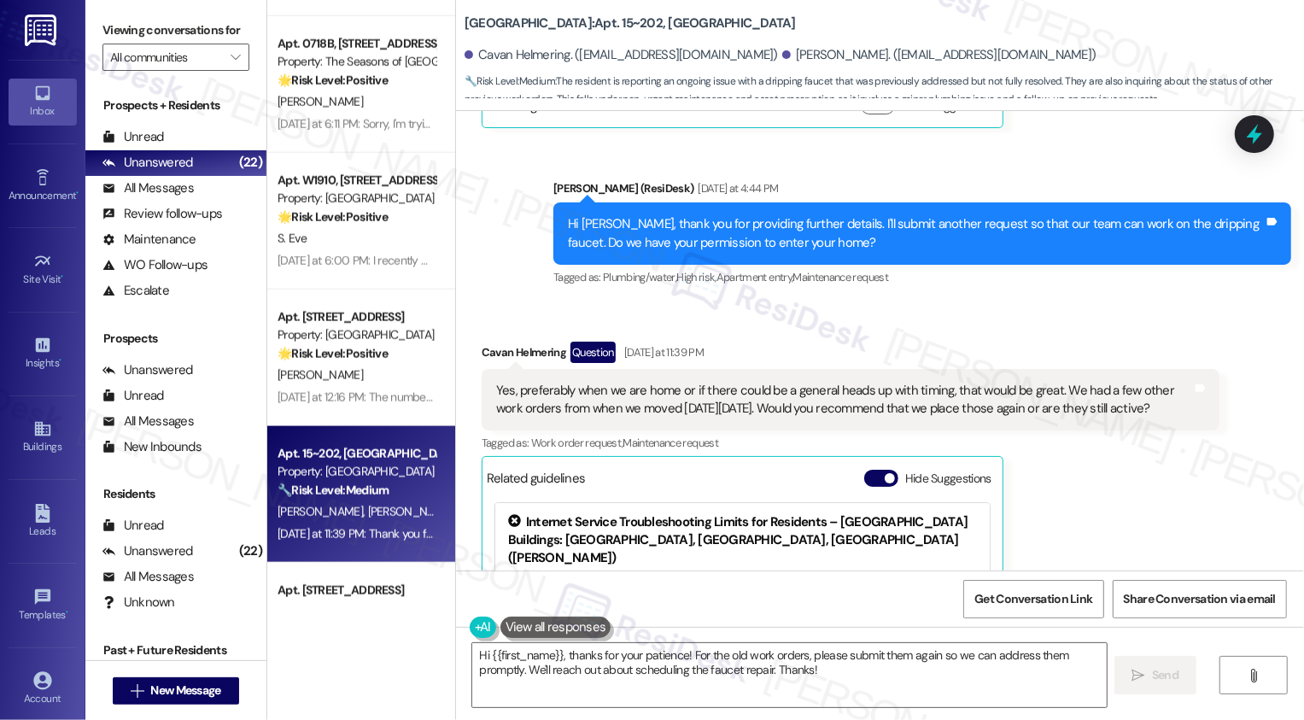
scroll to position [1563, 0]
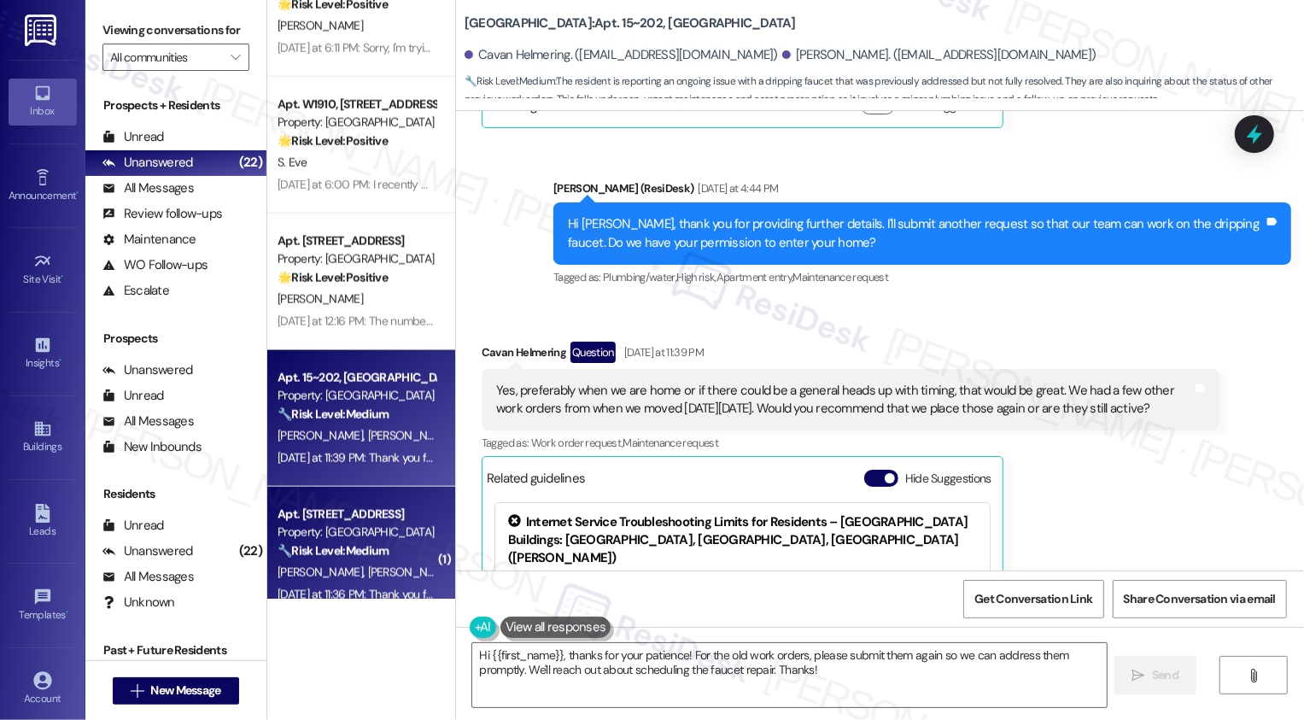
click at [396, 562] on div "[PERSON_NAME] [PERSON_NAME]" at bounding box center [356, 572] width 161 height 21
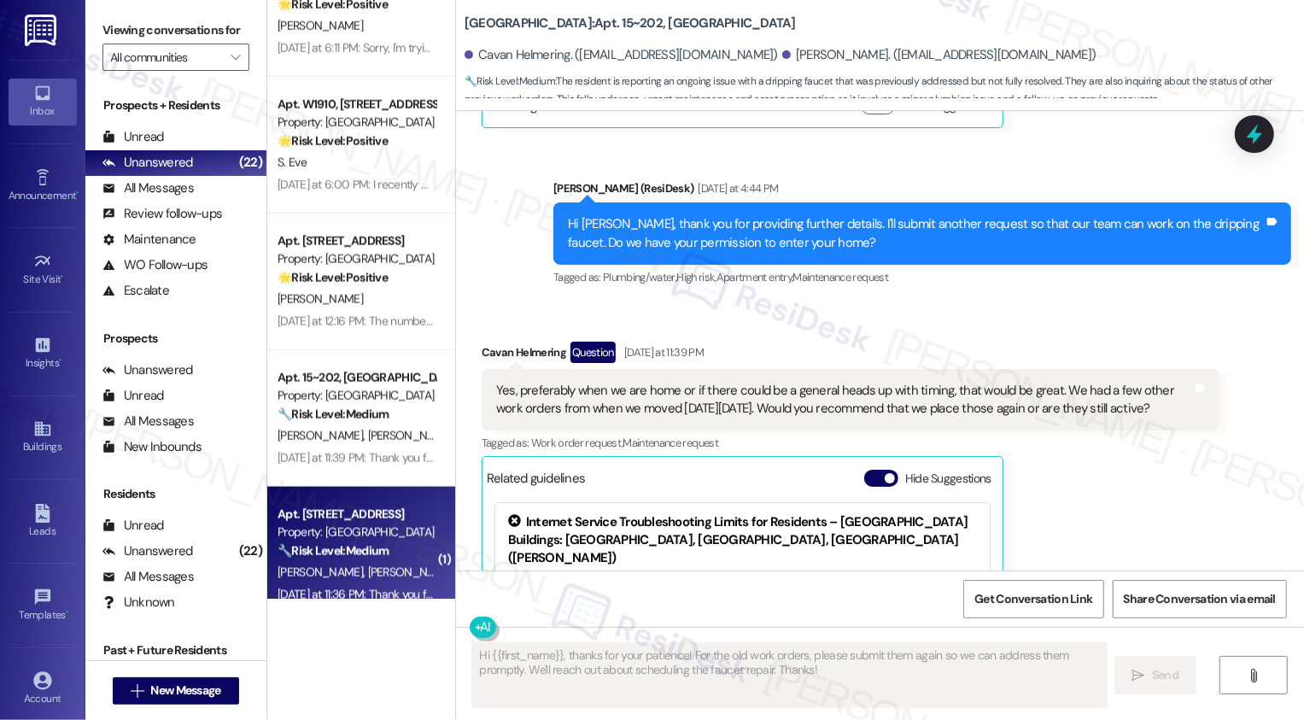
type textarea "Fetching suggested responses. Please feel free to read through the conversation…"
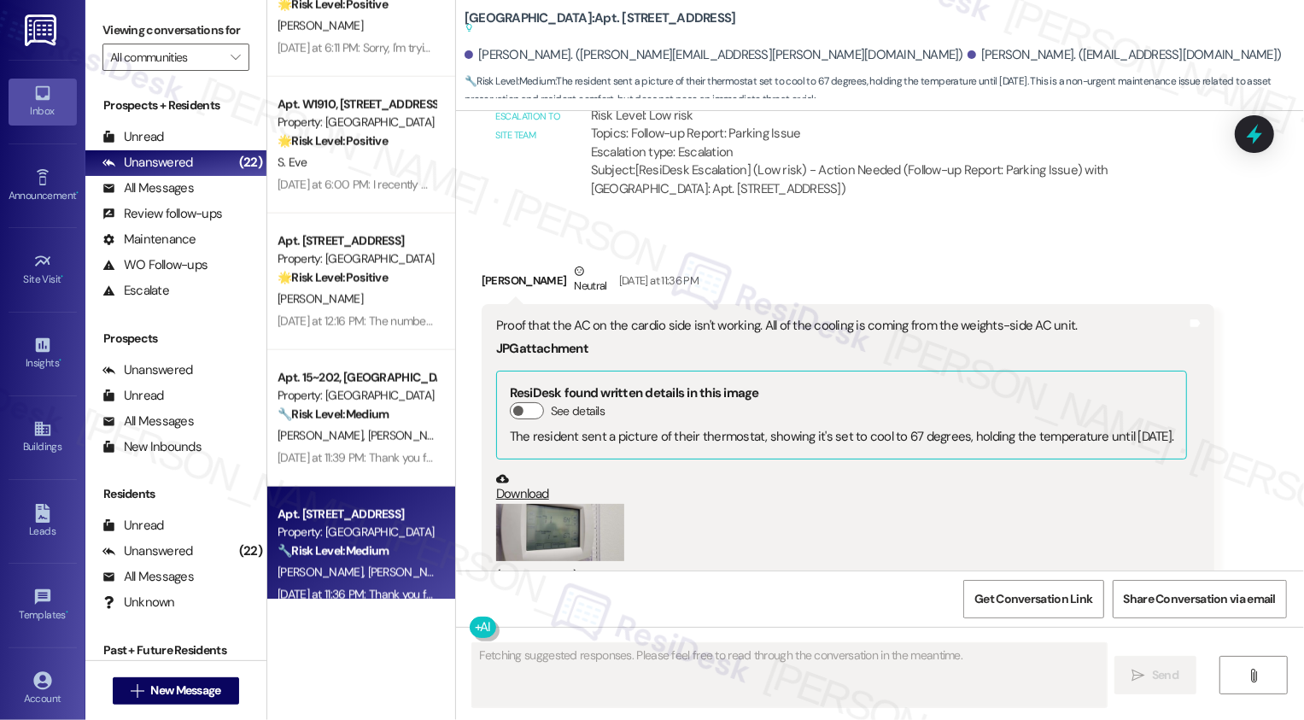
scroll to position [8694, 0]
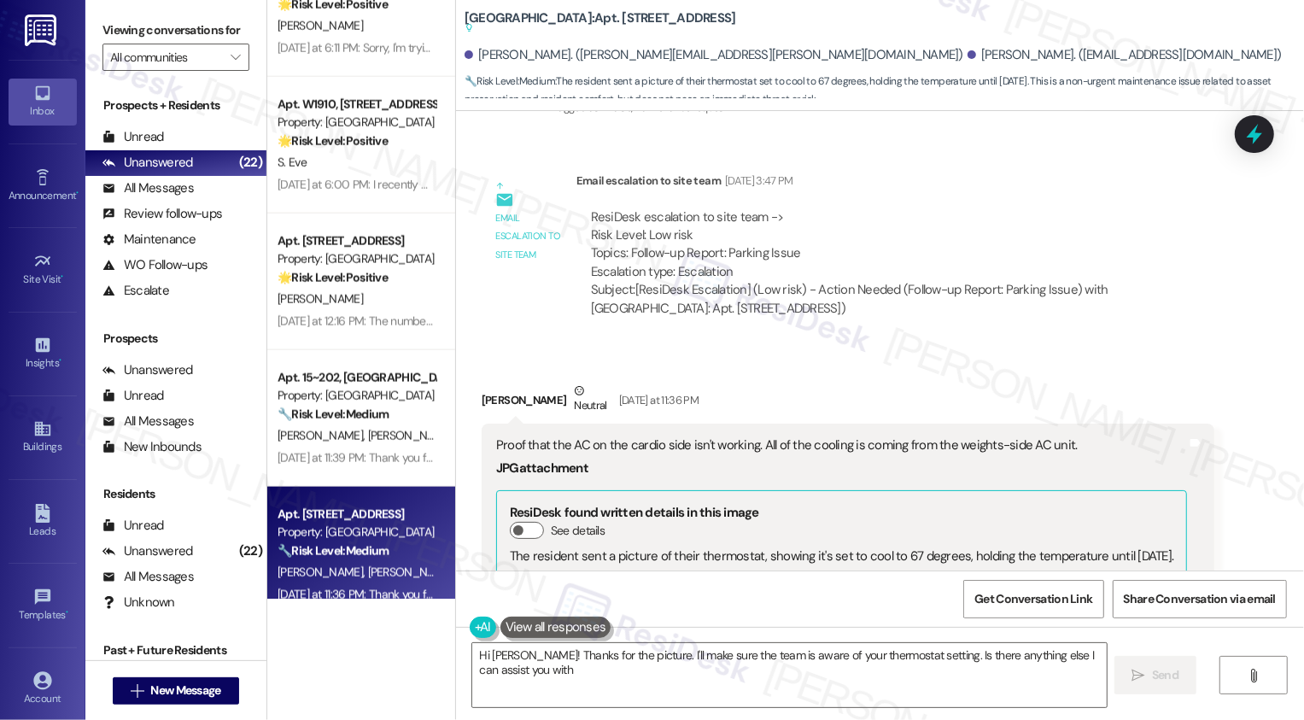
type textarea "Hi [PERSON_NAME]! Thanks for the picture. I'll make sure the team is aware of y…"
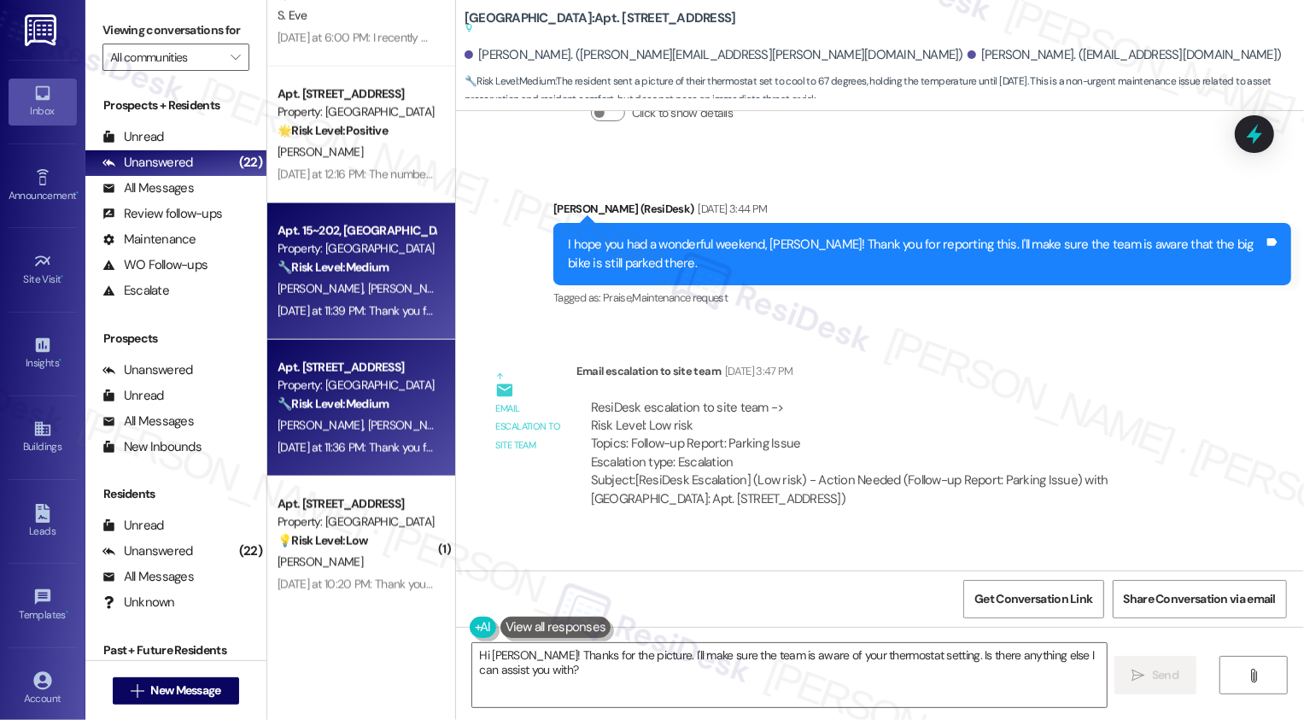
scroll to position [1749, 0]
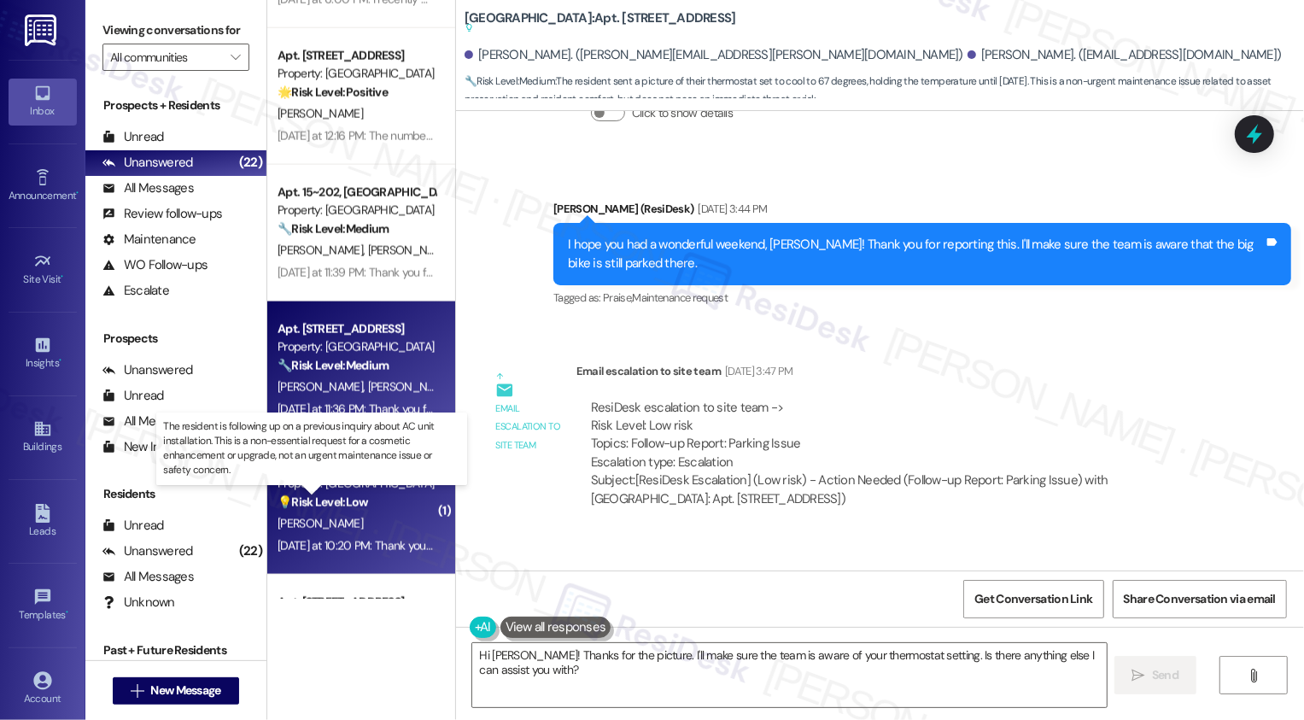
click at [333, 507] on strong "💡 Risk Level: Low" at bounding box center [323, 502] width 91 height 15
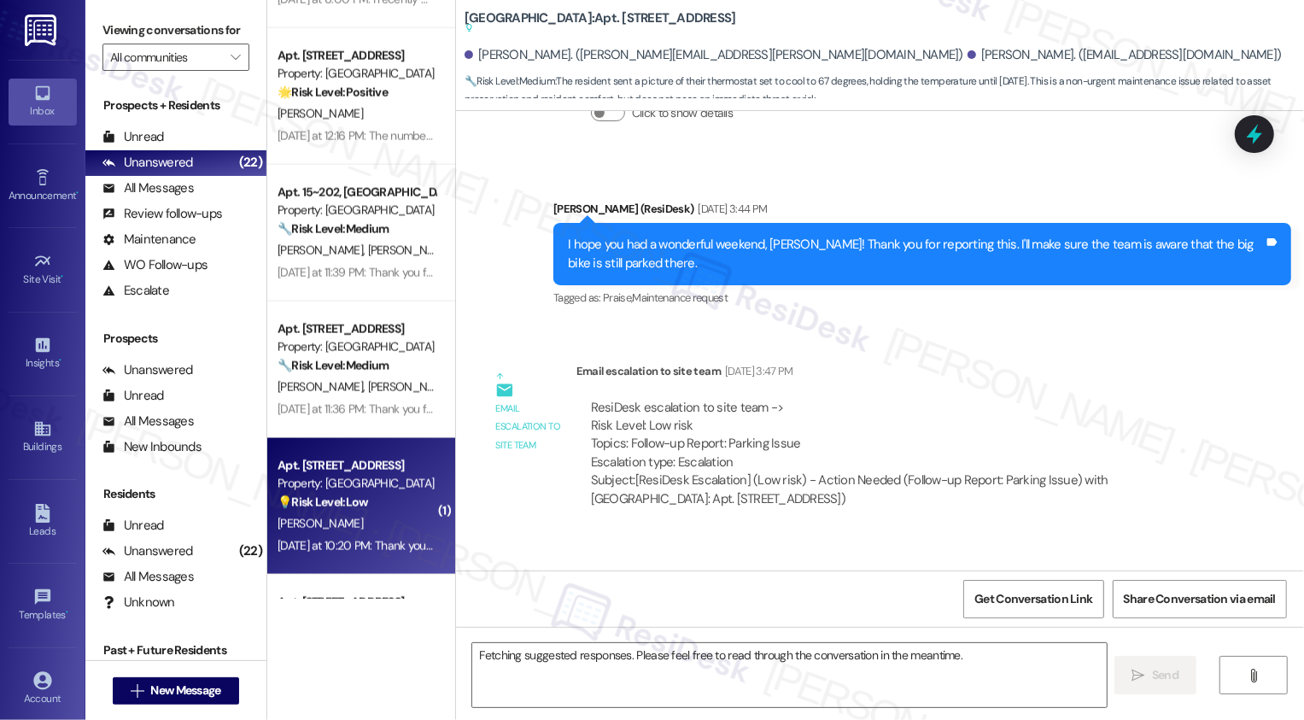
click at [333, 507] on strong "💡 Risk Level: Low" at bounding box center [323, 502] width 91 height 15
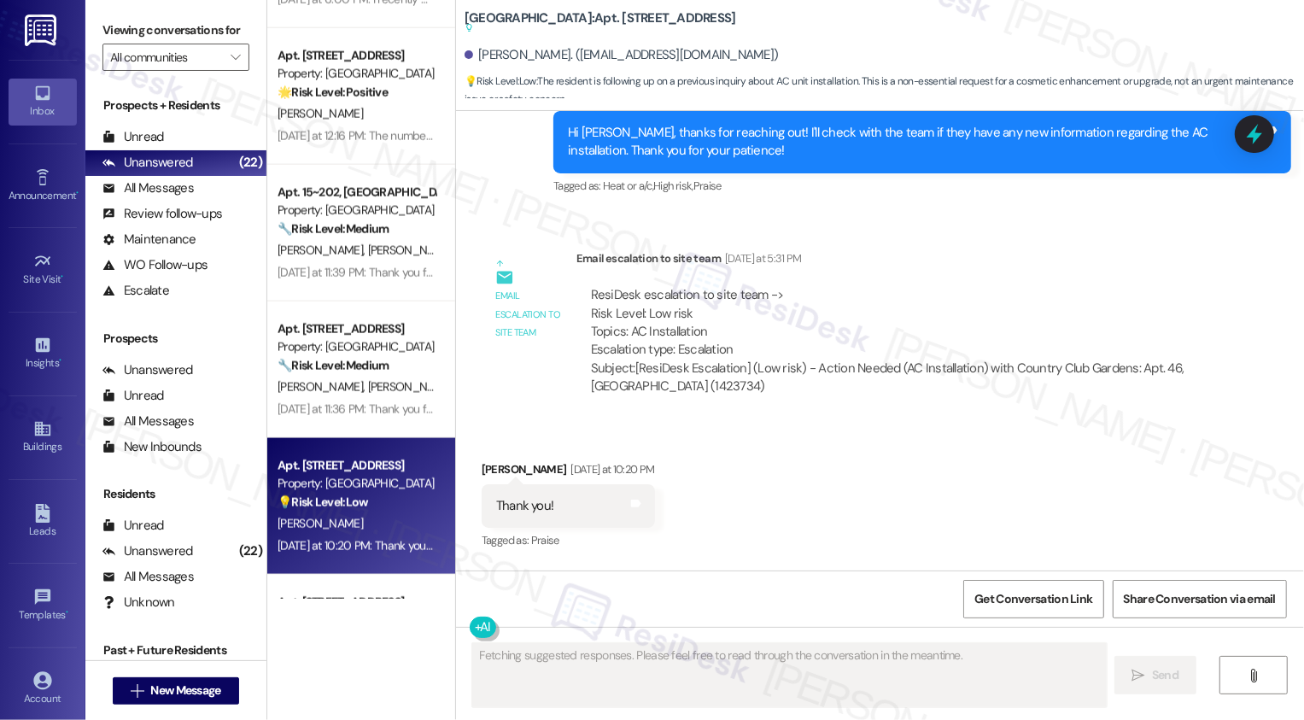
scroll to position [943, 0]
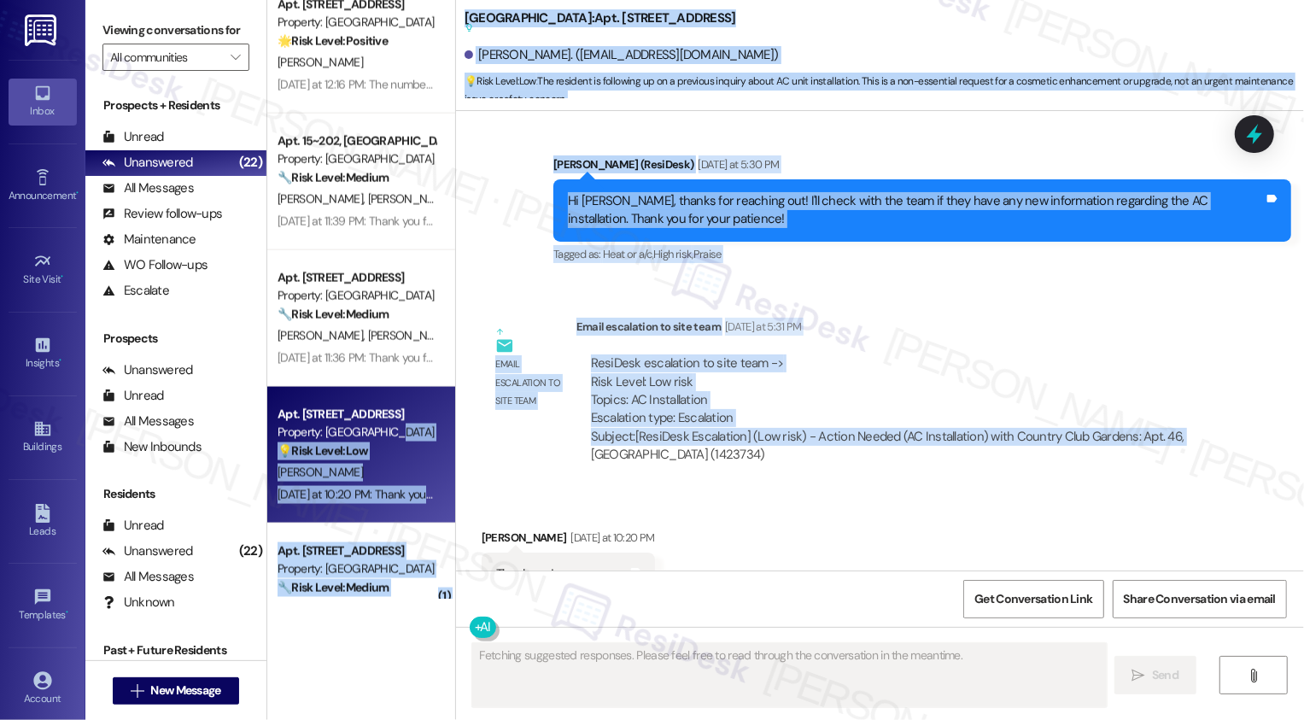
drag, startPoint x: 575, startPoint y: 438, endPoint x: 380, endPoint y: 427, distance: 195.1
click at [380, 427] on div "Apt. 0718B, [STREET_ADDRESS][PERSON_NAME] Property: The Seasons of Cherry Creek…" at bounding box center [785, 360] width 1037 height 720
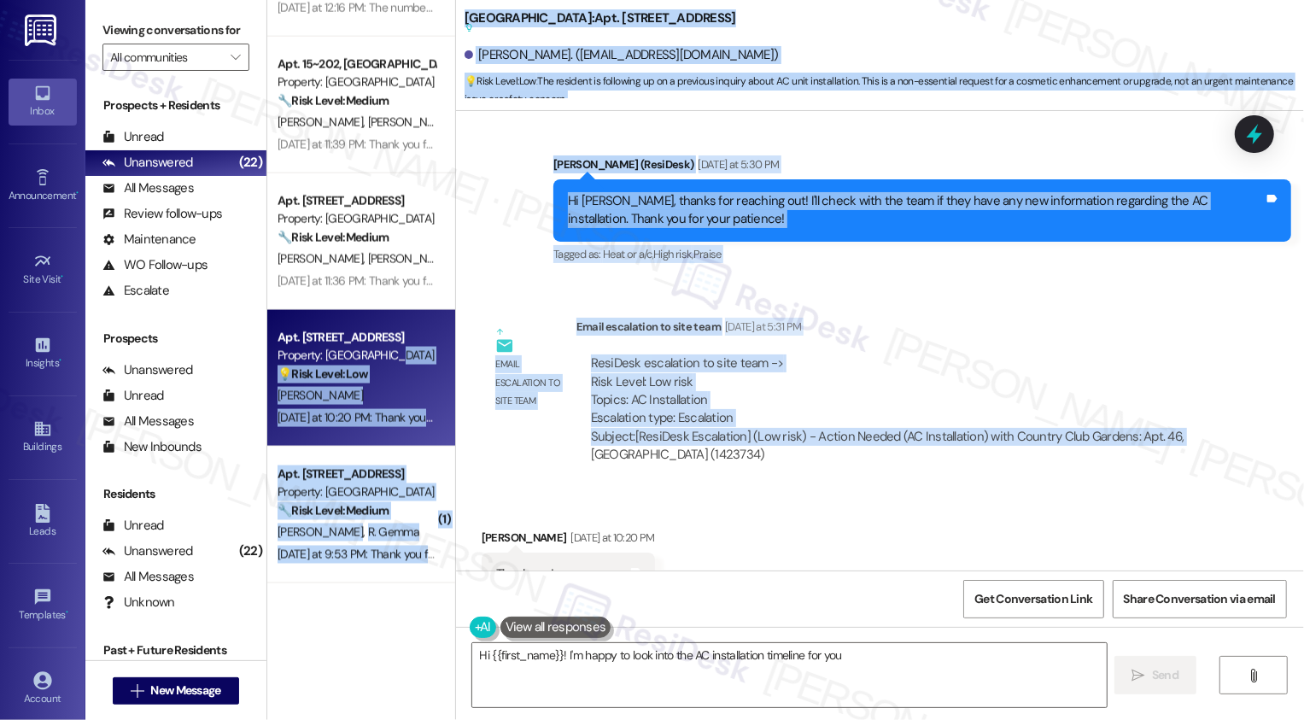
scroll to position [1930, 0]
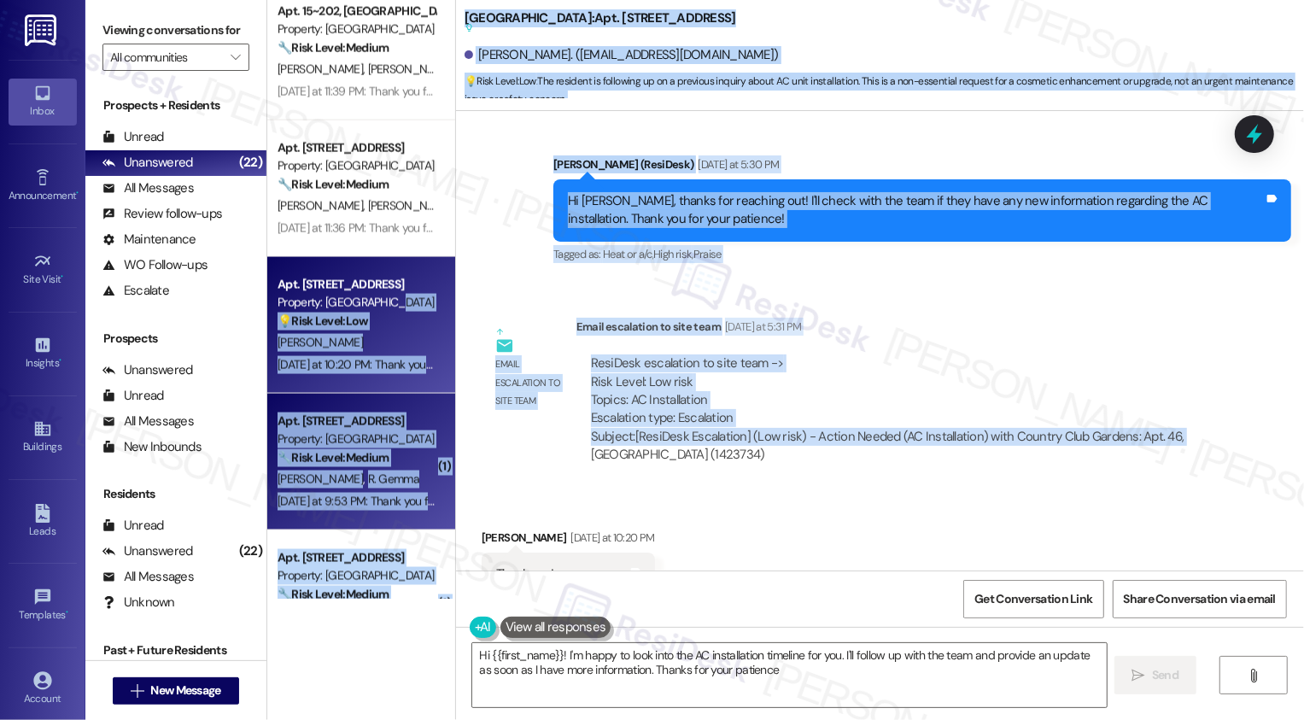
type textarea "Hi {{first_name}}! I'm happy to look into the AC installation timeline for you.…"
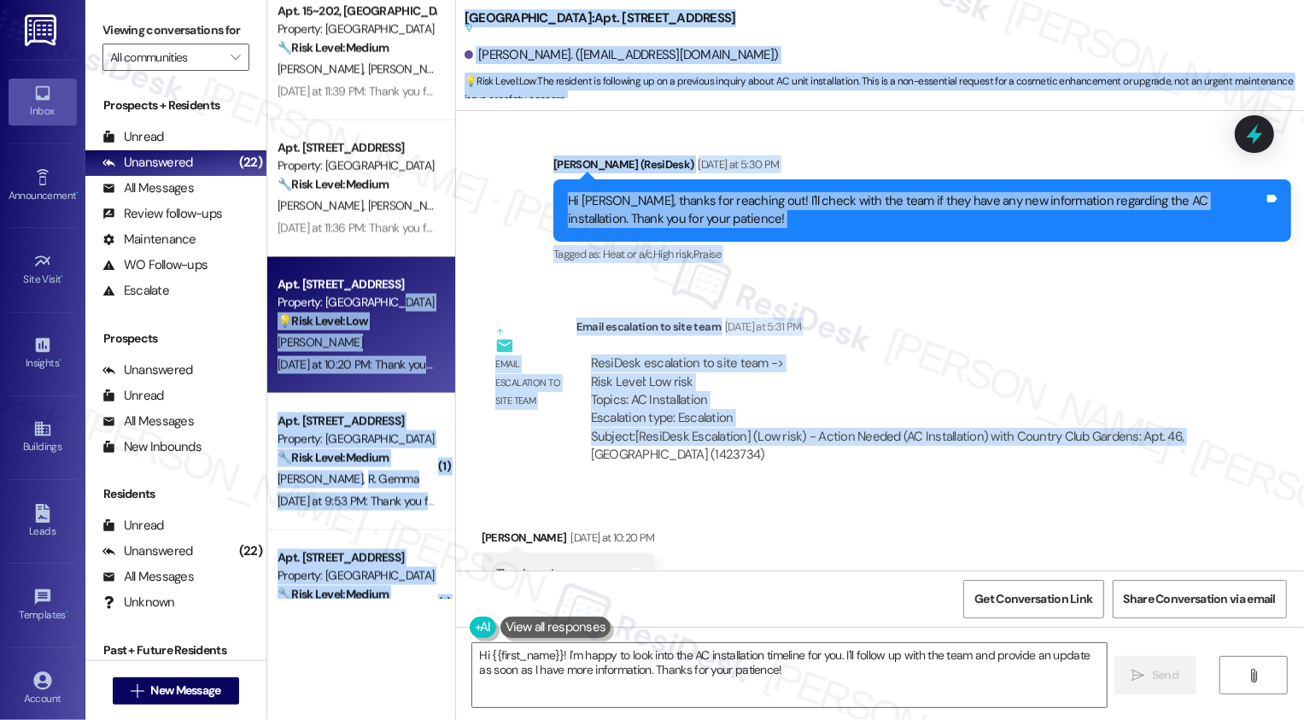
click at [344, 345] on div "[PERSON_NAME]" at bounding box center [356, 342] width 161 height 21
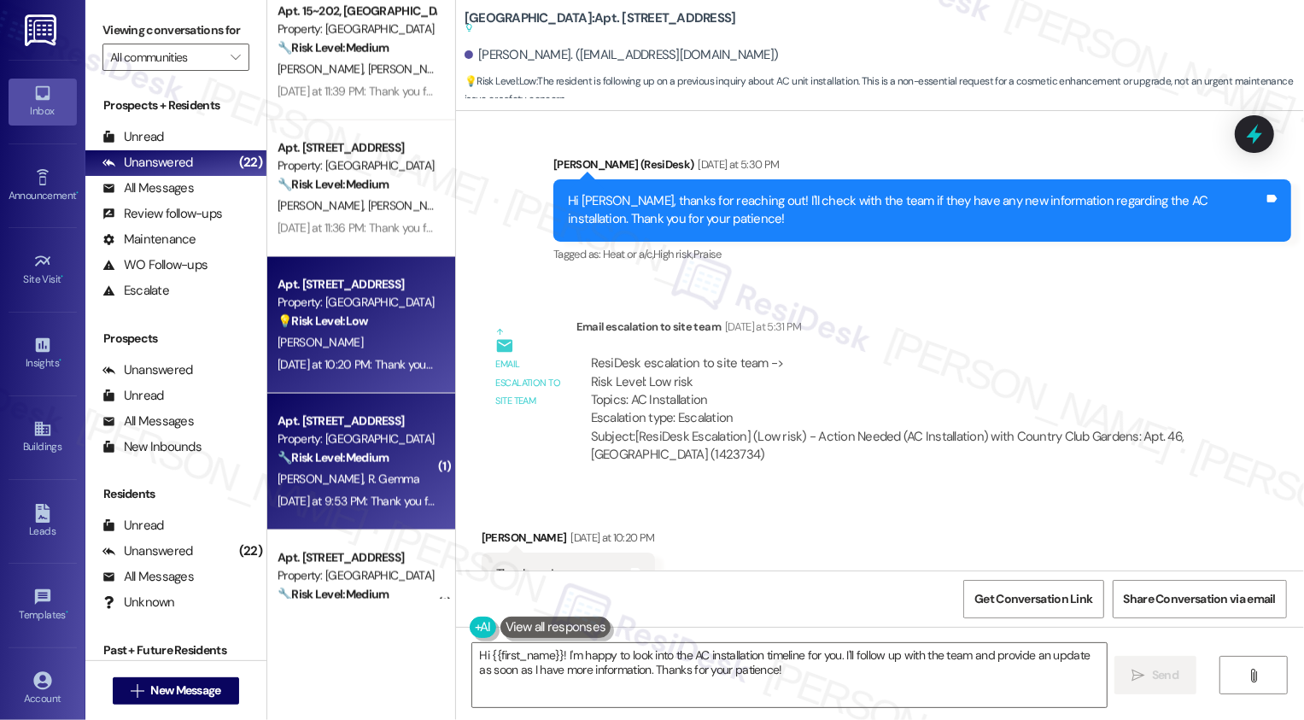
click at [352, 466] on div "🔧 Risk Level: Medium The resident reports a broken dryer in the laundry room. W…" at bounding box center [357, 458] width 158 height 18
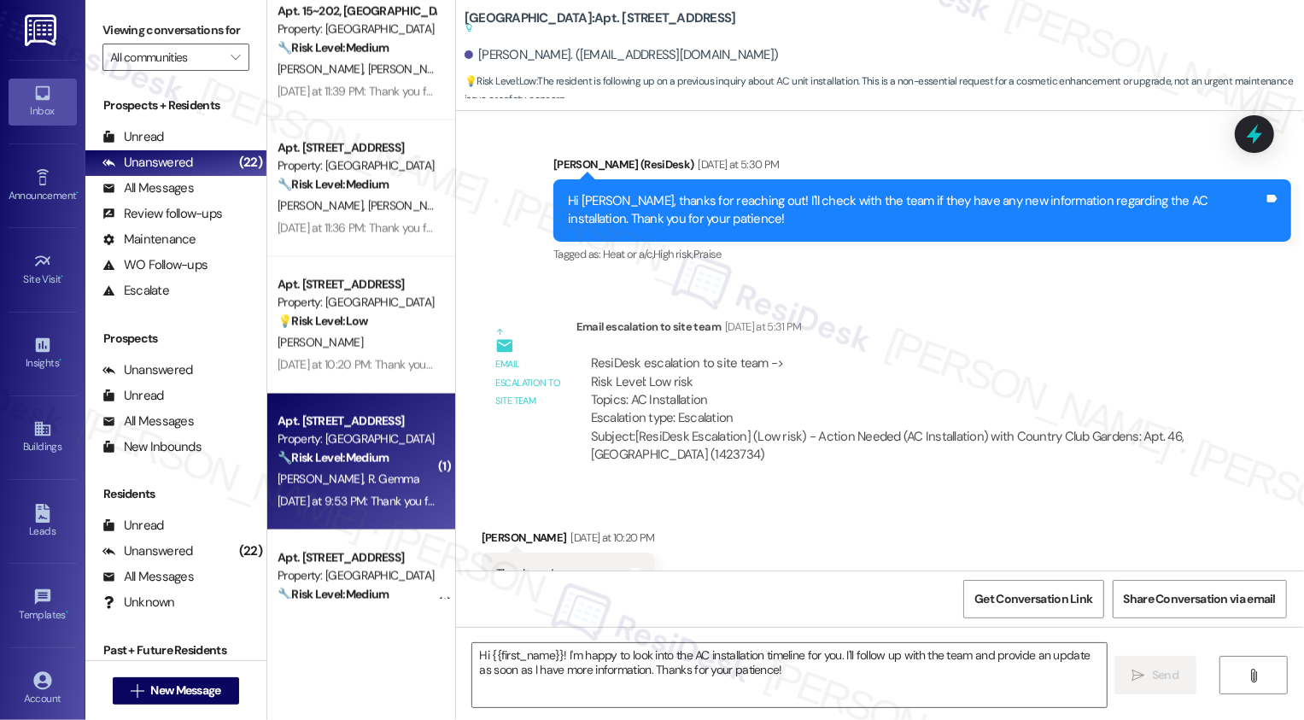
type textarea "Fetching suggested responses. Please feel free to read through the conversation…"
click at [352, 466] on div "🔧 Risk Level: Medium The resident reports a broken dryer in the laundry room. W…" at bounding box center [357, 458] width 158 height 18
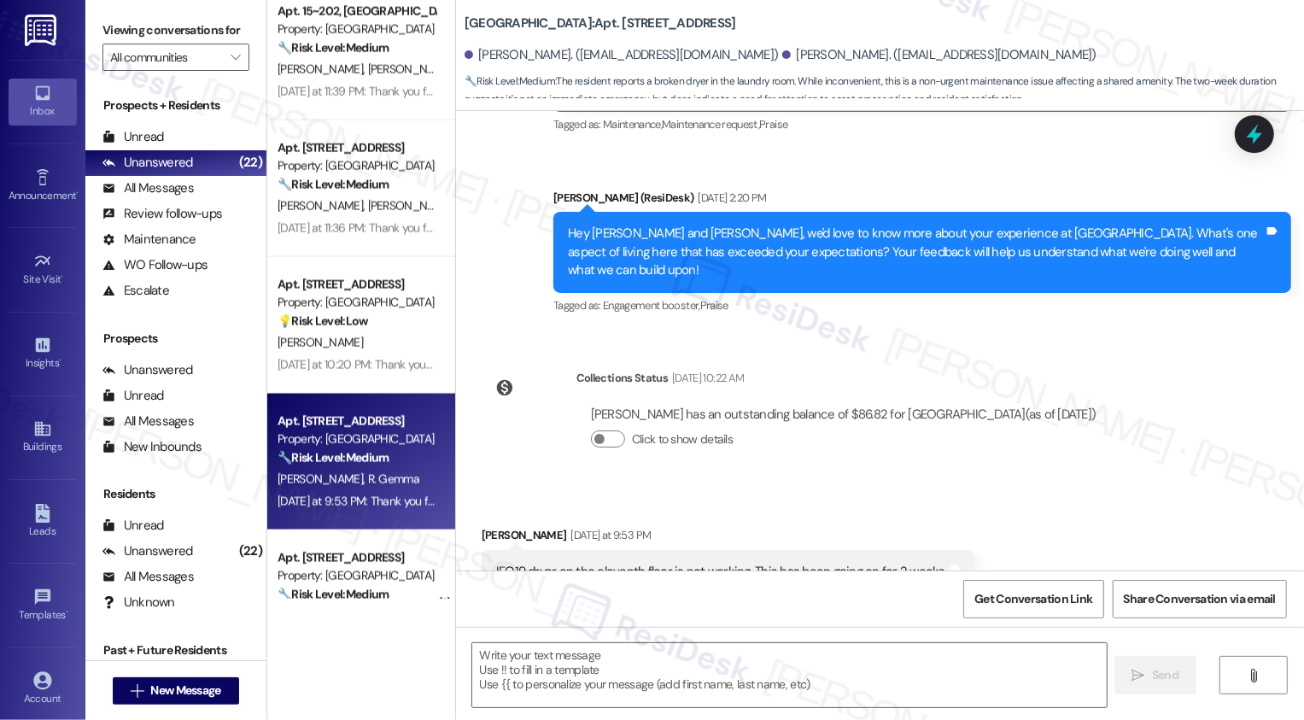
scroll to position [461, 0]
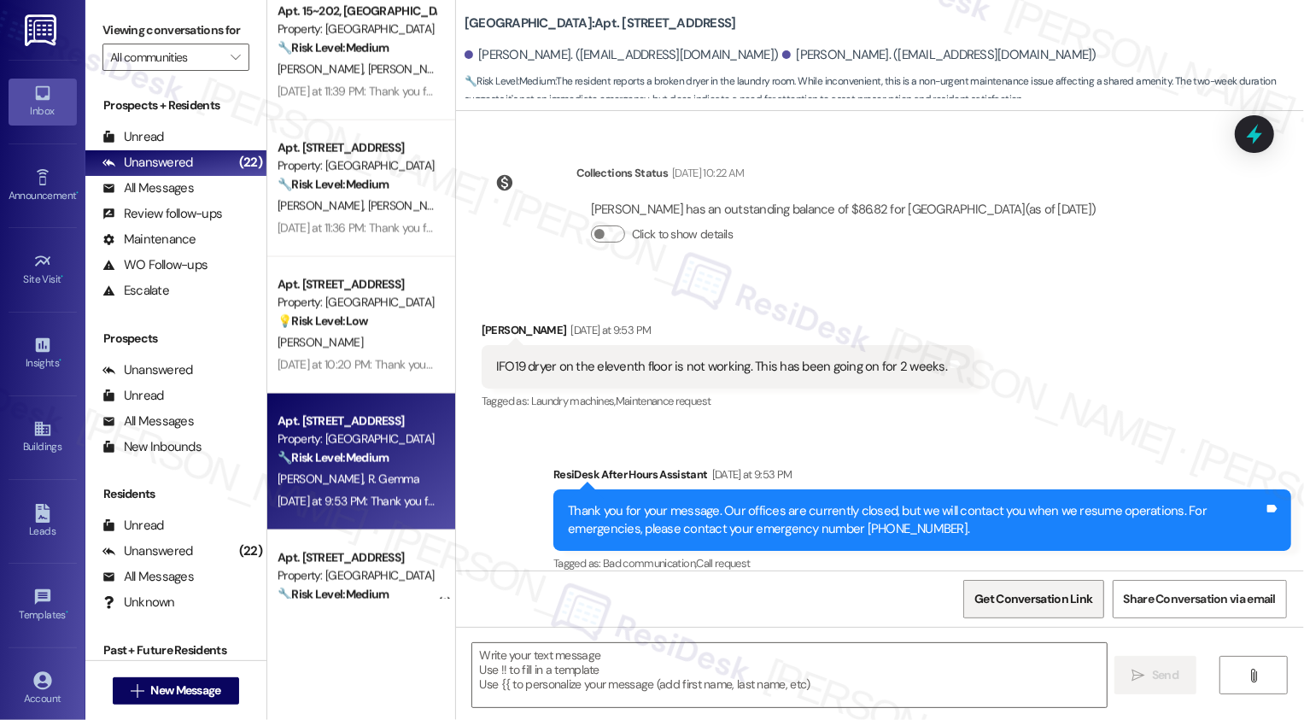
click at [1032, 601] on span "Get Conversation Link" at bounding box center [1034, 599] width 118 height 18
click at [1046, 384] on div "Received via SMS [PERSON_NAME] [DATE] at 9:53 PM IFO19 dryer on the eleventh fl…" at bounding box center [880, 355] width 848 height 144
click at [1044, 607] on span "Get Conversation Link" at bounding box center [1034, 599] width 118 height 18
click at [1043, 365] on div "Received via SMS [PERSON_NAME] [DATE] at 9:53 PM IFO19 dryer on the eleventh fl…" at bounding box center [880, 355] width 848 height 144
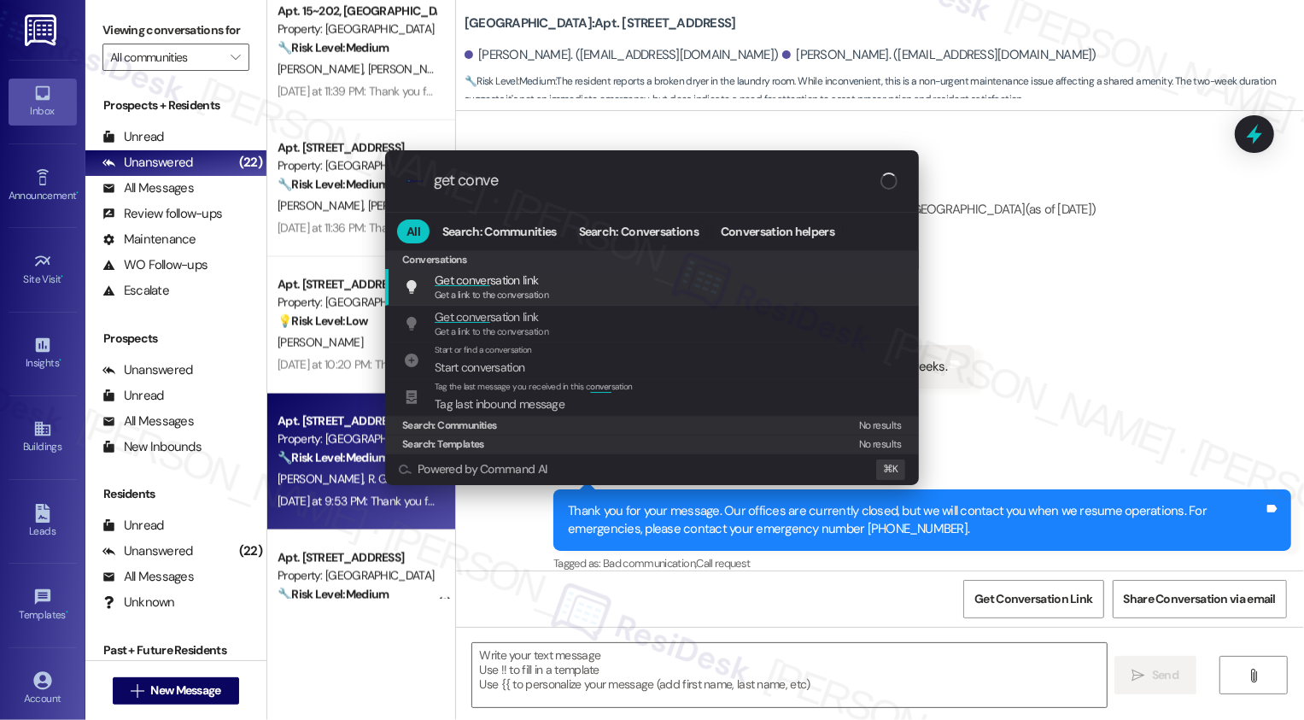
type input "get conver"
click at [584, 290] on div "Get conver sation link Get a link to the conversation Add shortcut" at bounding box center [654, 287] width 500 height 32
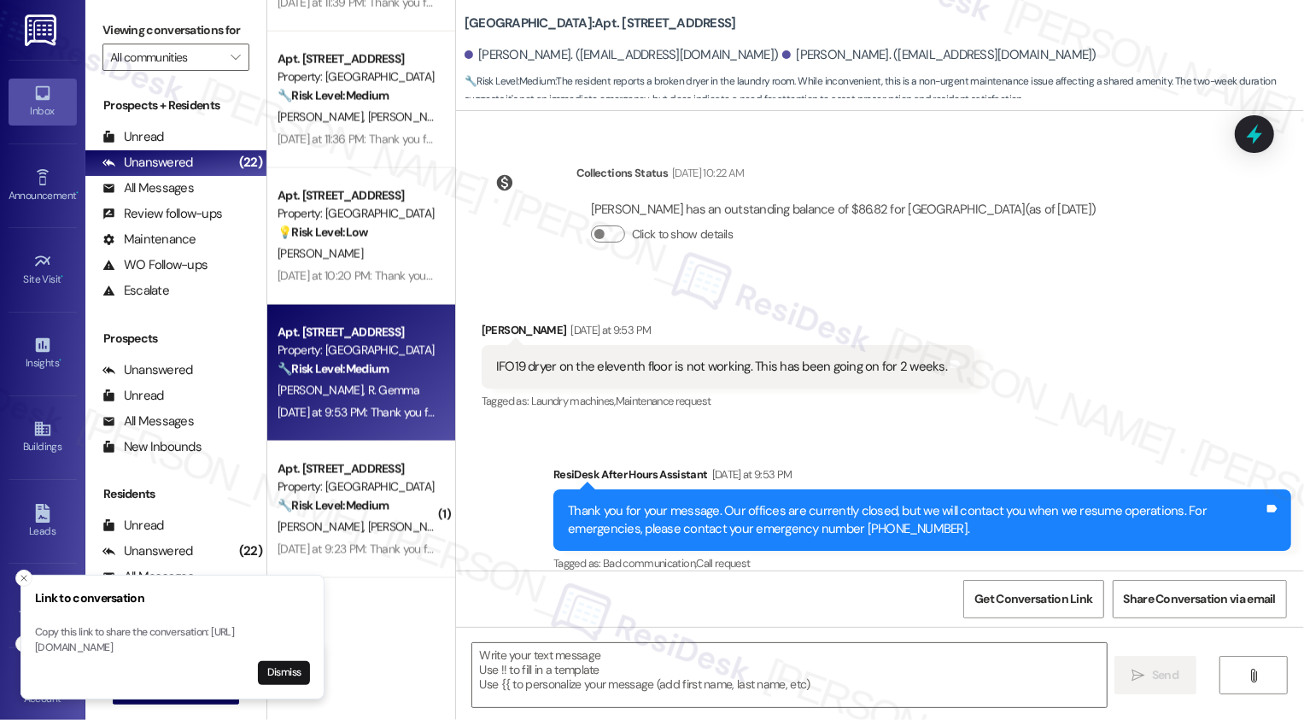
scroll to position [2033, 0]
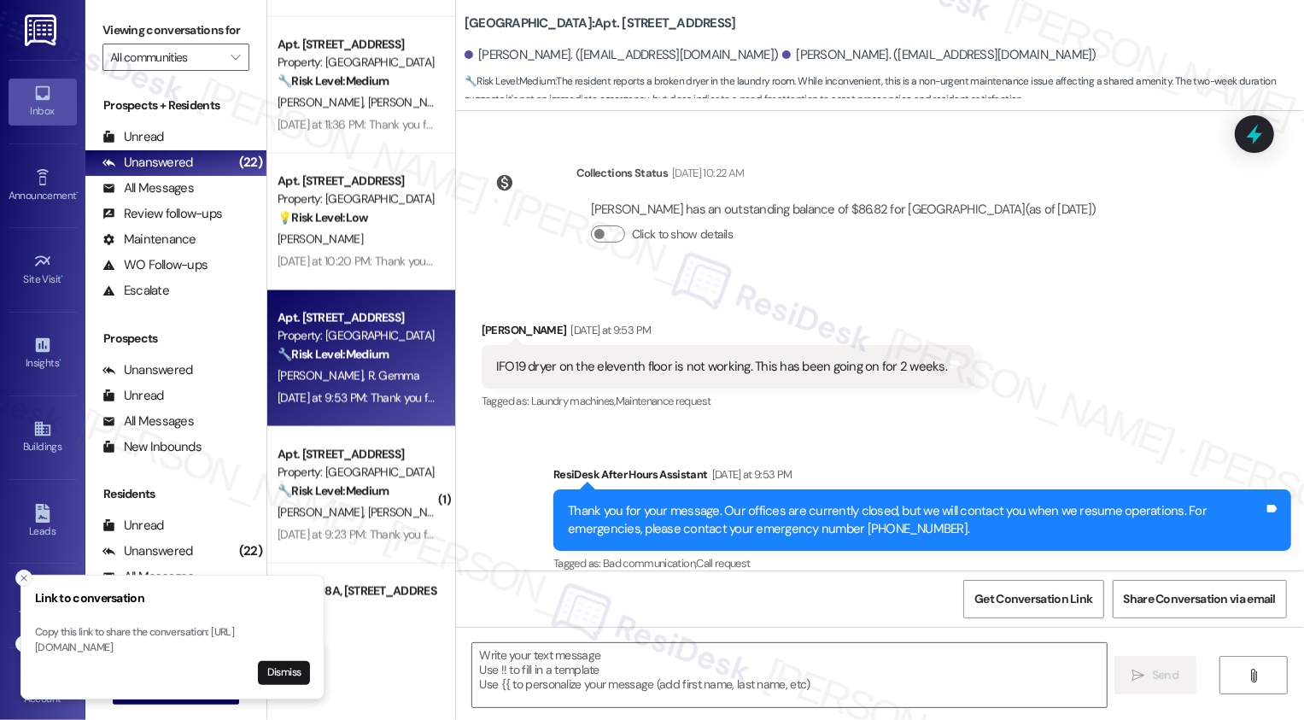
click at [21, 573] on icon "Close toast" at bounding box center [24, 578] width 10 height 10
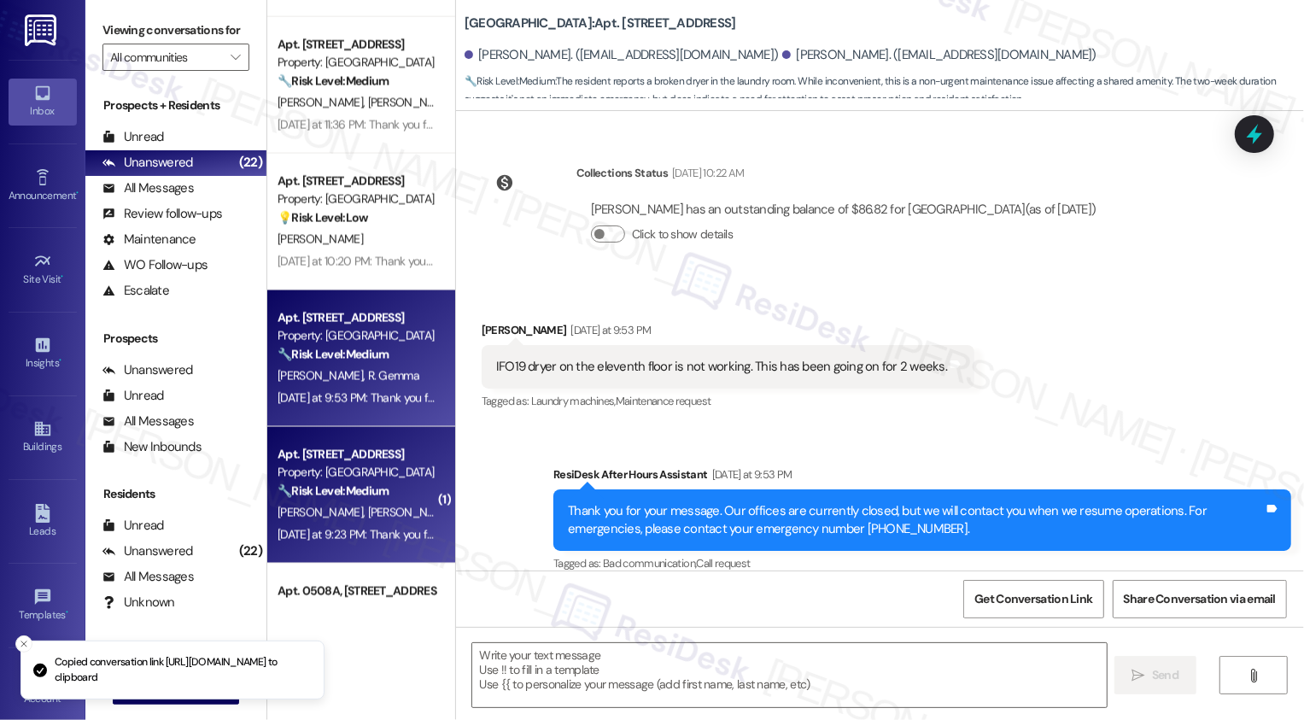
click at [344, 497] on strong "🔧 Risk Level: Medium" at bounding box center [333, 490] width 111 height 15
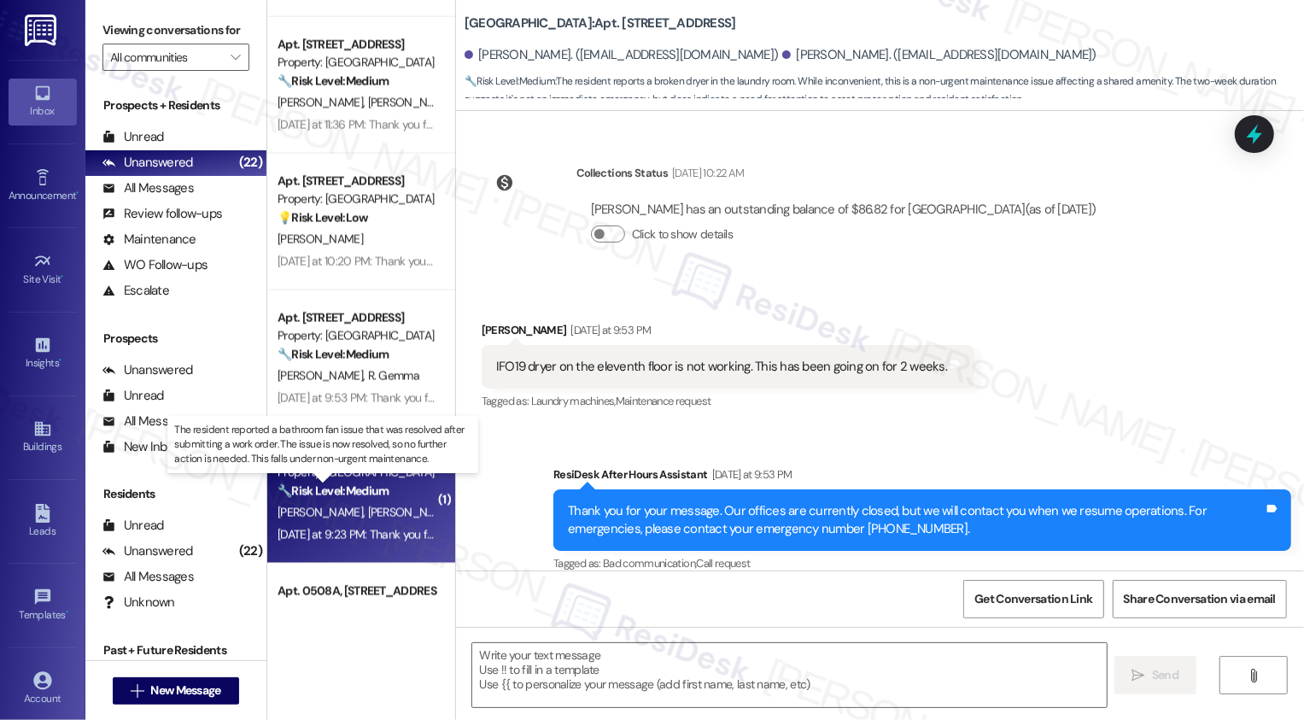
click at [344, 497] on strong "🔧 Risk Level: Medium" at bounding box center [333, 490] width 111 height 15
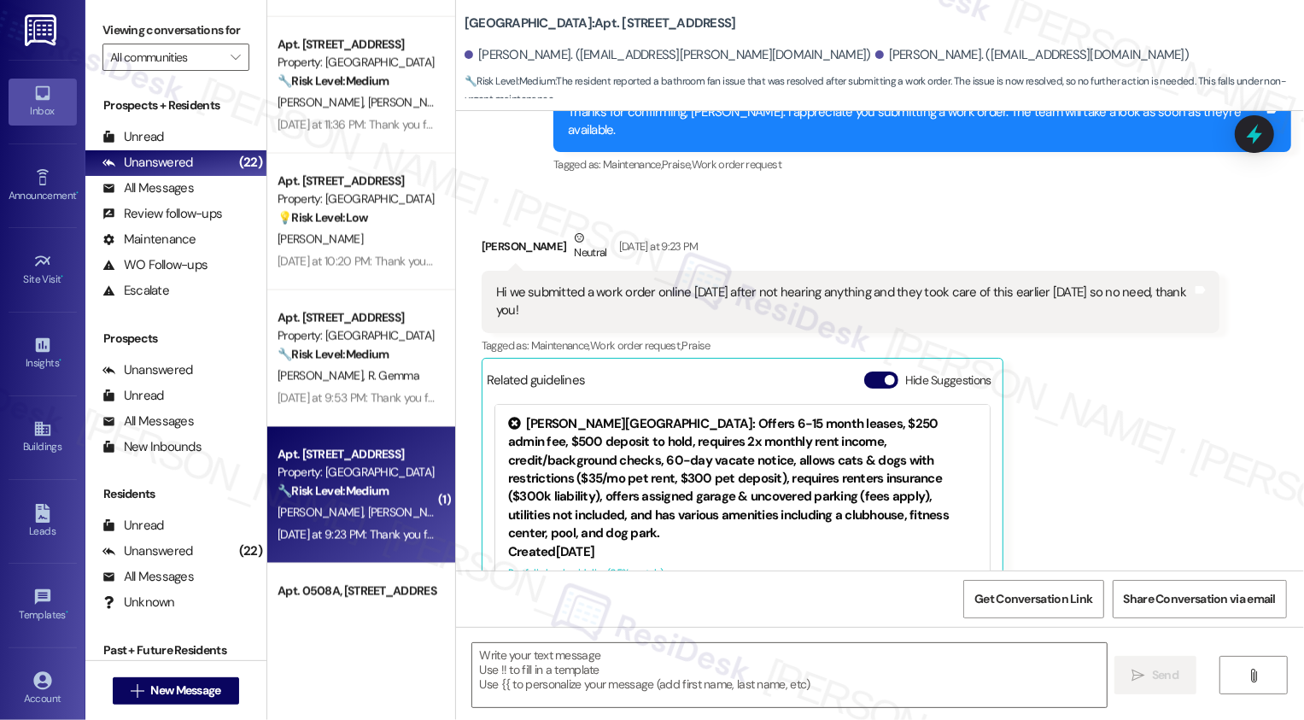
scroll to position [1858, 0]
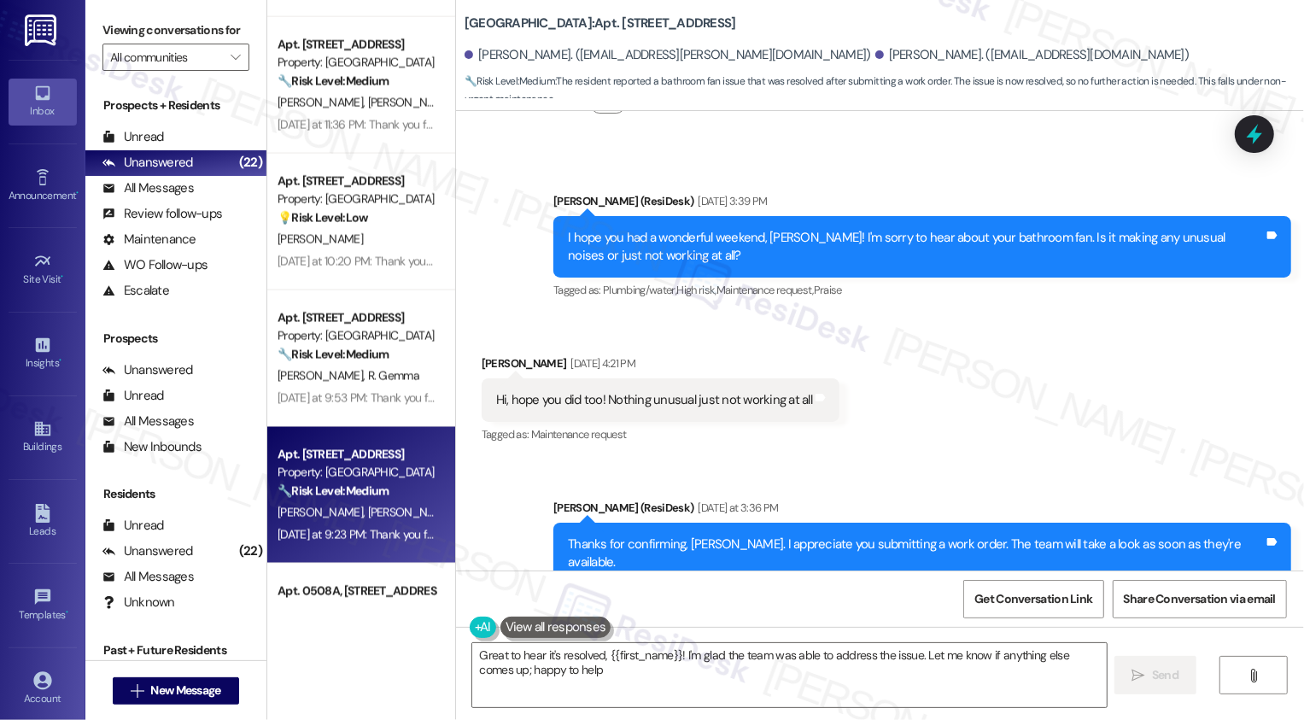
type textarea "Great to hear it's resolved, {{first_name}}! I'm glad the team was able to addr…"
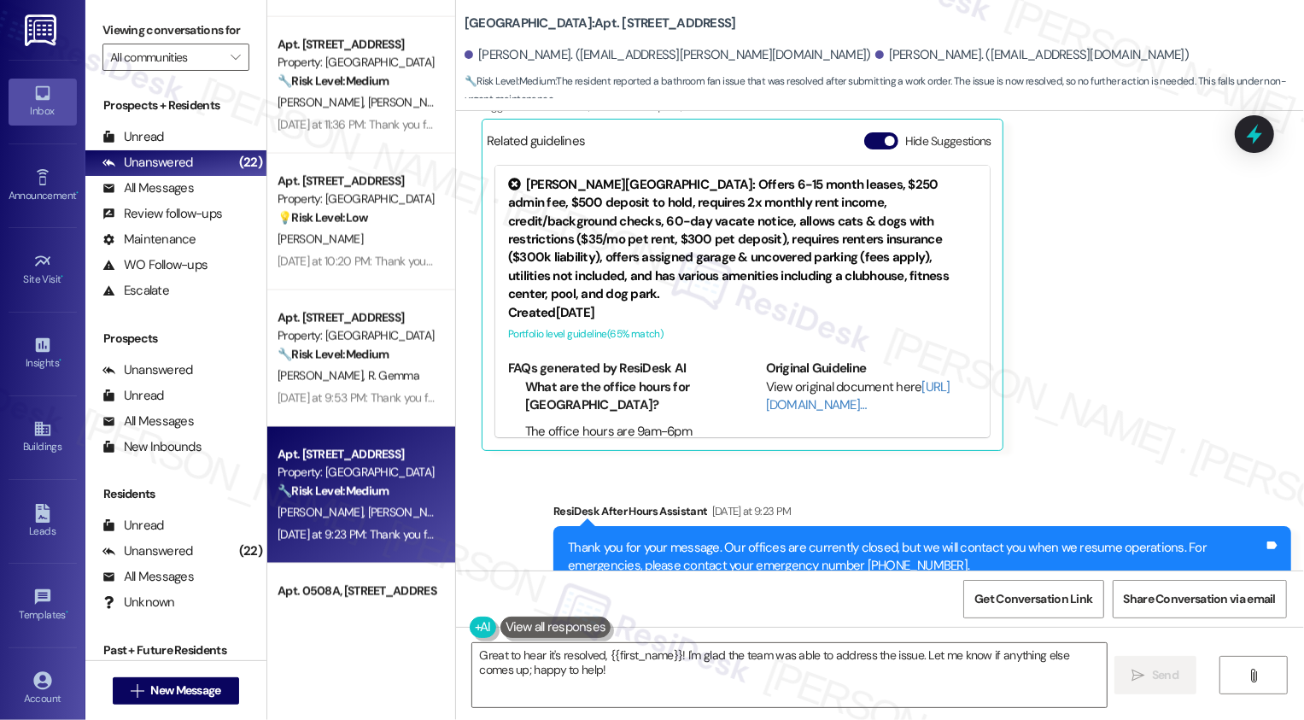
scroll to position [2249, 0]
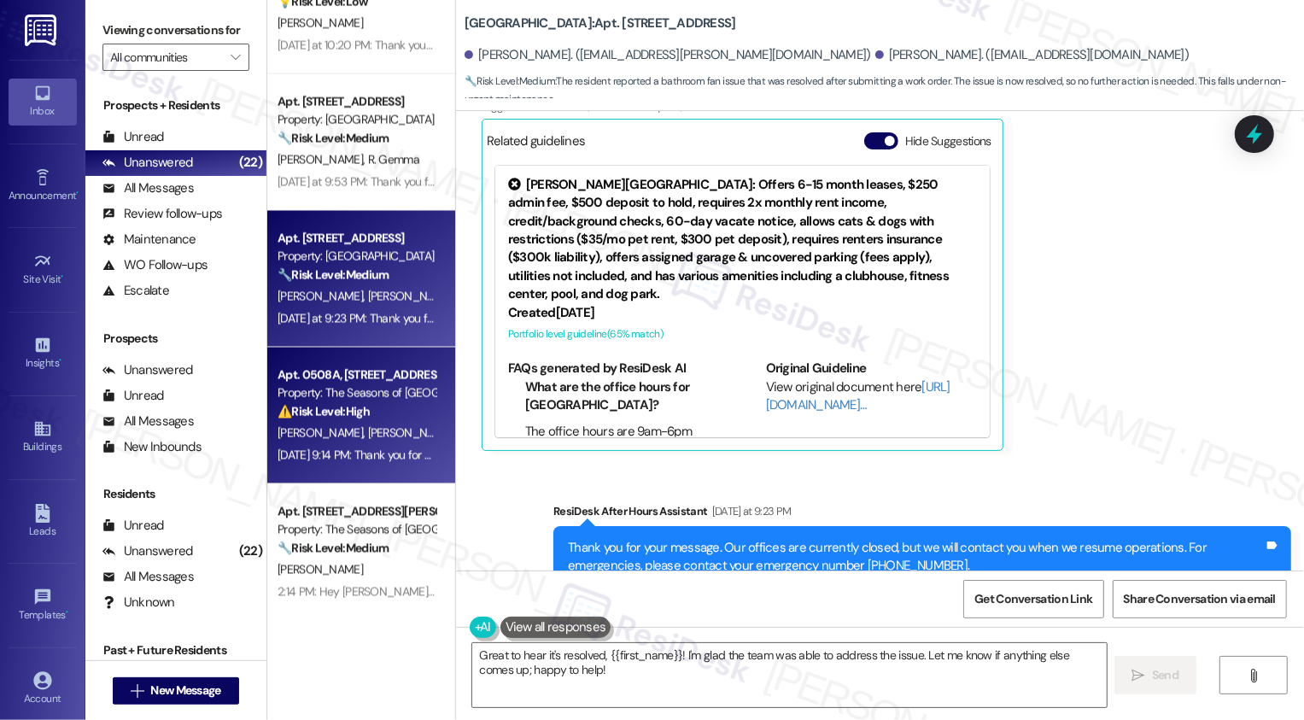
click at [356, 463] on div "[DATE] 9:14 PM: Thank you for your message. Our offices are currently closed, b…" at bounding box center [356, 455] width 161 height 21
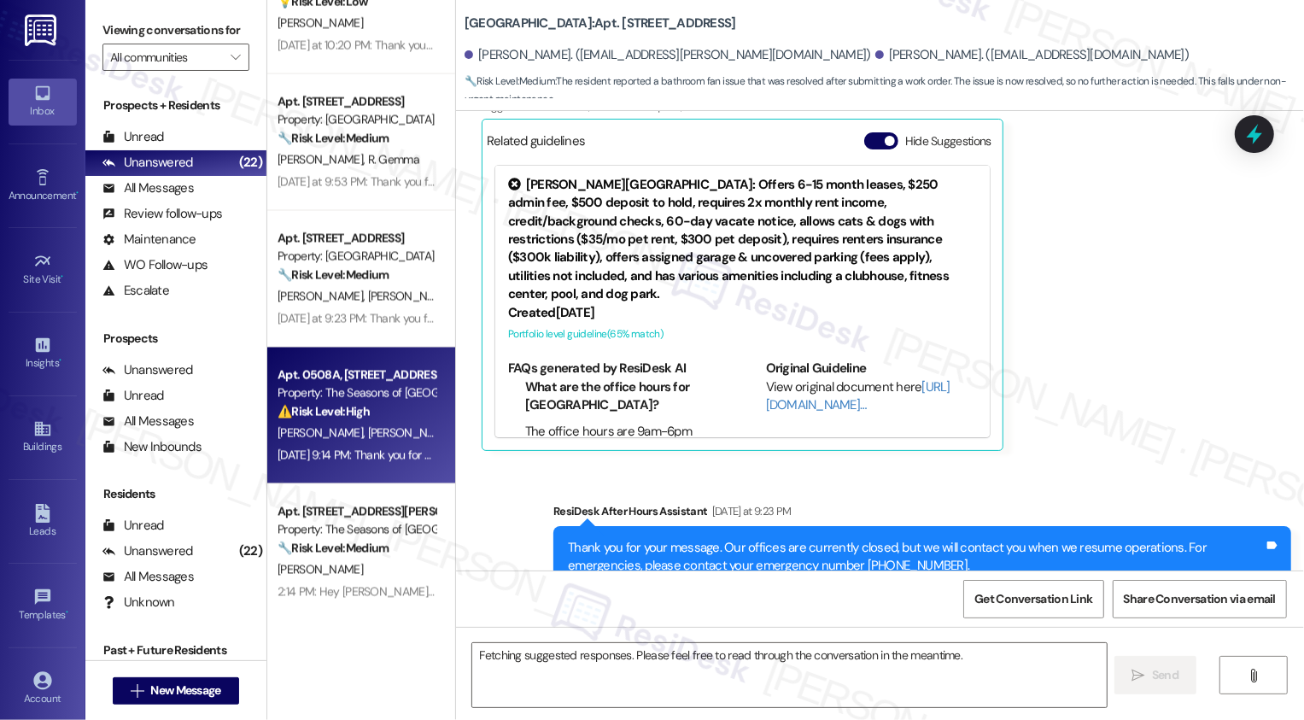
click at [356, 463] on div "[DATE] 9:14 PM: Thank you for your message. Our offices are currently closed, b…" at bounding box center [356, 455] width 161 height 21
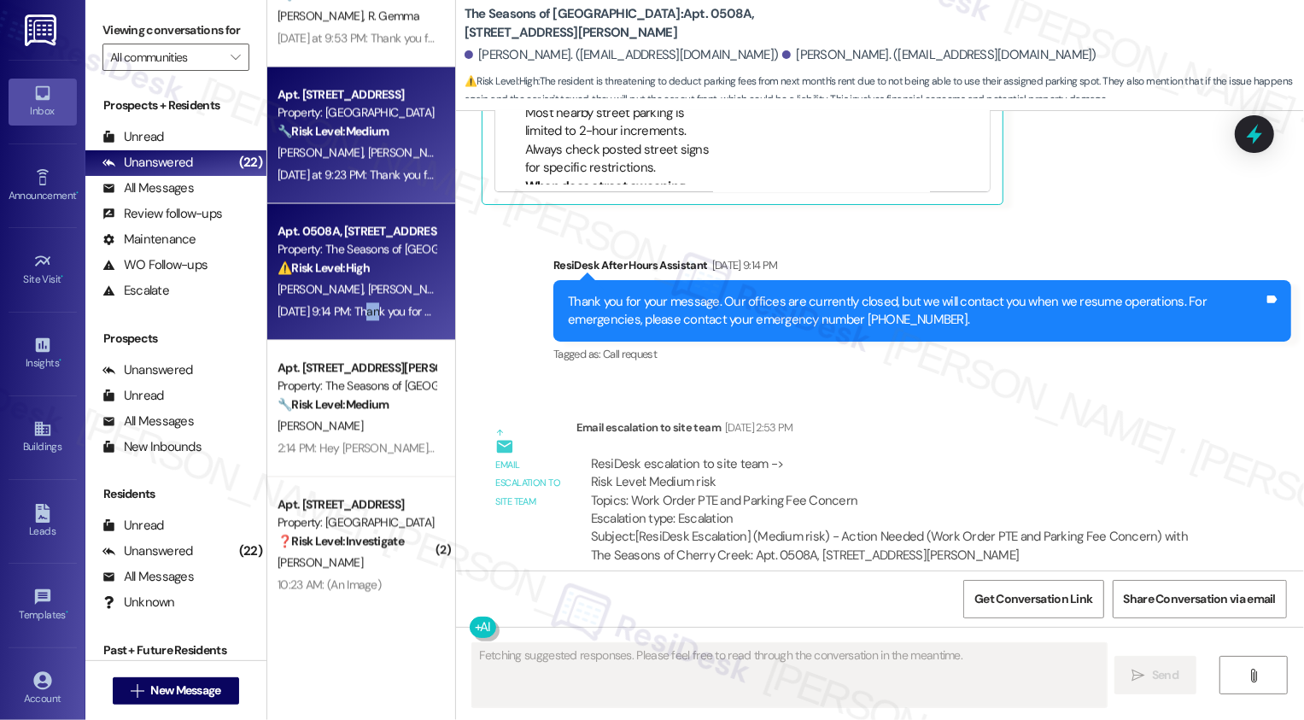
scroll to position [2408, 0]
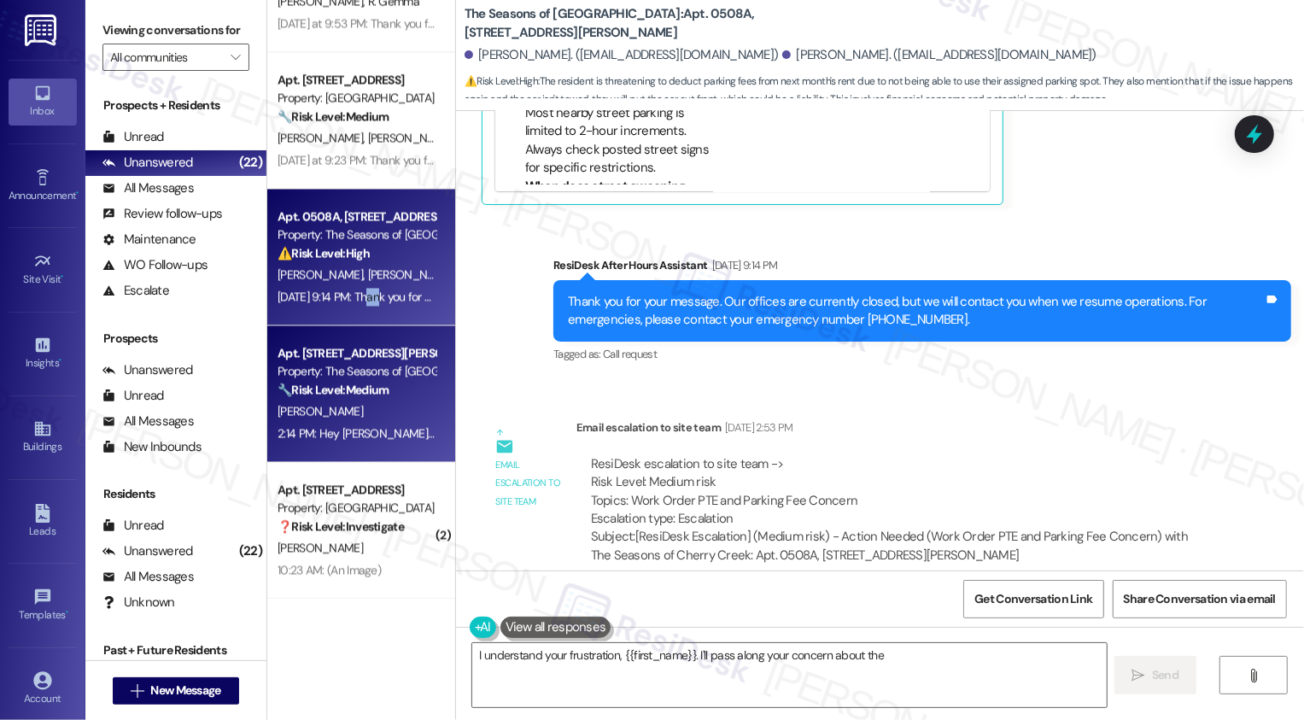
type textarea "I understand your frustration, {{first_name}}. I'll pass along your concern abo…"
click at [347, 406] on div "[PERSON_NAME]" at bounding box center [356, 411] width 161 height 21
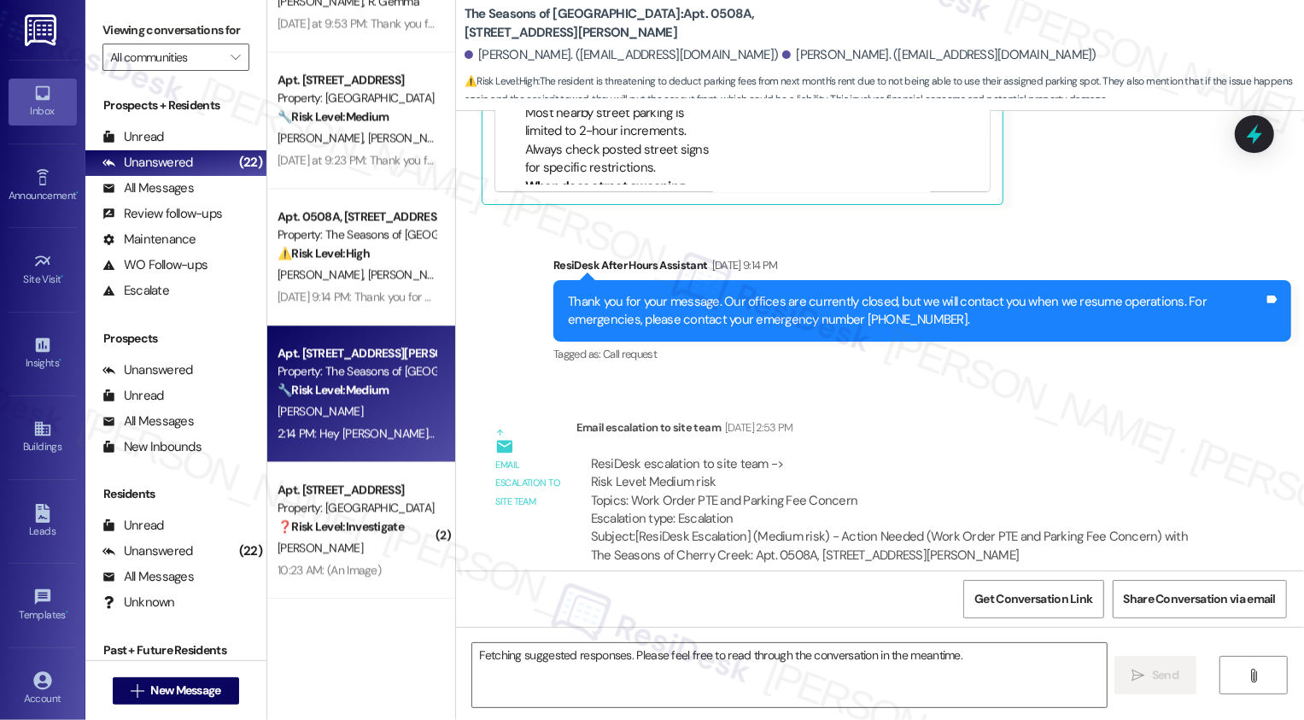
click at [347, 406] on div "[PERSON_NAME]" at bounding box center [356, 411] width 161 height 21
type textarea "I understand your frustration, {{first_name}}. I'll pass along your concern abo…"
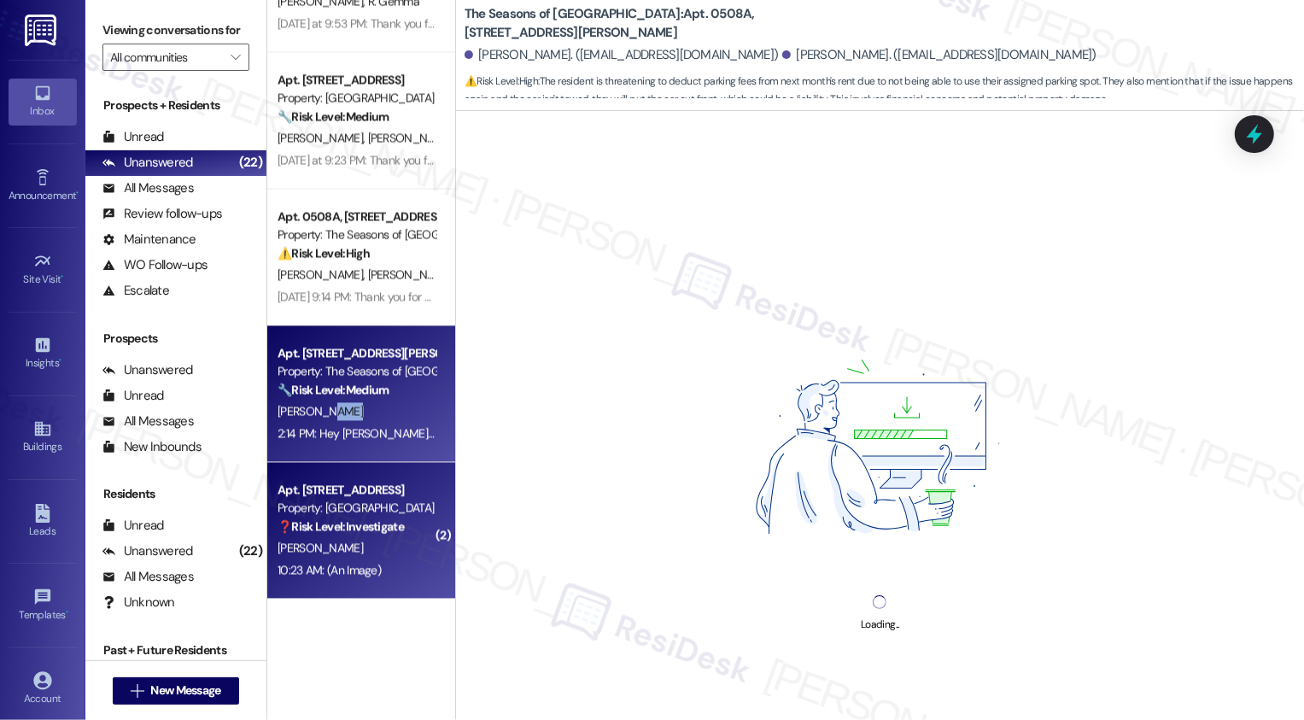
click at [346, 498] on div "Apt. [STREET_ADDRESS]" at bounding box center [357, 490] width 158 height 18
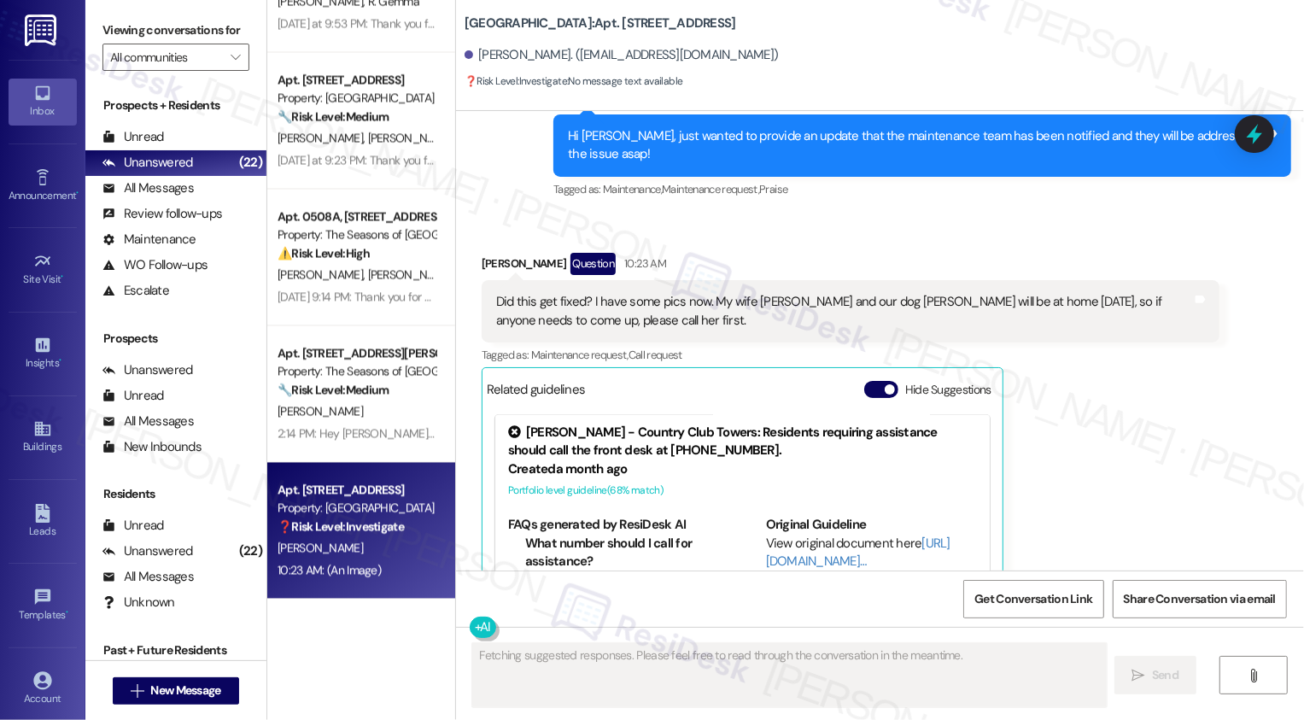
scroll to position [2350, 0]
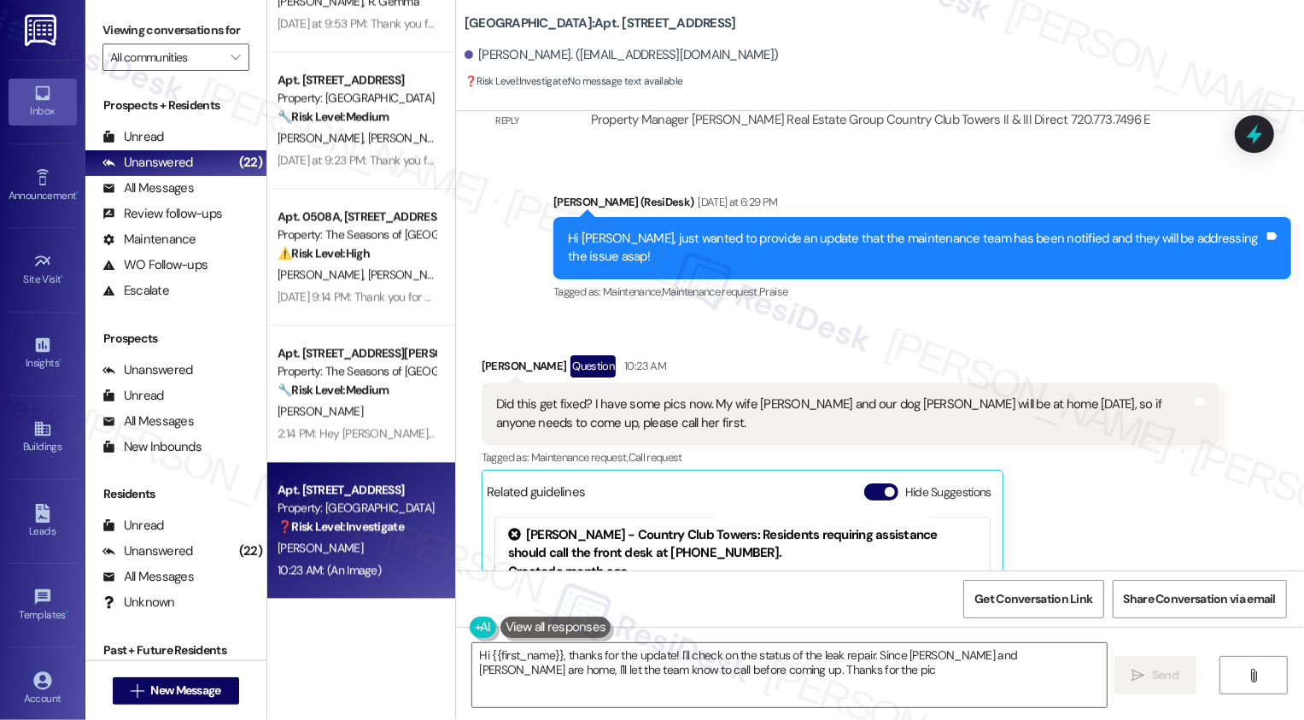
type textarea "Hi {{first_name}}, thanks for the update! I'll check on the status of the leak …"
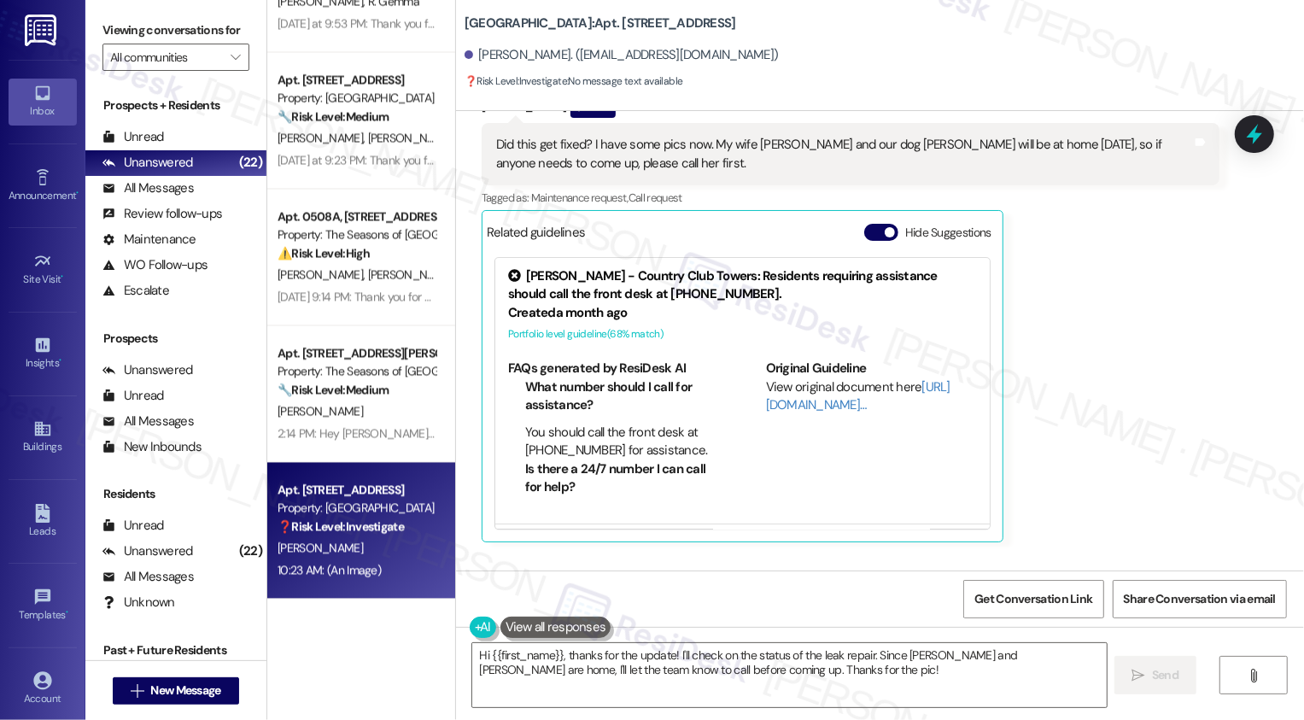
scroll to position [2866, 0]
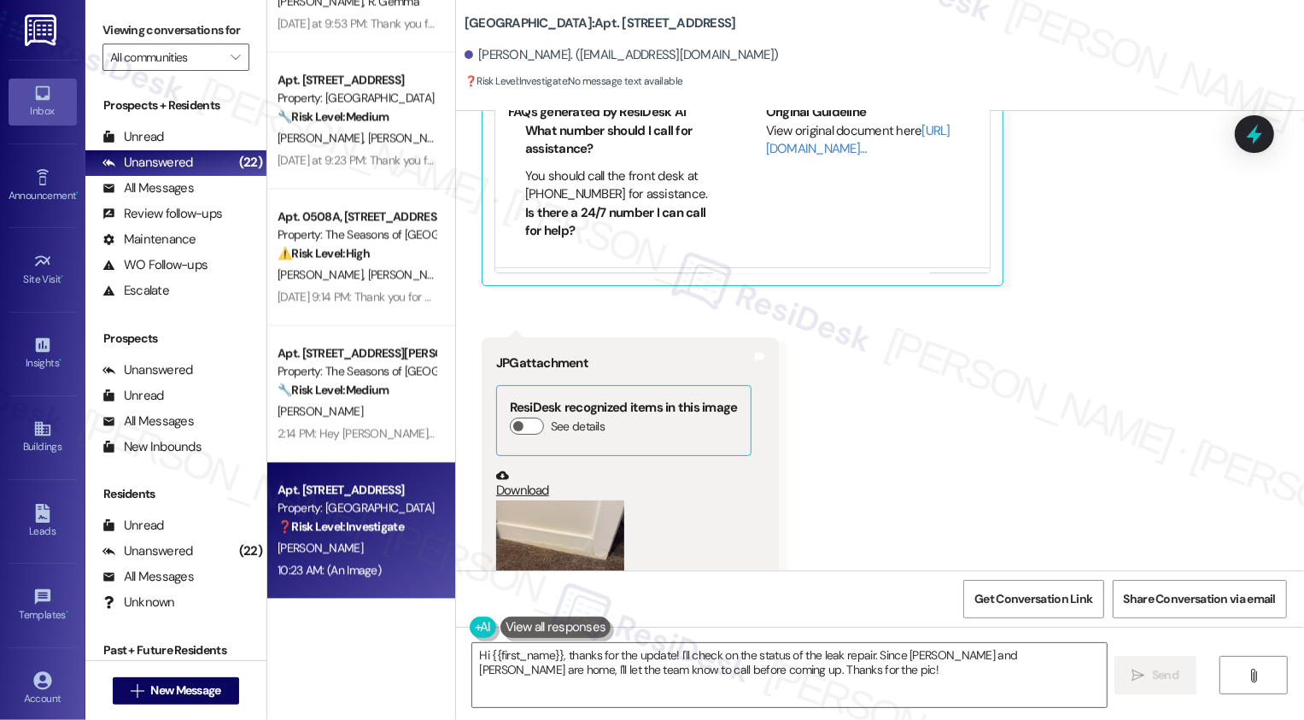
click at [534, 501] on button "Zoom image" at bounding box center [560, 549] width 128 height 97
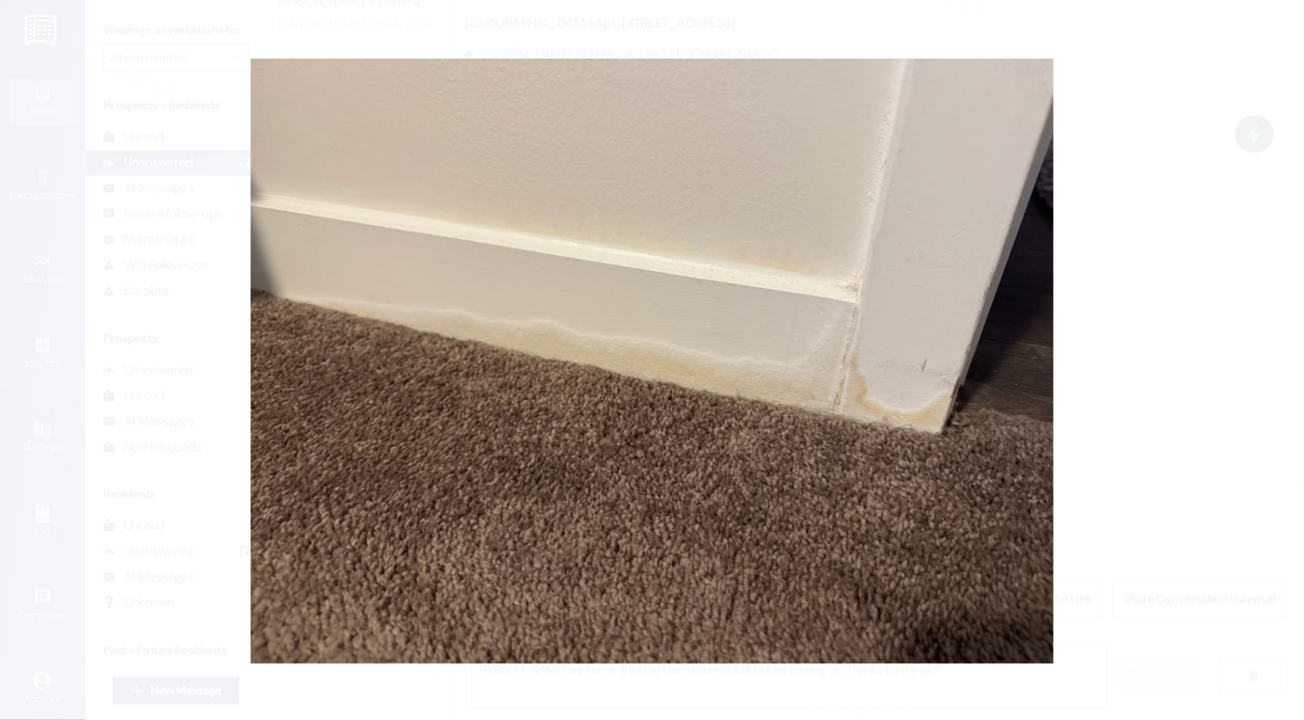
click at [1104, 497] on button "Unzoom image" at bounding box center [652, 360] width 1304 height 720
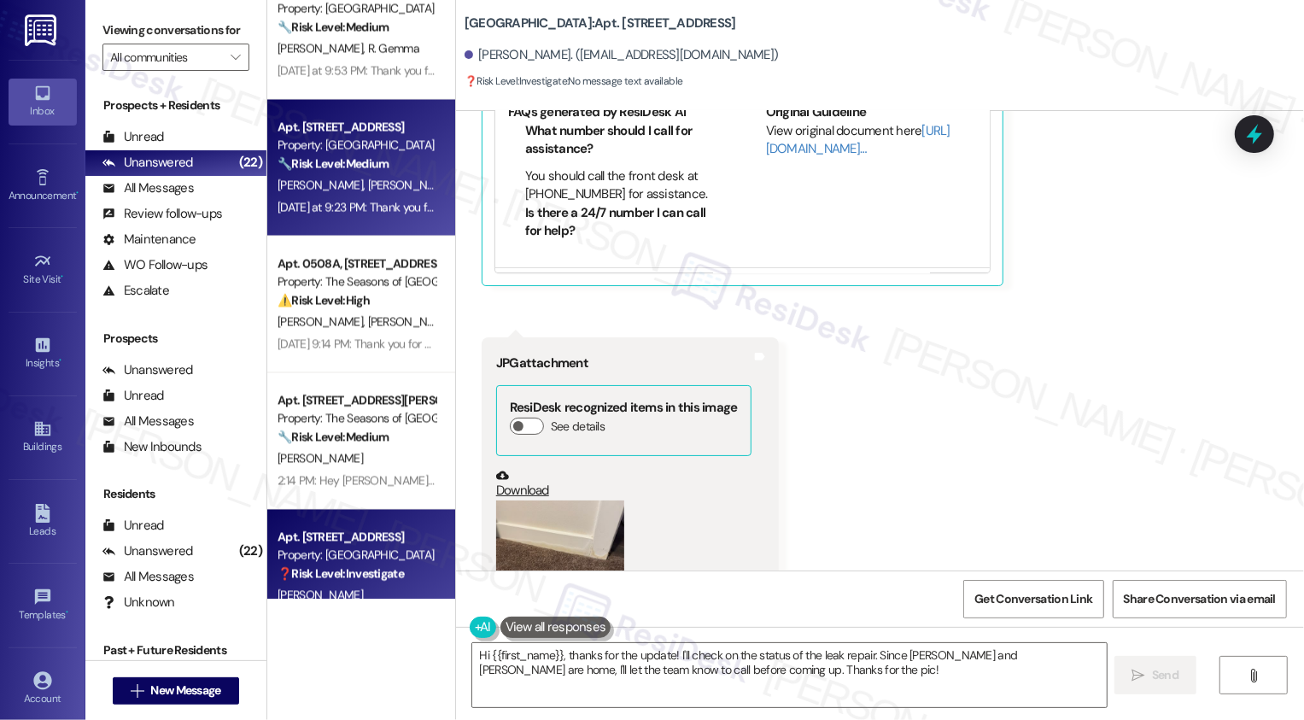
scroll to position [2336, 0]
